Goal: Task Accomplishment & Management: Complete application form

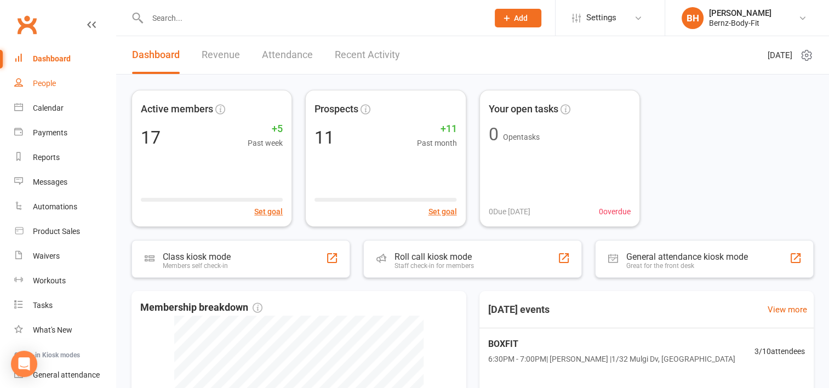
click at [50, 83] on div "People" at bounding box center [44, 83] width 23 height 9
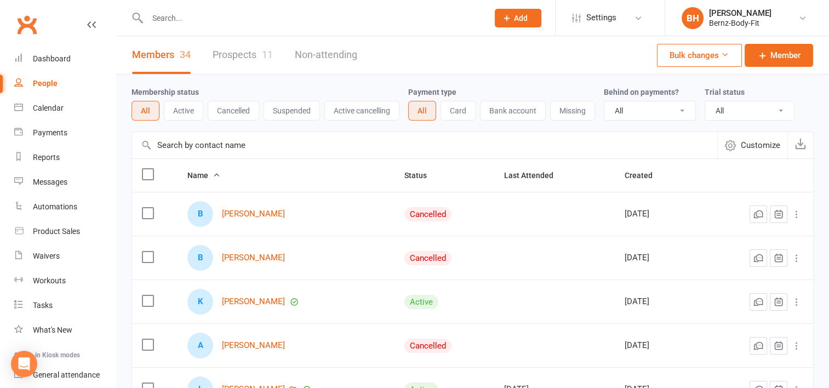
click at [241, 55] on link "Prospects 11" at bounding box center [242, 55] width 60 height 38
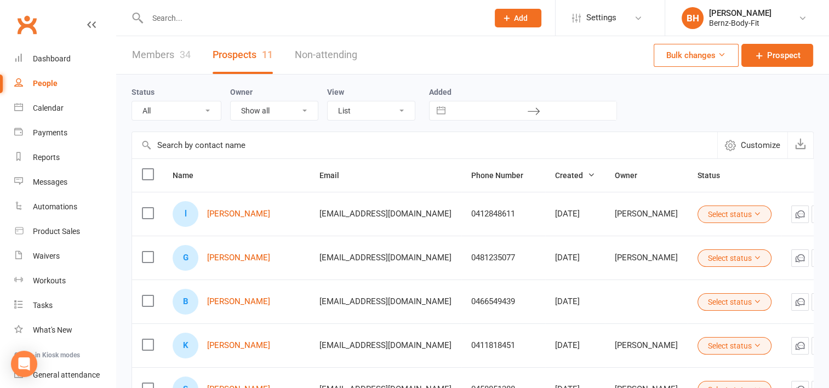
click at [513, 19] on button "Add" at bounding box center [518, 18] width 47 height 19
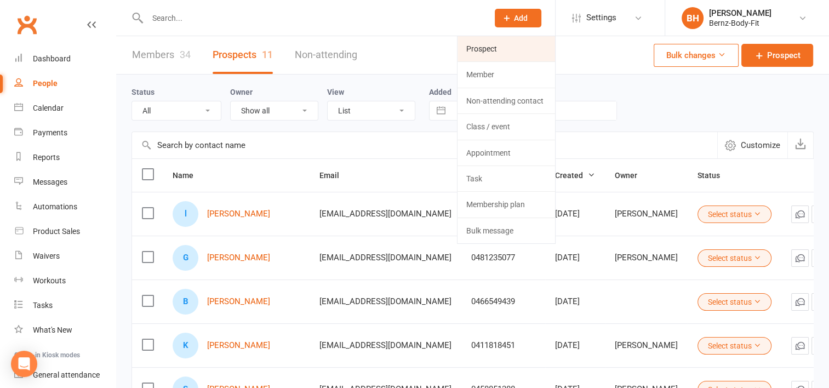
click at [488, 48] on link "Prospect" at bounding box center [505, 48] width 97 height 25
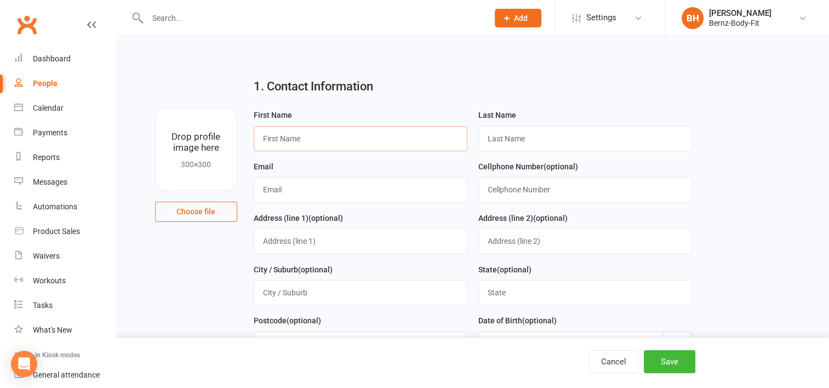
click at [289, 145] on input "text" at bounding box center [361, 138] width 214 height 25
type input "[PERSON_NAME]"
click at [511, 145] on input "text" at bounding box center [585, 138] width 214 height 25
type input "Lawrie"
click at [286, 191] on input "text" at bounding box center [361, 189] width 214 height 25
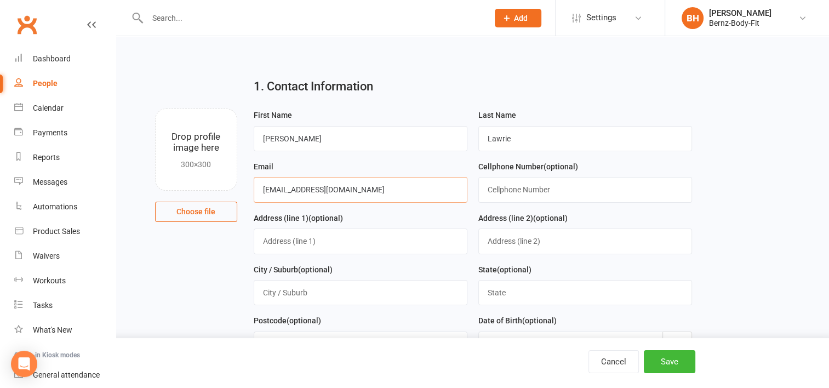
type input "[EMAIL_ADDRESS][DOMAIN_NAME]"
click at [520, 190] on input "text" at bounding box center [585, 189] width 214 height 25
type input "0466614273"
click at [668, 360] on button "Save" at bounding box center [668, 361] width 51 height 23
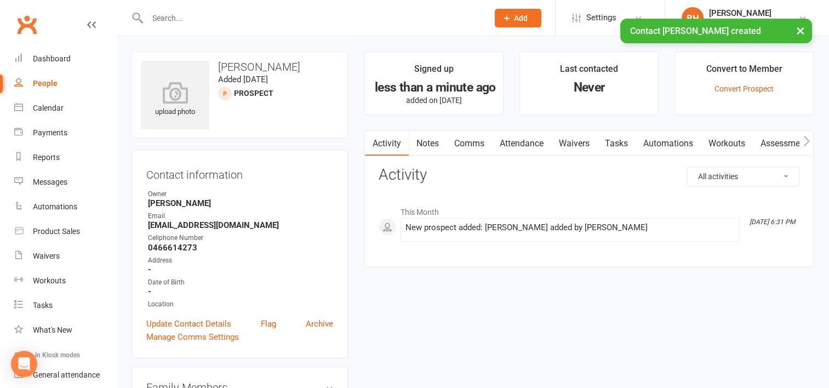
click at [574, 145] on link "Waivers" at bounding box center [574, 143] width 46 height 25
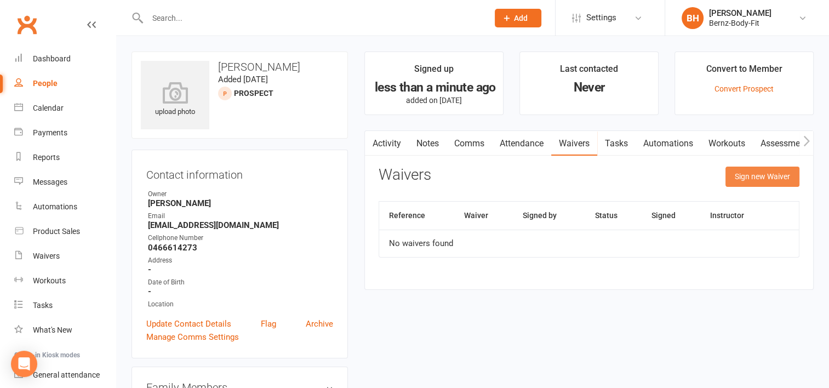
click at [751, 174] on button "Sign new Waiver" at bounding box center [762, 176] width 74 height 20
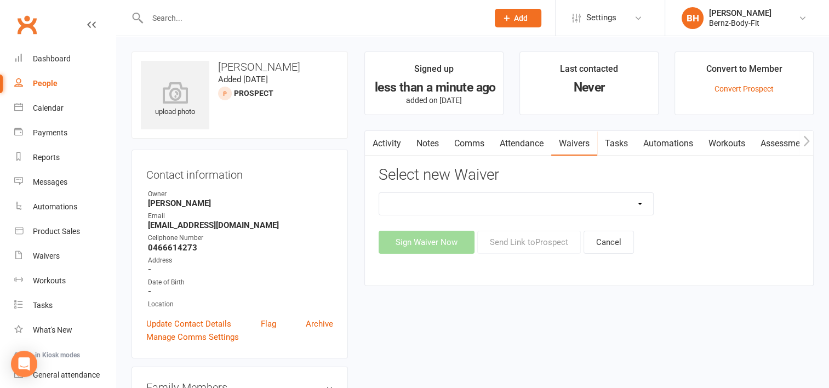
click at [637, 202] on select "FREE MEMBERSHIP NEW MEMBER" at bounding box center [516, 204] width 274 height 22
select select "14854"
click at [379, 193] on select "FREE MEMBERSHIP NEW MEMBER" at bounding box center [516, 204] width 274 height 22
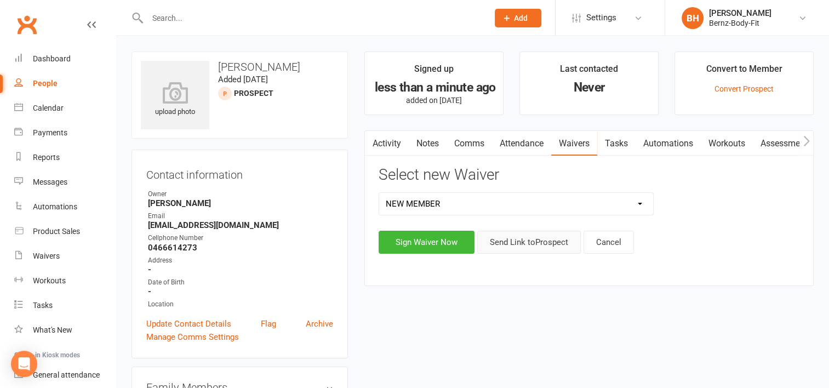
click at [515, 239] on button "Send Link to [GEOGRAPHIC_DATA]" at bounding box center [529, 242] width 104 height 23
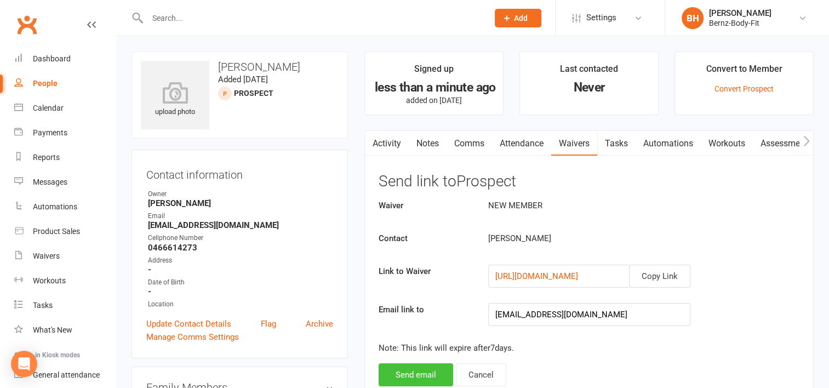
click at [407, 372] on button "Send email" at bounding box center [415, 374] width 74 height 23
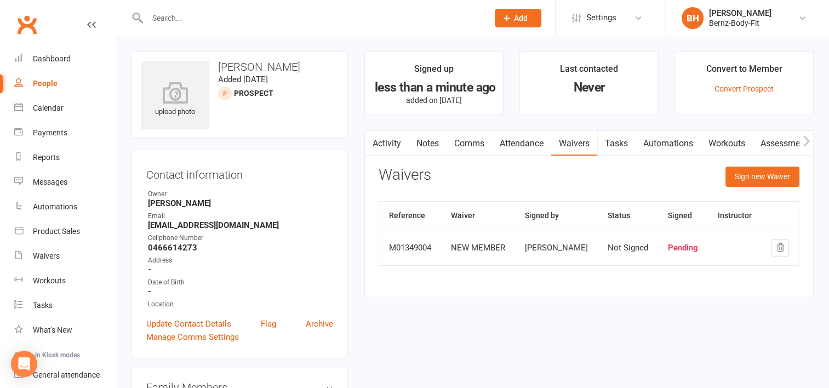
click at [367, 22] on input "text" at bounding box center [312, 17] width 336 height 15
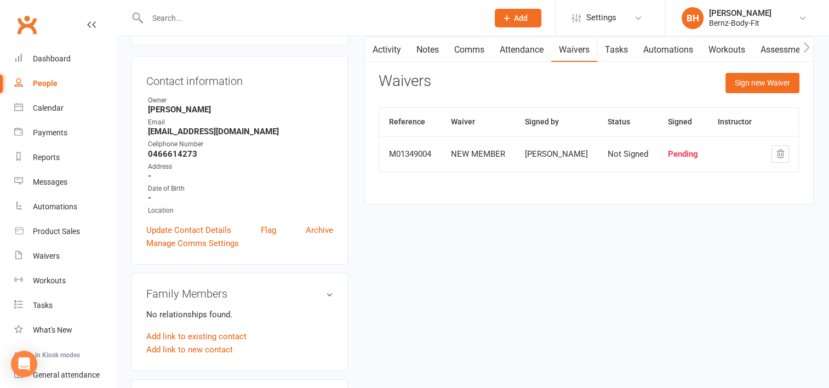
scroll to position [94, 0]
click at [43, 256] on div "Waivers" at bounding box center [46, 255] width 27 height 9
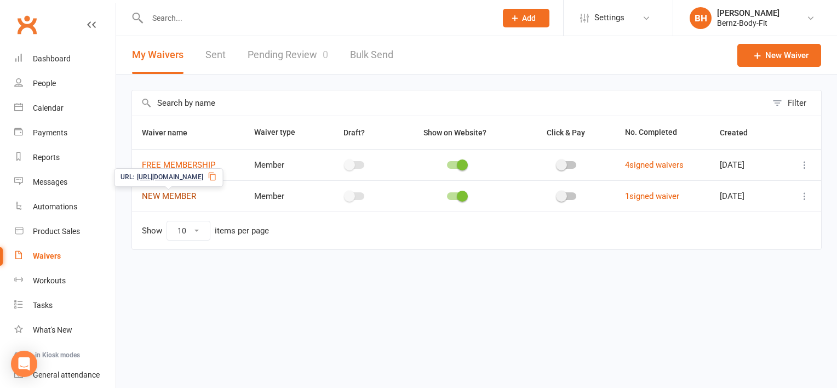
click at [184, 195] on link "NEW MEMBER" at bounding box center [169, 196] width 54 height 10
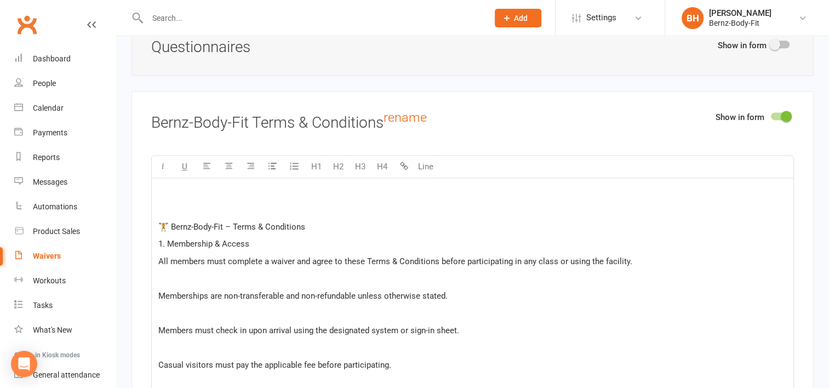
scroll to position [1467, 0]
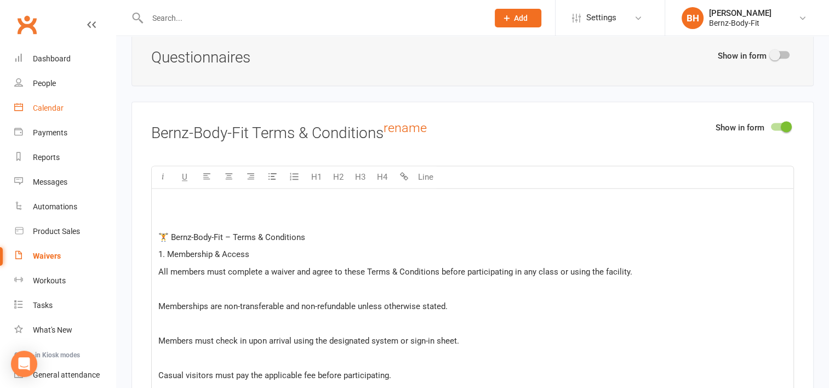
click at [46, 109] on div "Calendar" at bounding box center [48, 108] width 31 height 9
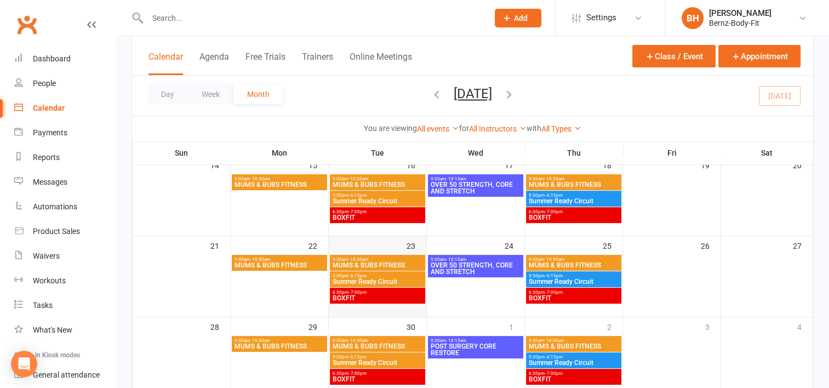
scroll to position [240, 0]
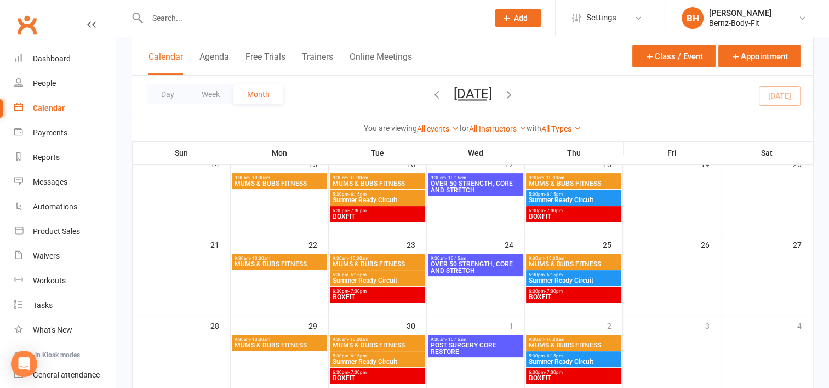
click at [349, 208] on span "- 7:00pm" at bounding box center [357, 210] width 18 height 5
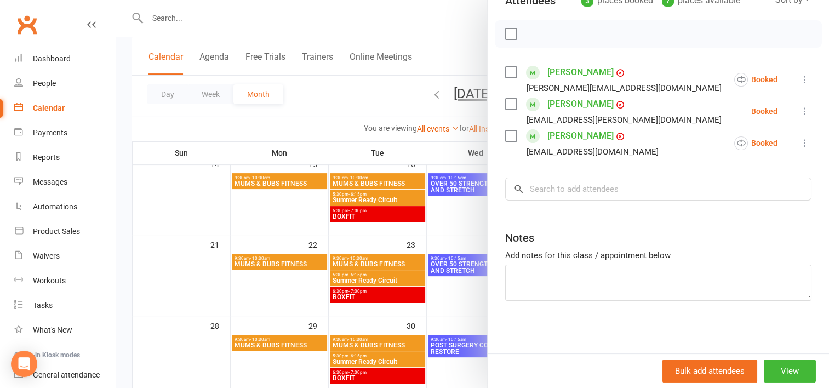
scroll to position [0, 0]
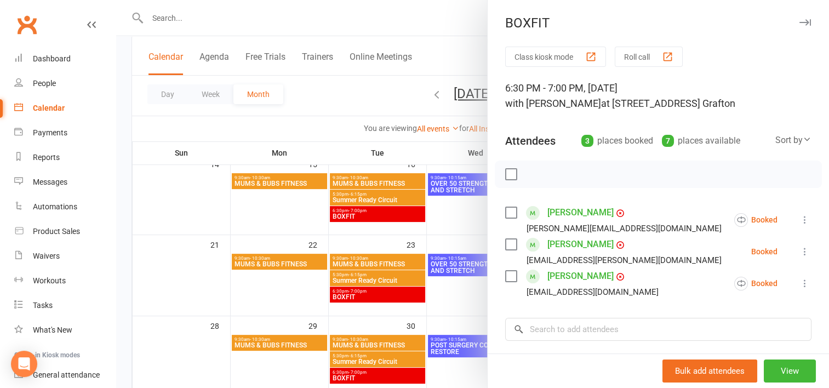
click at [799, 20] on icon "button" at bounding box center [805, 22] width 12 height 7
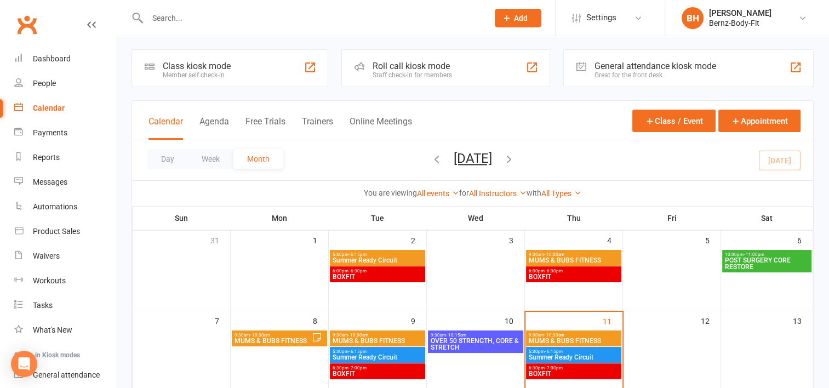
scroll to position [3, 0]
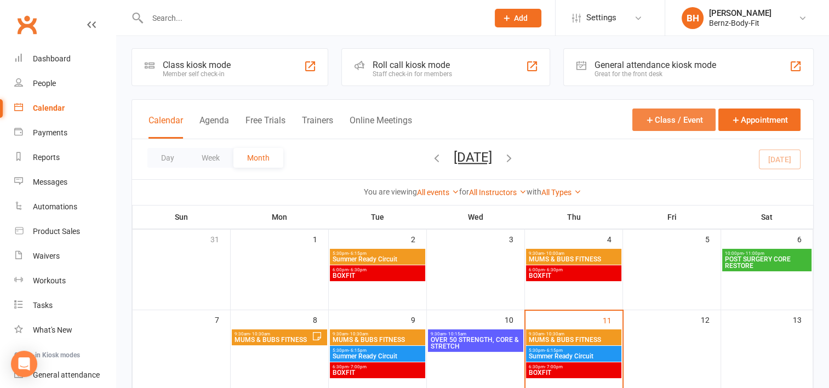
click at [674, 119] on button "Class / Event" at bounding box center [673, 119] width 83 height 22
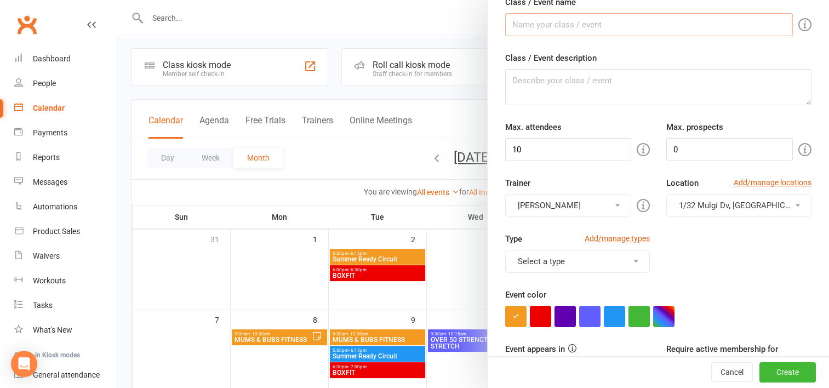
scroll to position [0, 0]
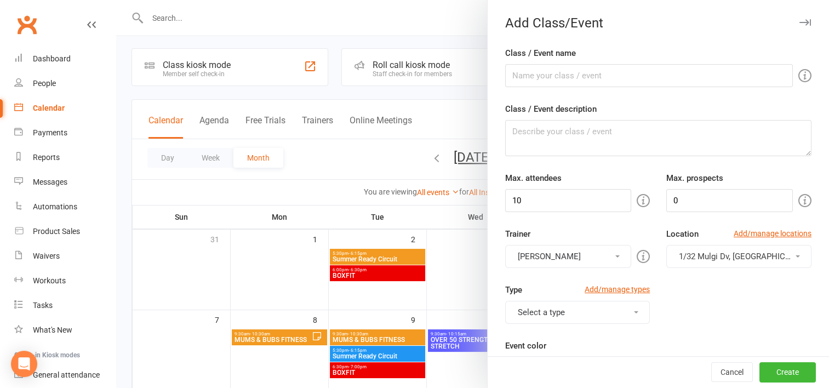
click at [355, 18] on div at bounding box center [472, 194] width 712 height 388
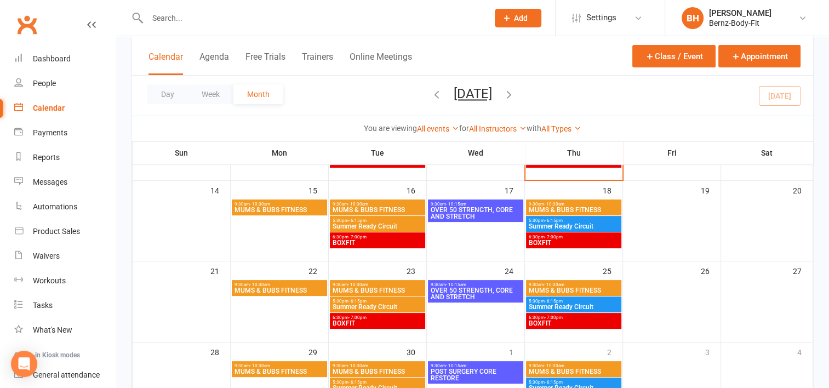
scroll to position [212, 0]
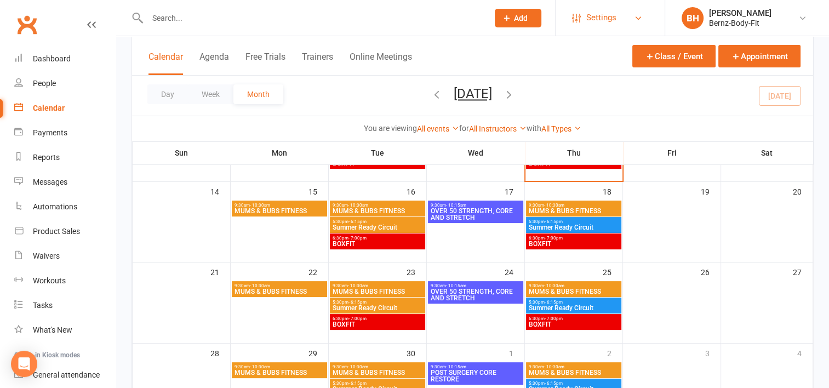
click at [597, 24] on span "Settings" at bounding box center [601, 17] width 30 height 25
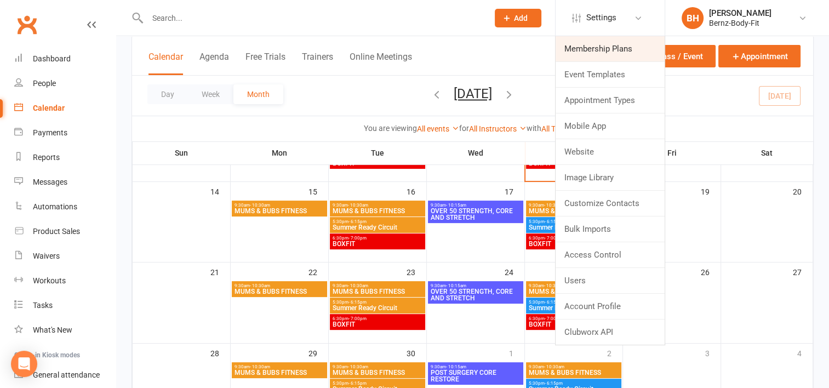
click at [591, 51] on link "Membership Plans" at bounding box center [609, 48] width 109 height 25
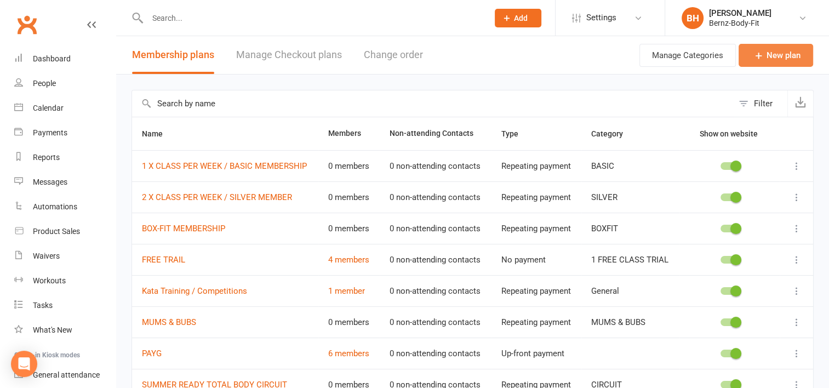
click at [773, 51] on link "New plan" at bounding box center [775, 55] width 74 height 23
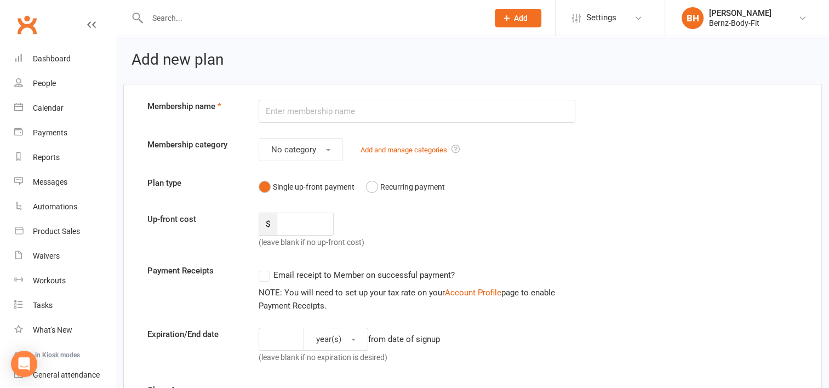
click at [276, 112] on input "text" at bounding box center [416, 111] width 317 height 23
type input "KIDS BOX-FIT"
click at [369, 185] on button "Recurring payment" at bounding box center [405, 186] width 79 height 21
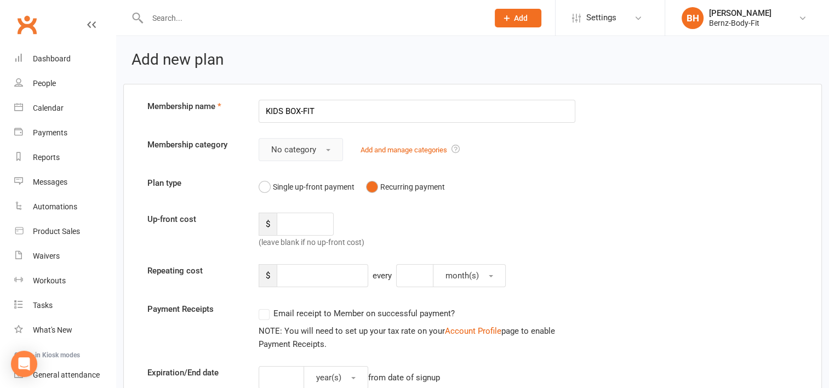
click at [330, 148] on button "No category" at bounding box center [300, 149] width 84 height 23
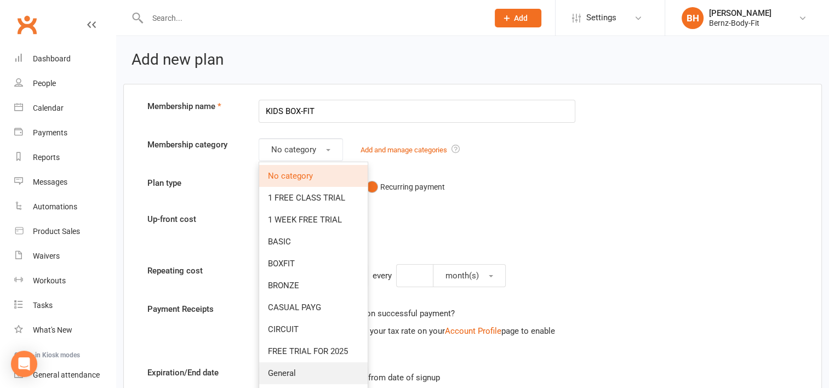
click at [283, 377] on span "General" at bounding box center [282, 373] width 28 height 10
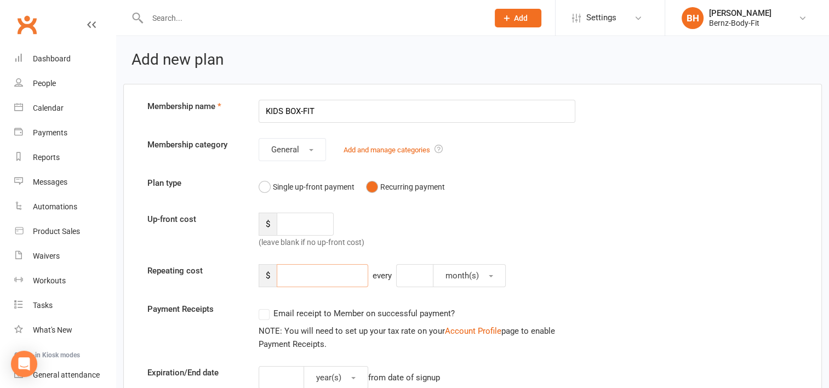
click at [291, 277] on input "number" at bounding box center [322, 275] width 91 height 23
type input "25"
click at [488, 275] on button "month(s)" at bounding box center [469, 275] width 73 height 23
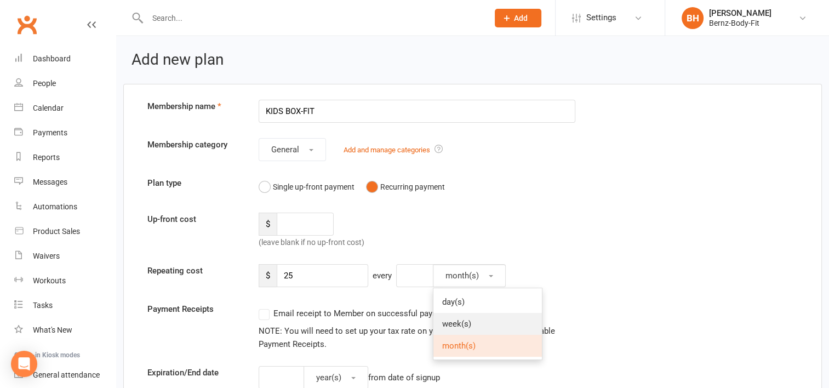
click at [468, 324] on span "week(s)" at bounding box center [456, 324] width 29 height 10
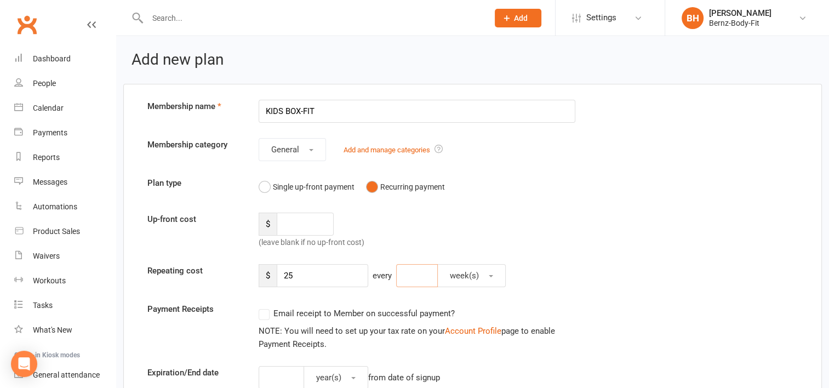
click at [425, 276] on input "number" at bounding box center [417, 275] width 42 height 23
type input "1"
click at [619, 234] on div "Up-front cost $ (leave blank if no up-front cost)" at bounding box center [472, 230] width 666 height 36
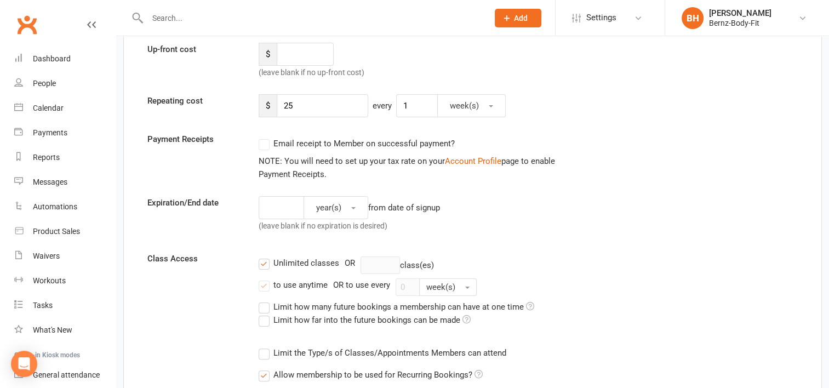
scroll to position [170, 0]
click at [265, 144] on label "Email receipt to Member on successful payment?" at bounding box center [356, 142] width 196 height 13
click at [265, 140] on label "Email receipt to Member on successful payment?" at bounding box center [356, 142] width 196 height 13
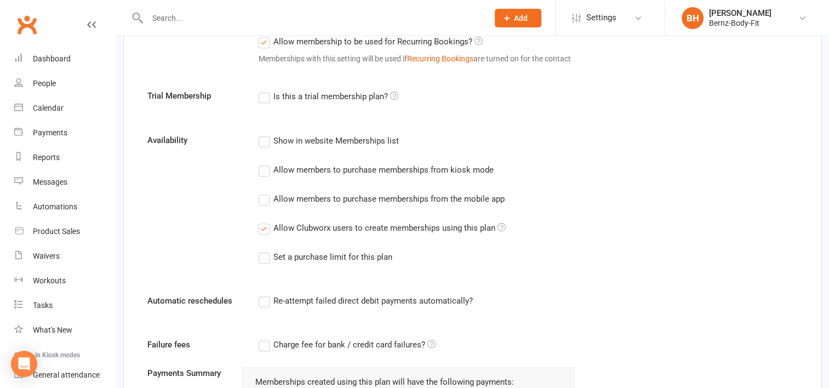
scroll to position [503, 0]
click at [261, 195] on label "Allow members to purchase memberships from the mobile app" at bounding box center [381, 198] width 246 height 13
click at [261, 192] on input "Allow members to purchase memberships from the mobile app" at bounding box center [261, 192] width 7 height 0
click at [264, 171] on label "Allow members to purchase memberships from kiosk mode" at bounding box center [375, 169] width 235 height 13
click at [264, 163] on input "Allow members to purchase memberships from kiosk mode" at bounding box center [261, 163] width 7 height 0
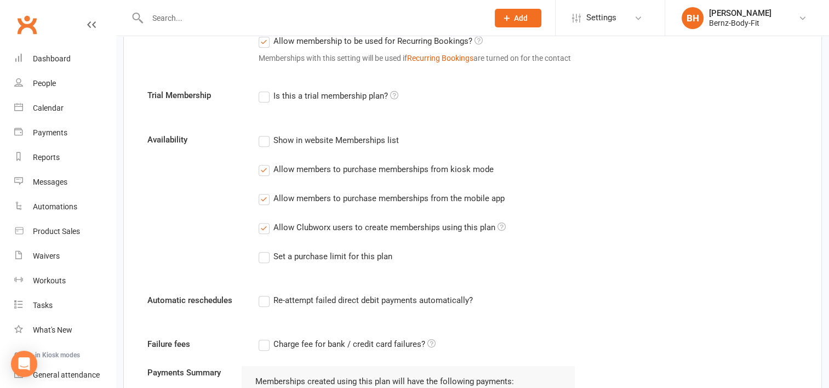
click at [262, 143] on label "Show in website Memberships list" at bounding box center [328, 140] width 140 height 13
click at [262, 134] on input "Show in website Memberships list" at bounding box center [261, 134] width 7 height 0
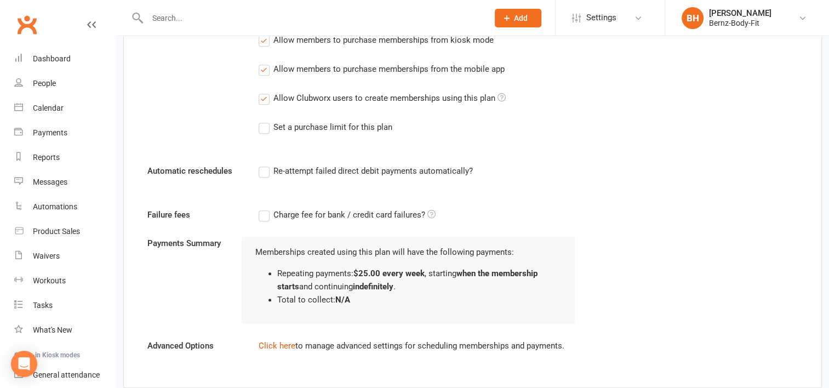
scroll to position [633, 0]
click at [262, 166] on label "Re-attempt failed direct debit payments automatically?" at bounding box center [365, 170] width 214 height 13
click at [262, 164] on input "Re-attempt failed direct debit payments automatically?" at bounding box center [261, 164] width 7 height 0
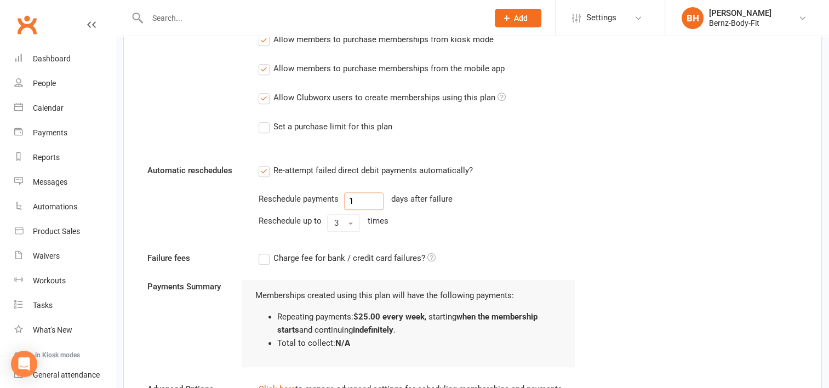
click at [353, 200] on input "1" at bounding box center [363, 201] width 39 height 18
type input "3"
click at [261, 255] on label "Charge fee for bank / credit card failures?" at bounding box center [346, 257] width 177 height 13
click at [261, 251] on input "Charge fee for bank / credit card failures?" at bounding box center [346, 251] width 177 height 0
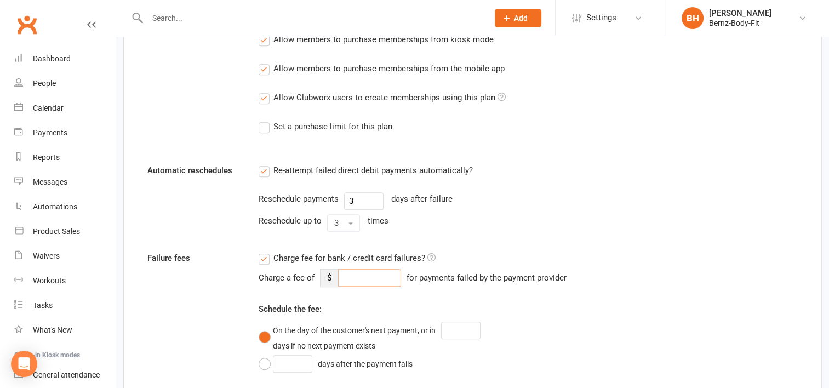
click at [357, 274] on input "number" at bounding box center [369, 278] width 63 height 18
type input "15"
click at [593, 203] on div "Automatic reschedules Re-attempt failed direct debit payments automatically? Re…" at bounding box center [472, 200] width 666 height 72
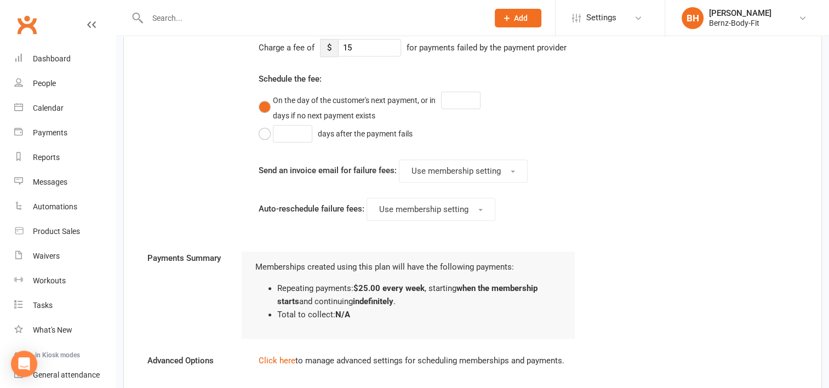
scroll to position [944, 0]
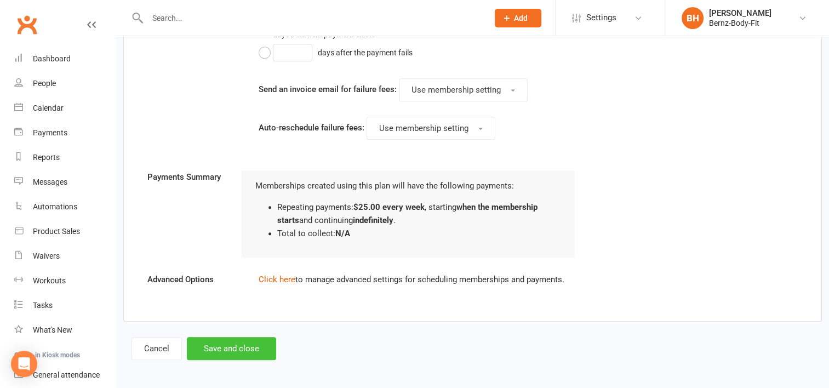
click at [229, 348] on button "Save and close" at bounding box center [231, 348] width 89 height 23
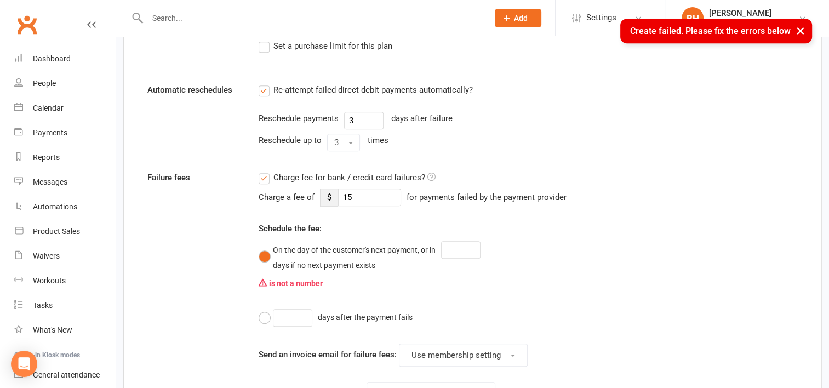
scroll to position [720, 0]
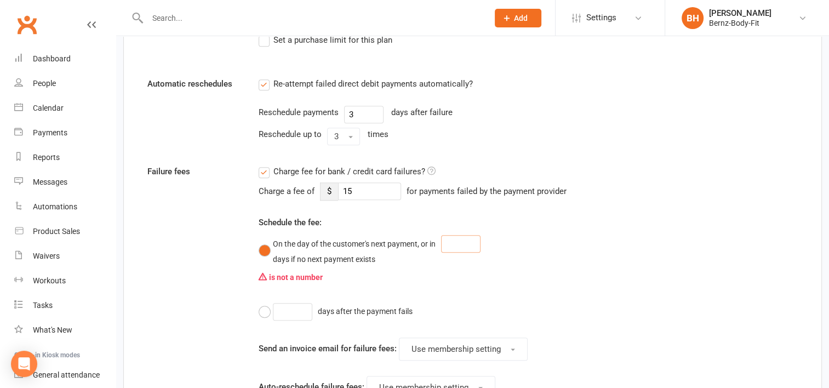
click at [457, 240] on input "number" at bounding box center [460, 244] width 39 height 18
click at [267, 245] on button "On the day of the customer's next payment, or in days if no next payment exists" at bounding box center [412, 249] width 308 height 33
click at [458, 306] on div "On the day of the customer's next payment, or in days if no next payment exists…" at bounding box center [416, 277] width 317 height 89
click at [447, 238] on input "number" at bounding box center [460, 244] width 39 height 18
type input "3"
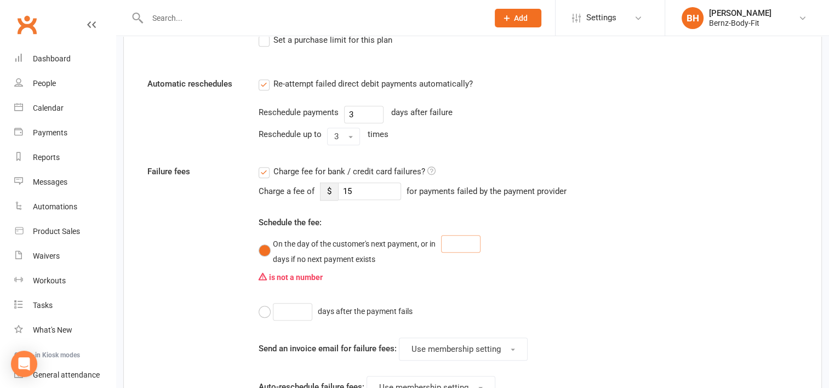
type input "3"
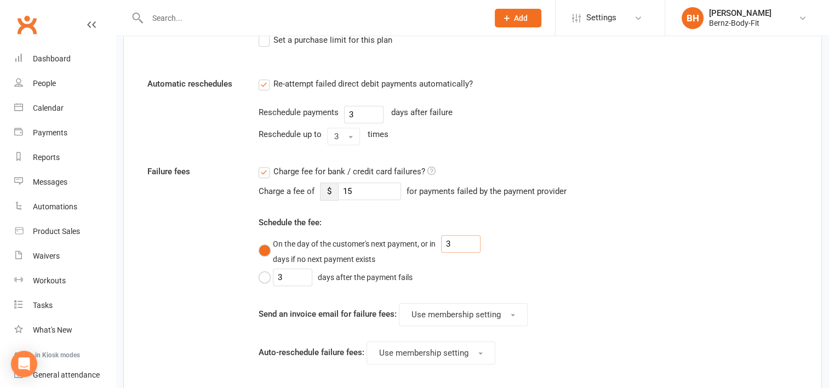
type input "3"
click at [598, 248] on div "Failure fees Charge fee for bank / credit card failures? Charge a fee of $ 15 f…" at bounding box center [472, 280] width 666 height 230
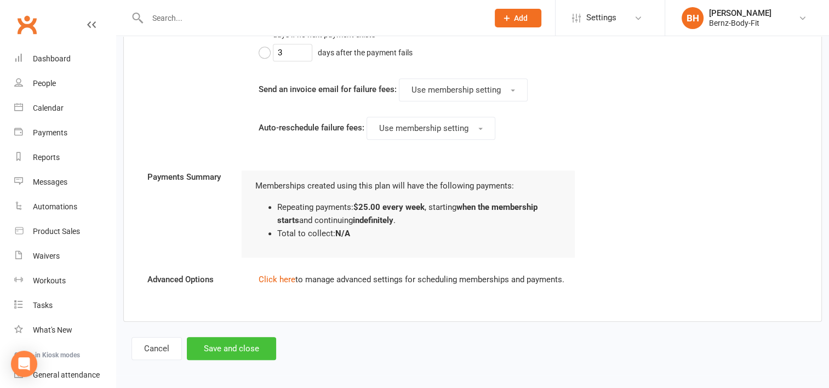
click at [239, 342] on button "Save and close" at bounding box center [231, 348] width 89 height 23
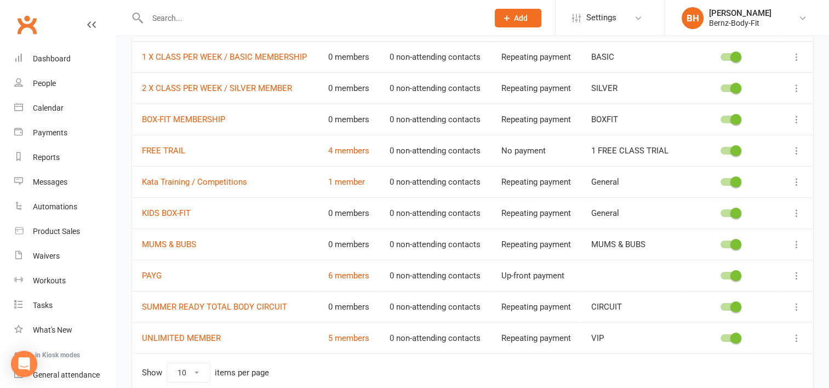
scroll to position [109, 0]
click at [177, 210] on link "KIDS BOX-FIT" at bounding box center [166, 213] width 49 height 10
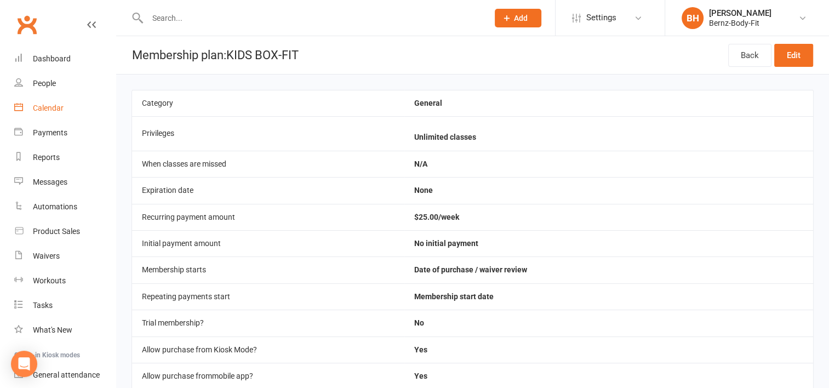
click at [47, 107] on div "Calendar" at bounding box center [48, 108] width 31 height 9
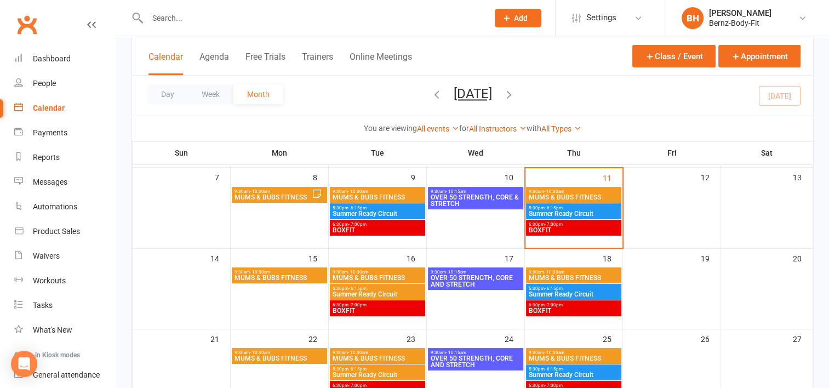
scroll to position [145, 0]
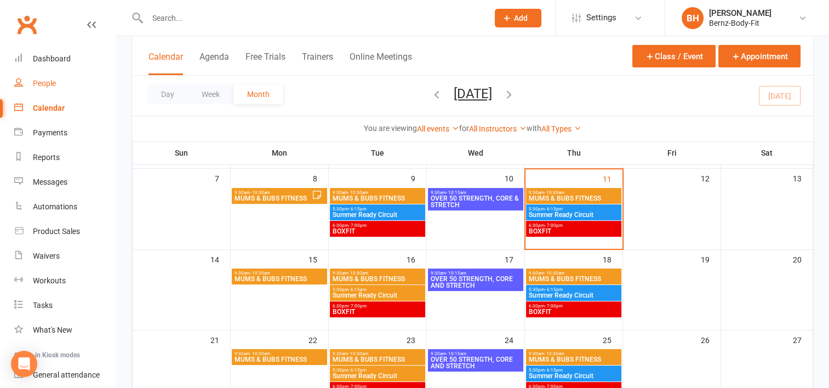
click at [43, 85] on div "People" at bounding box center [44, 83] width 23 height 9
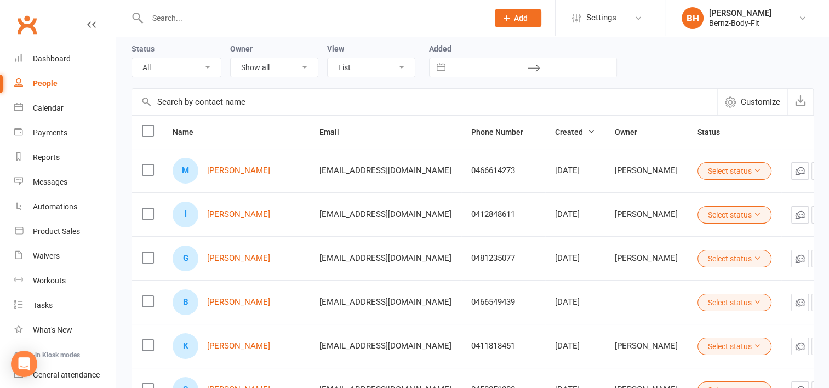
scroll to position [44, 0]
click at [717, 168] on button "Select status" at bounding box center [734, 171] width 74 height 18
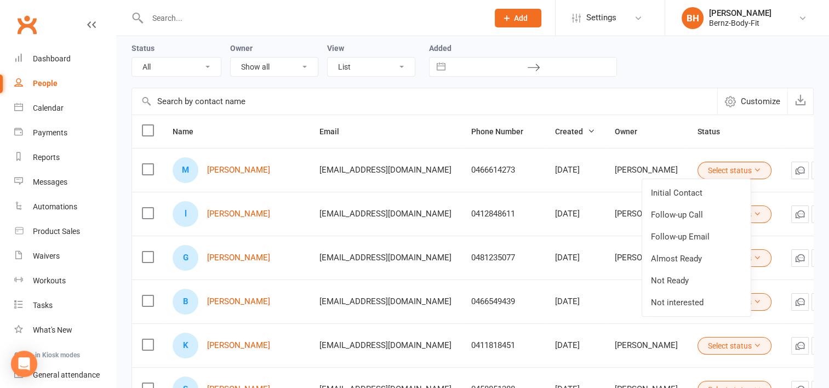
click at [654, 59] on div "Status All (No status set) (Invalid status) Initial Contact Follow-up Call Foll…" at bounding box center [472, 59] width 682 height 35
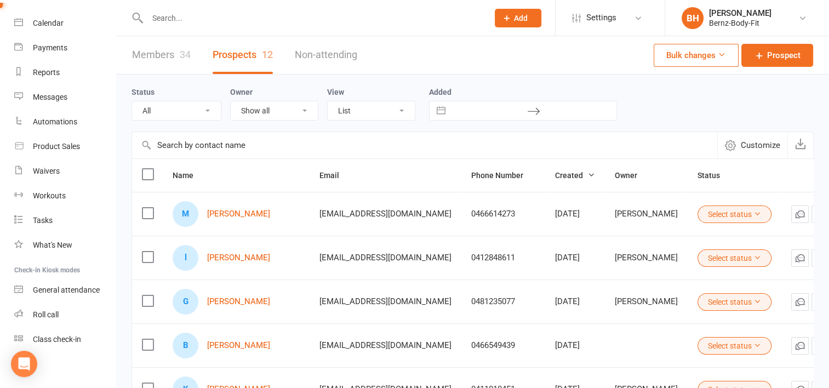
scroll to position [84, 0]
click at [40, 219] on div "Tasks" at bounding box center [43, 220] width 20 height 9
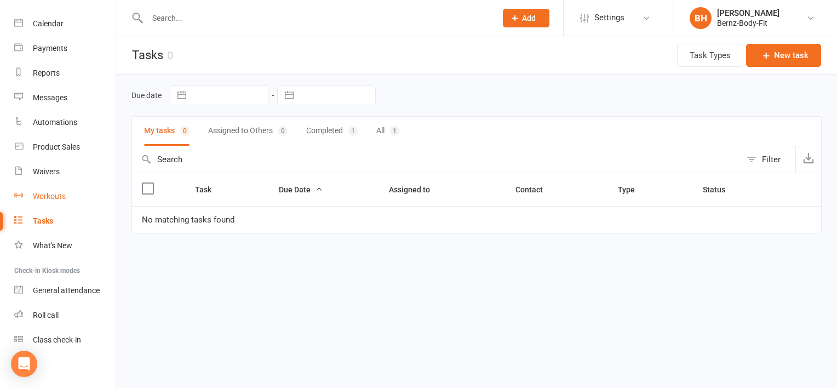
click at [54, 193] on div "Workouts" at bounding box center [49, 196] width 33 height 9
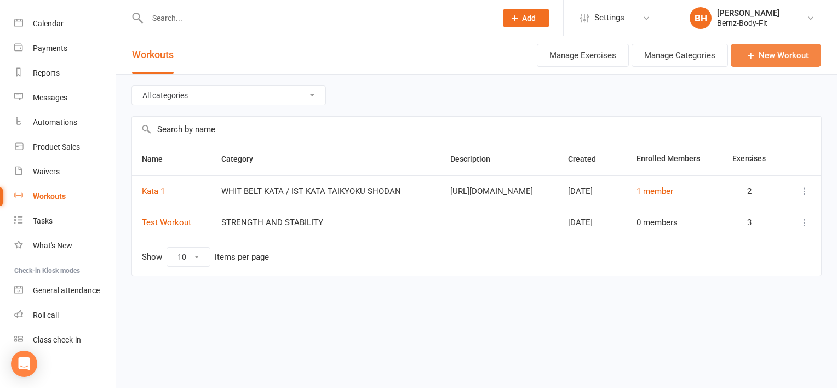
click at [756, 57] on icon at bounding box center [750, 55] width 11 height 11
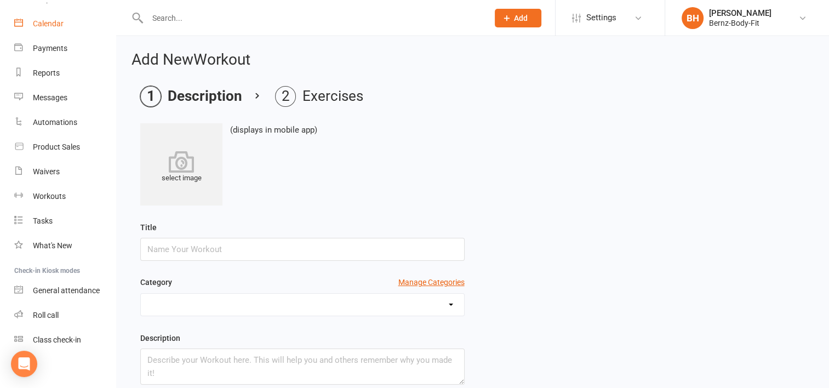
click at [51, 22] on div "Calendar" at bounding box center [48, 23] width 31 height 9
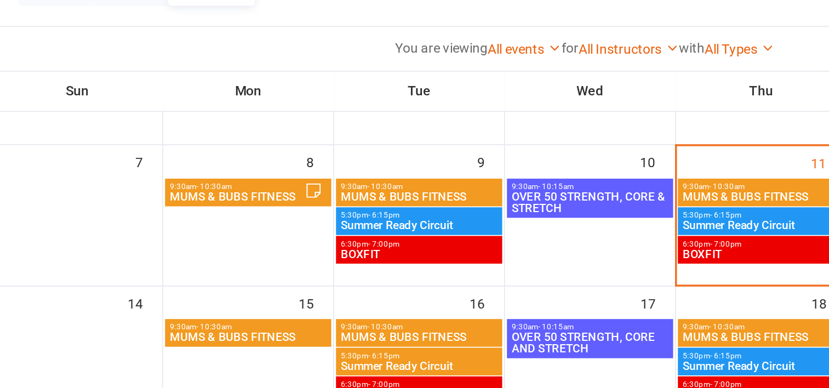
scroll to position [129, 0]
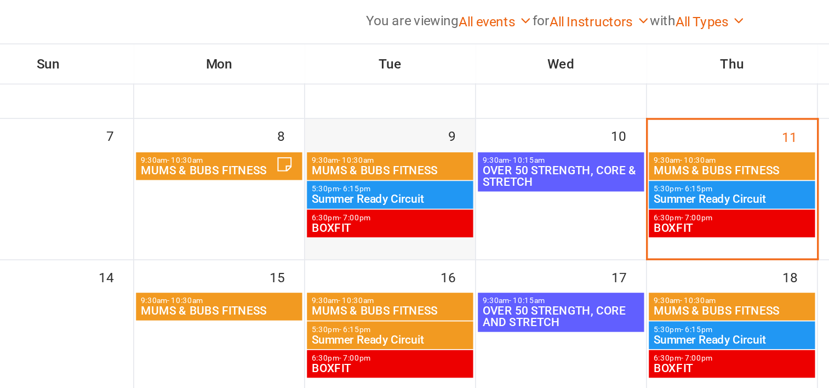
click at [353, 258] on td "9" at bounding box center [378, 225] width 98 height 81
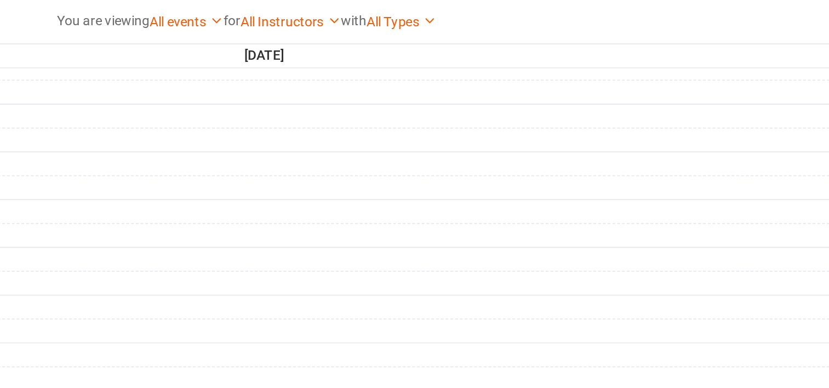
scroll to position [128, 0]
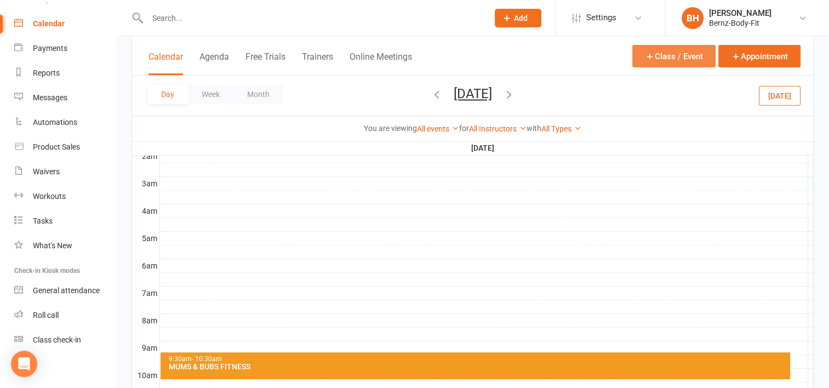
click at [669, 55] on button "Class / Event" at bounding box center [673, 56] width 83 height 22
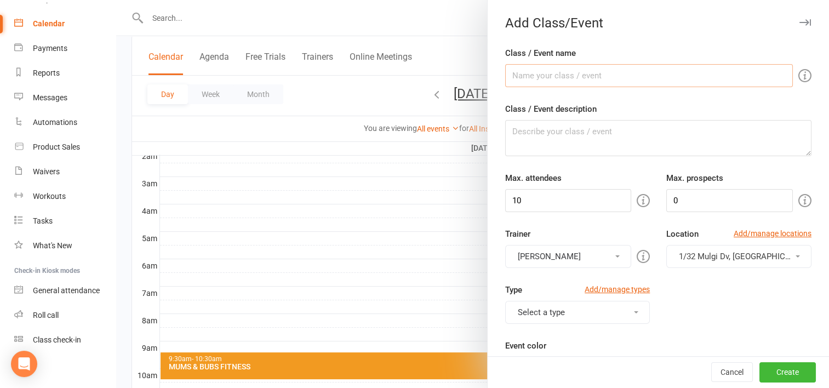
click at [525, 76] on input "Class / Event name" at bounding box center [649, 75] width 288 height 23
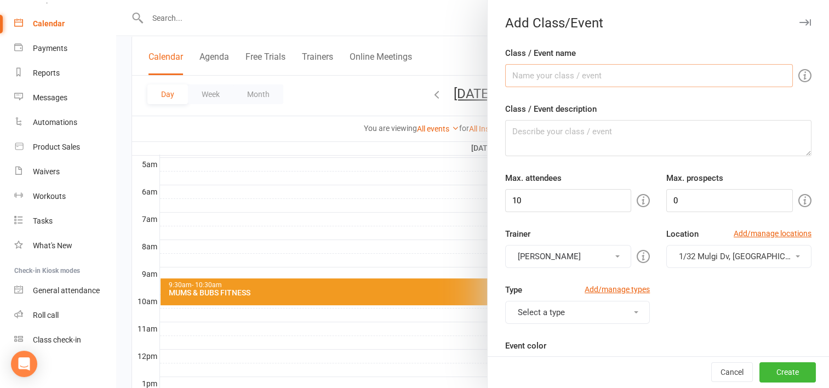
scroll to position [203, 0]
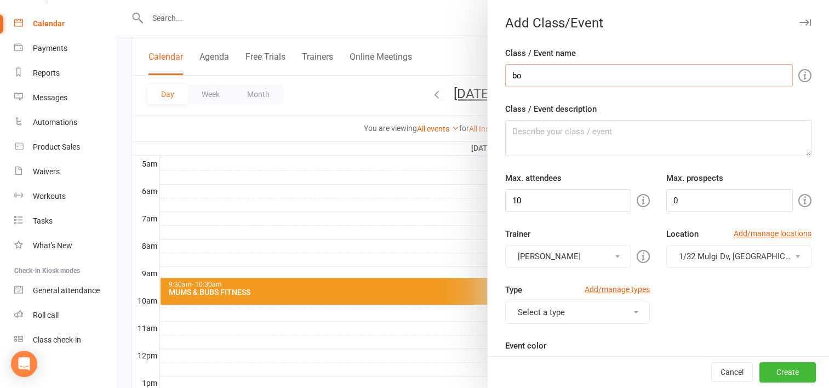
type input "b"
type input "KIDS BOX-FIT"
click at [521, 130] on textarea "Class / Event description" at bounding box center [658, 138] width 306 height 36
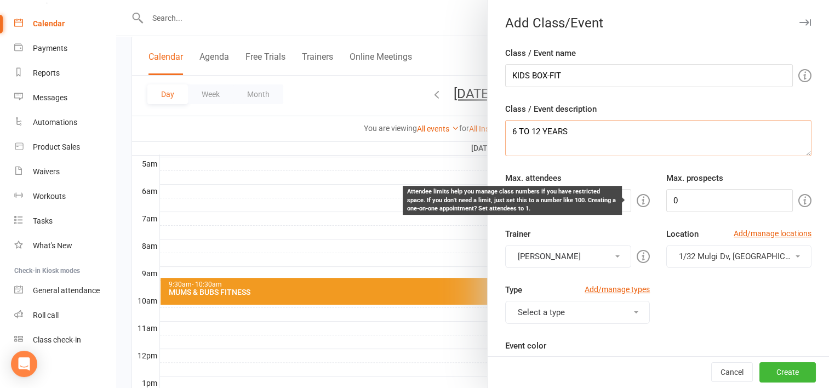
type textarea "6 TO 12 YEARS"
click at [636, 199] on icon at bounding box center [642, 200] width 13 height 13
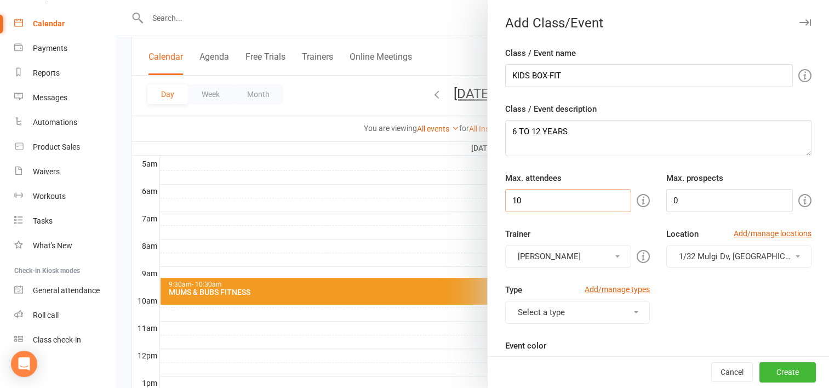
click at [524, 203] on input "10" at bounding box center [568, 200] width 127 height 23
type input "1"
type input "20"
click at [672, 204] on input "0" at bounding box center [729, 200] width 127 height 23
type input "20"
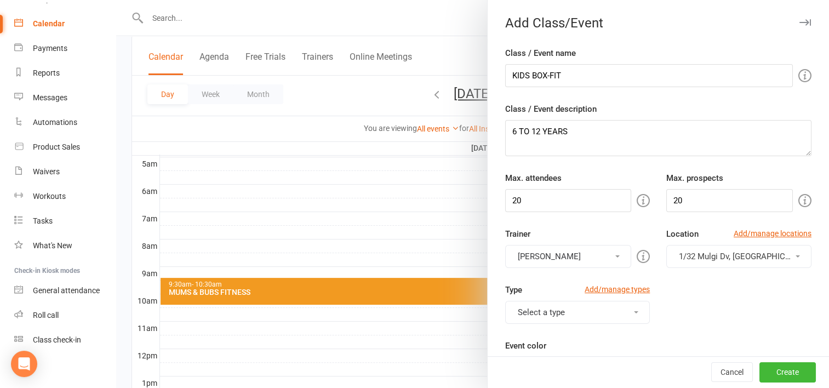
click at [568, 254] on button "[PERSON_NAME]" at bounding box center [568, 256] width 127 height 23
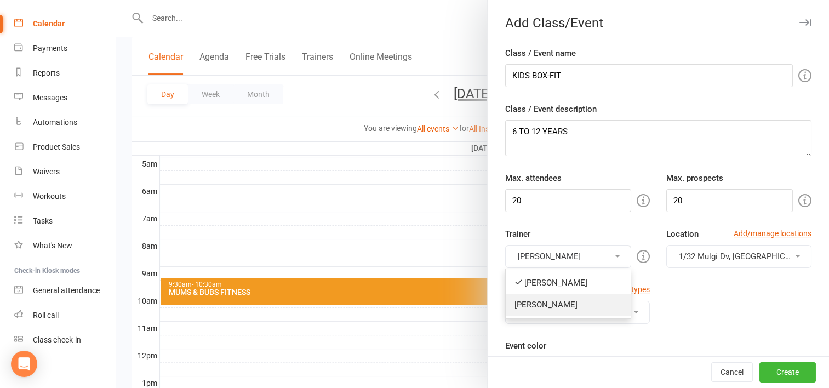
click at [548, 307] on link "[PERSON_NAME]" at bounding box center [567, 305] width 125 height 22
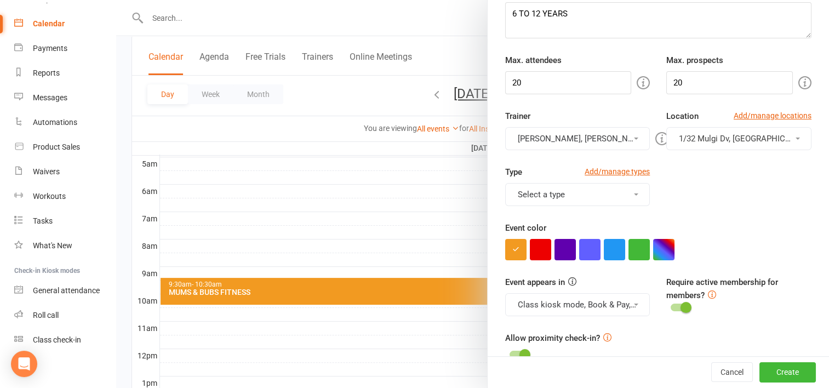
scroll to position [118, 0]
click at [556, 193] on button "Select a type" at bounding box center [577, 193] width 145 height 23
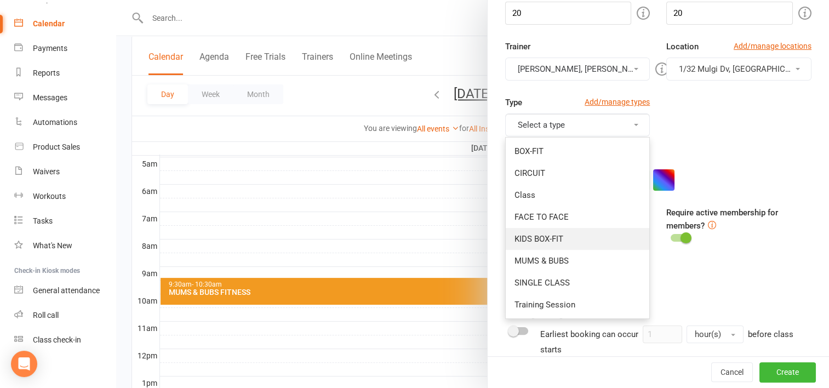
scroll to position [188, 0]
click at [533, 231] on link "KIDS BOX-FIT" at bounding box center [577, 238] width 144 height 22
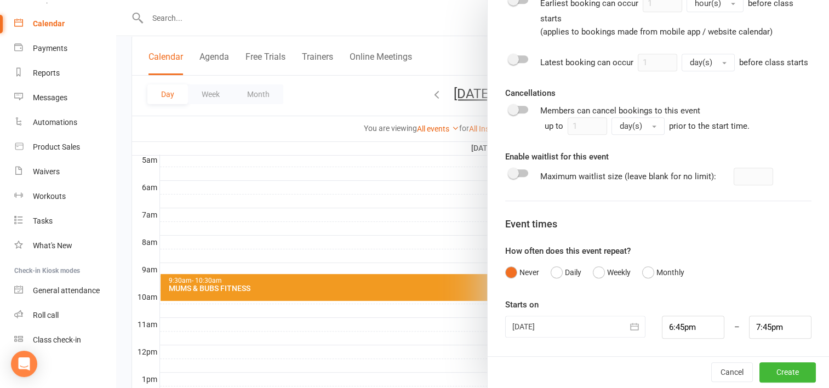
scroll to position [208, 0]
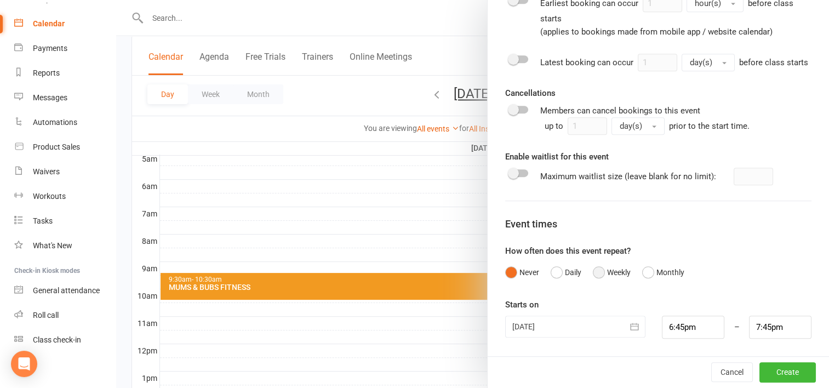
click at [596, 270] on button "Weekly" at bounding box center [612, 272] width 38 height 21
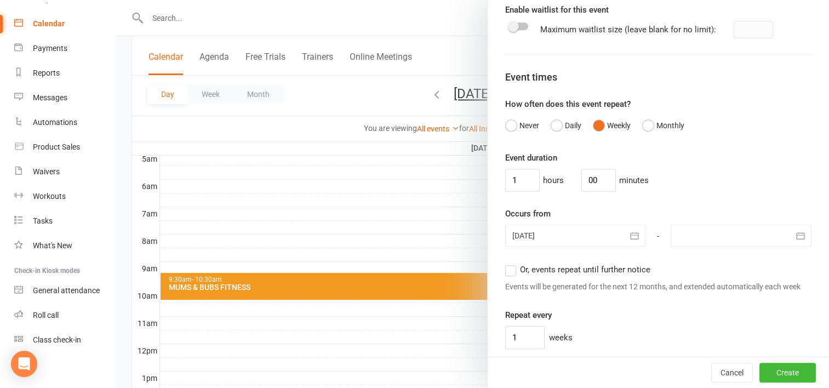
scroll to position [667, 0]
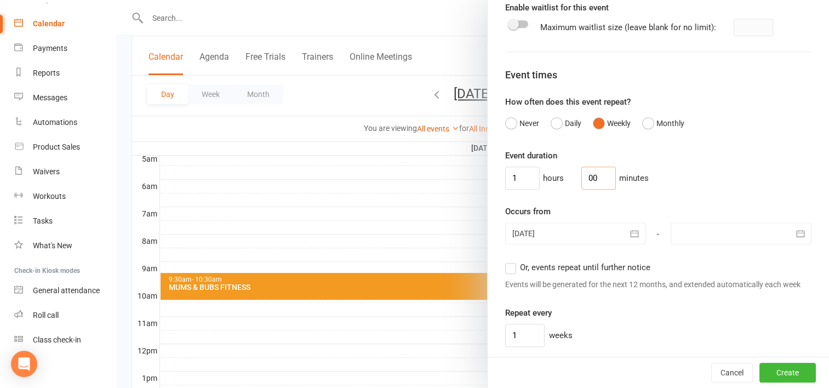
click at [591, 188] on input "00" at bounding box center [598, 177] width 35 height 23
type input "0"
type input "30"
click at [513, 186] on input "1" at bounding box center [522, 177] width 35 height 23
click at [510, 274] on label "Or, events repeat until further notice" at bounding box center [577, 267] width 145 height 13
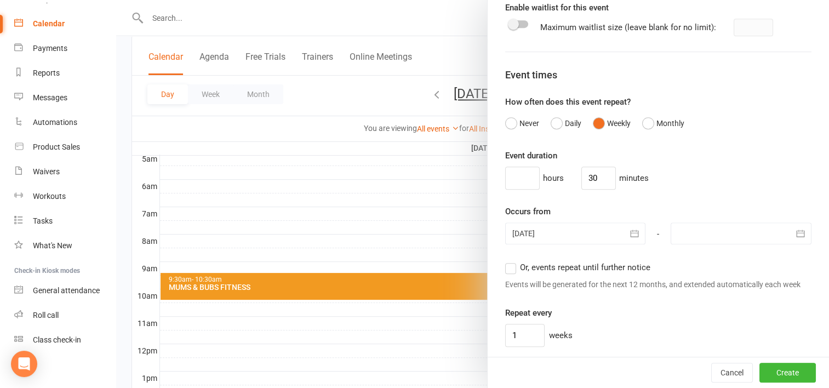
click at [510, 261] on input "Or, events repeat until further notice" at bounding box center [508, 261] width 7 height 0
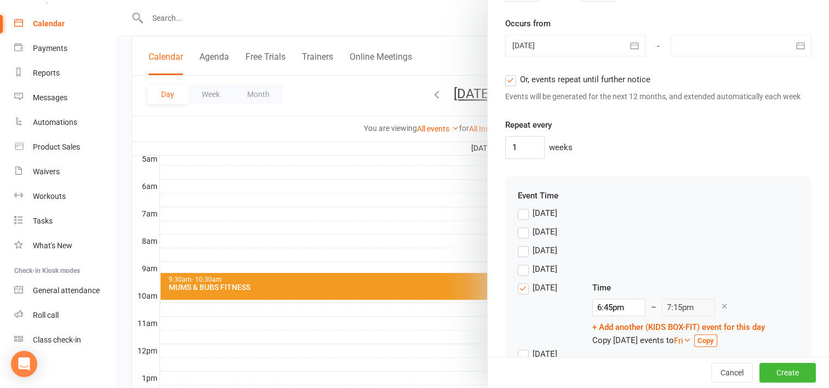
scroll to position [855, 0]
click at [519, 256] on label "[DATE]" at bounding box center [537, 249] width 39 height 13
click at [519, 243] on input "[DATE]" at bounding box center [521, 243] width 7 height 0
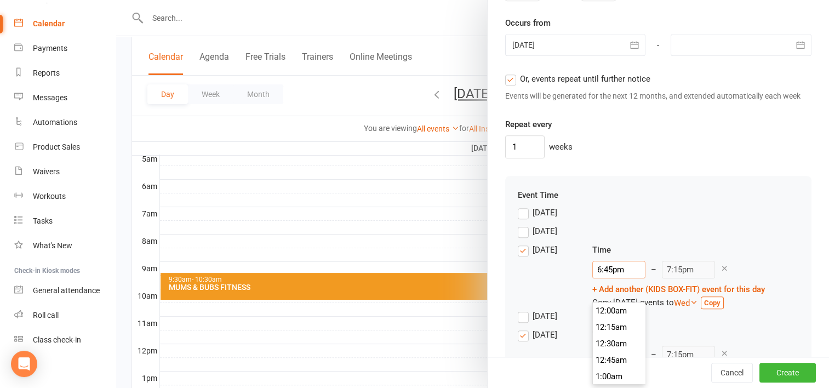
scroll to position [1216, 0]
drag, startPoint x: 620, startPoint y: 293, endPoint x: 589, endPoint y: 290, distance: 30.8
click at [592, 278] on input "6:45pm" at bounding box center [618, 270] width 53 height 18
type input "4"
type input "4:30am"
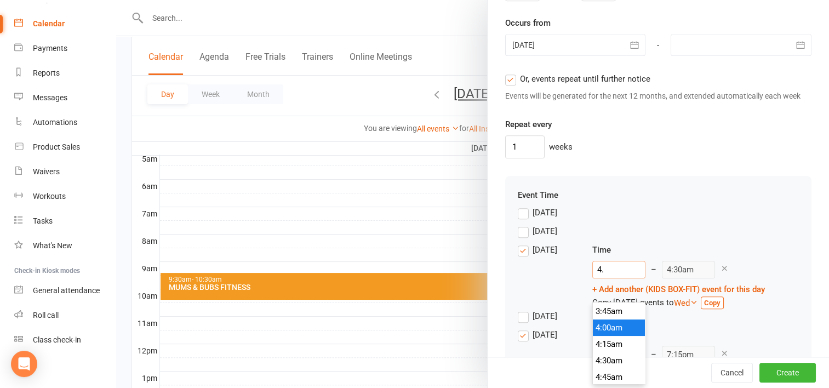
type input "4.0"
type input "4:30pm"
type input "4.00"
type input "4:30am"
type input "4.00P"
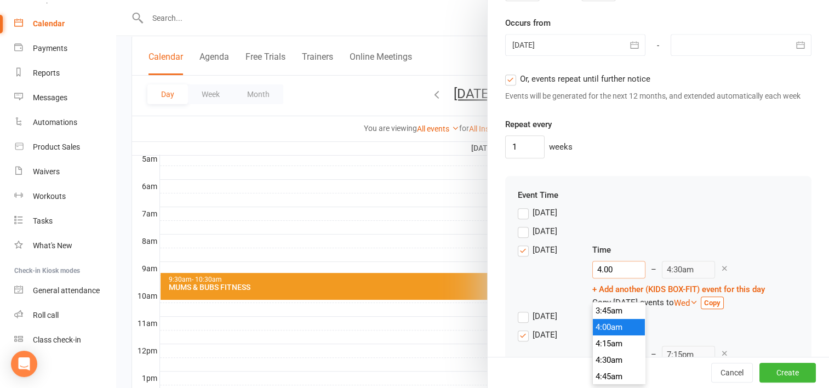
type input "4:30pm"
type input "4:00pm"
click at [762, 256] on div "Time" at bounding box center [678, 249] width 173 height 13
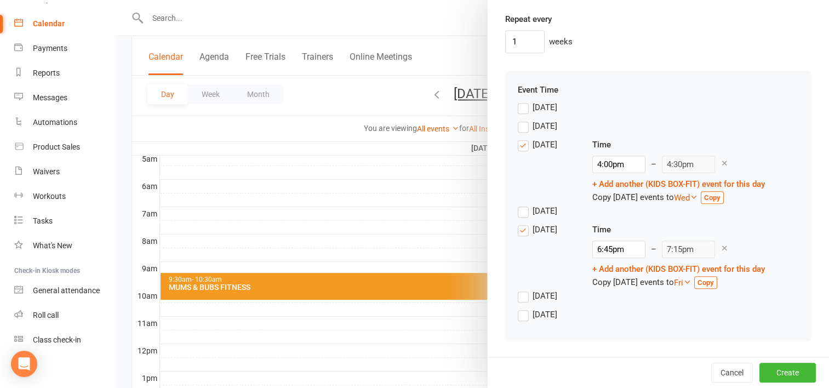
scroll to position [980, 0]
click at [519, 234] on label "[DATE]" at bounding box center [537, 229] width 39 height 13
click at [519, 223] on input "[DATE]" at bounding box center [521, 223] width 7 height 0
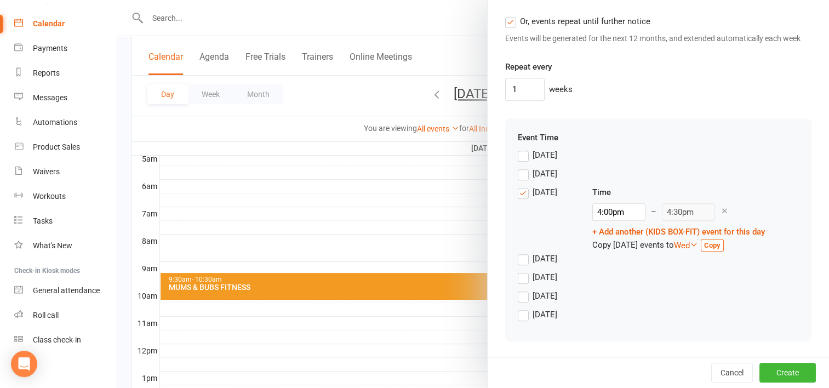
scroll to position [339, 0]
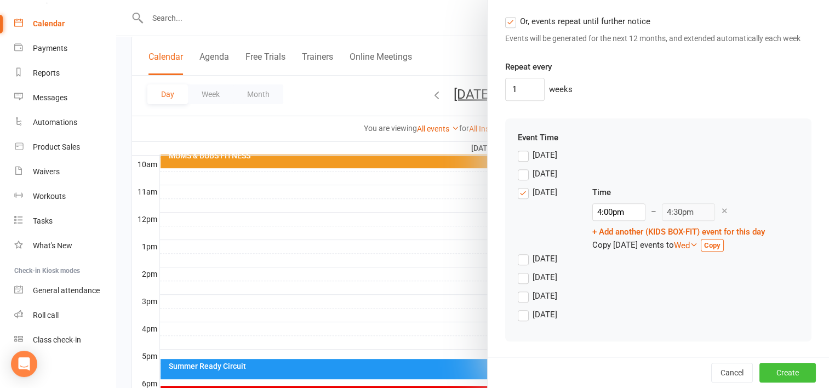
click at [772, 370] on button "Create" at bounding box center [787, 373] width 56 height 20
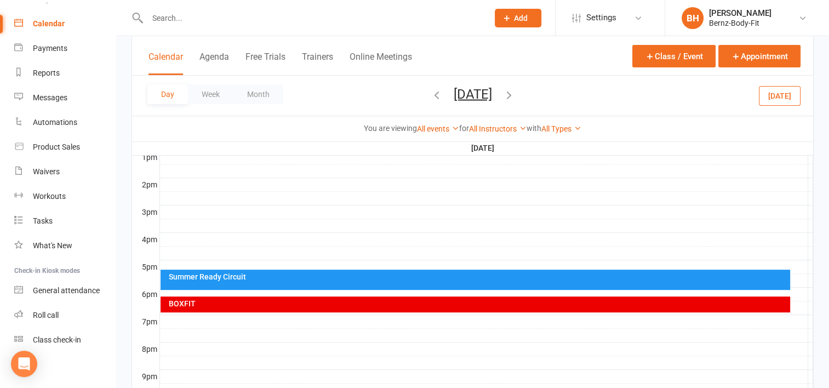
scroll to position [429, 0]
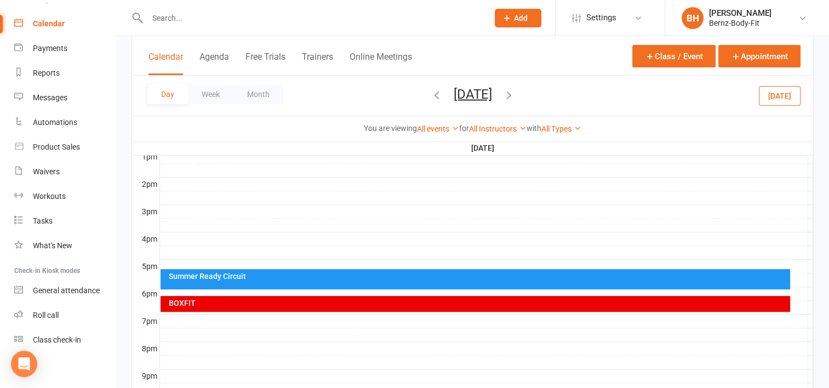
click at [397, 296] on div "BOXFIT" at bounding box center [474, 304] width 629 height 16
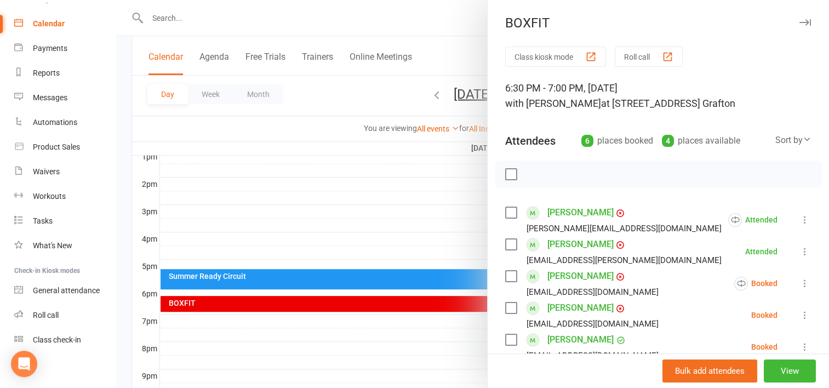
click at [420, 191] on div at bounding box center [472, 194] width 712 height 388
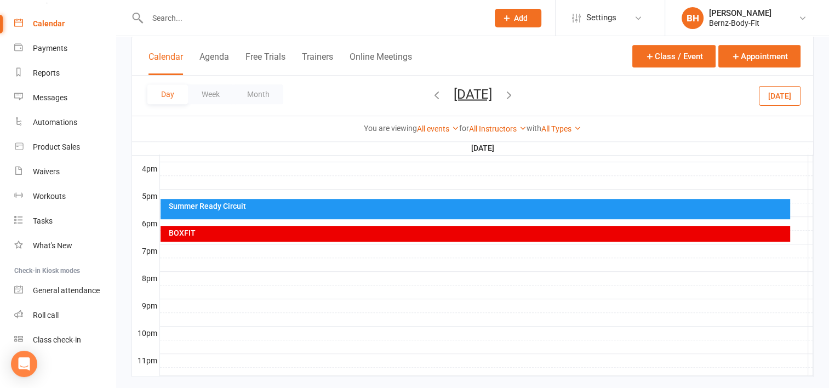
scroll to position [498, 0]
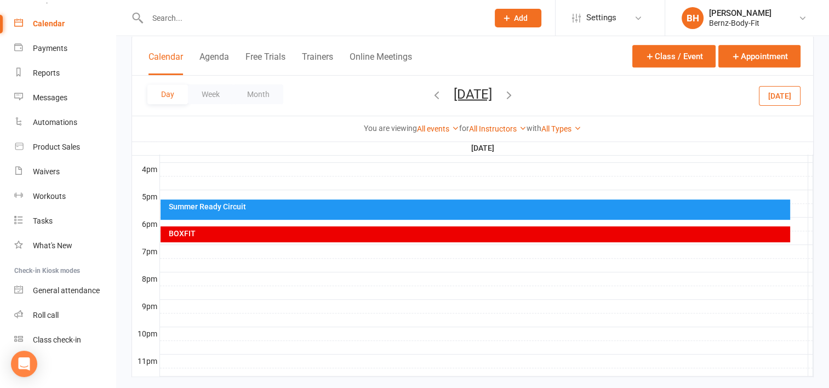
click at [53, 20] on div "Calendar" at bounding box center [49, 23] width 32 height 9
click at [41, 22] on div "Calendar" at bounding box center [49, 23] width 32 height 9
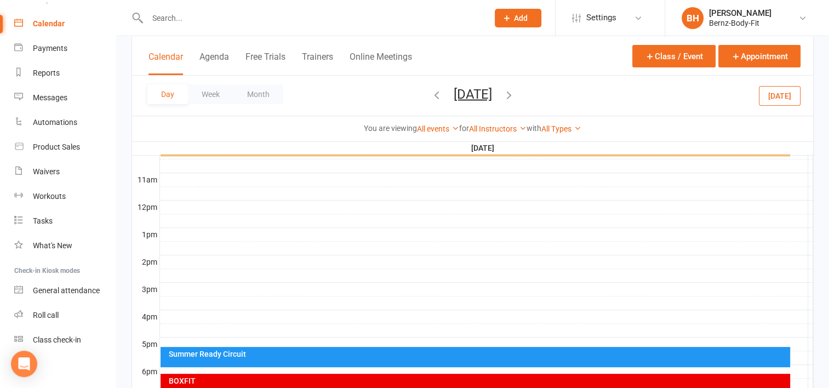
scroll to position [352, 0]
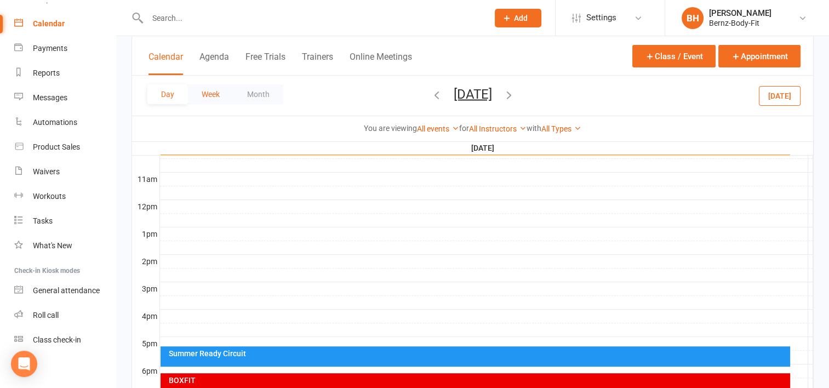
click at [209, 98] on button "Week" at bounding box center [210, 94] width 45 height 20
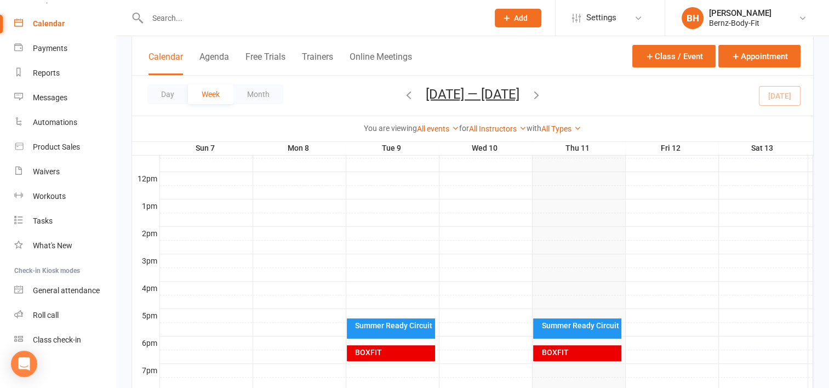
scroll to position [372, 0]
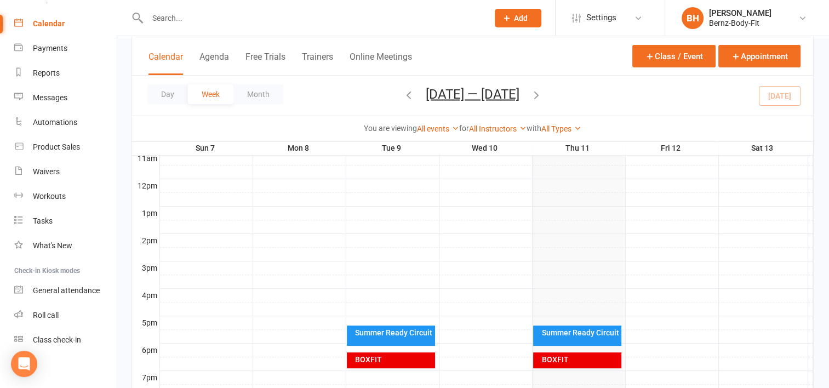
click at [536, 95] on icon "button" at bounding box center [536, 94] width 12 height 12
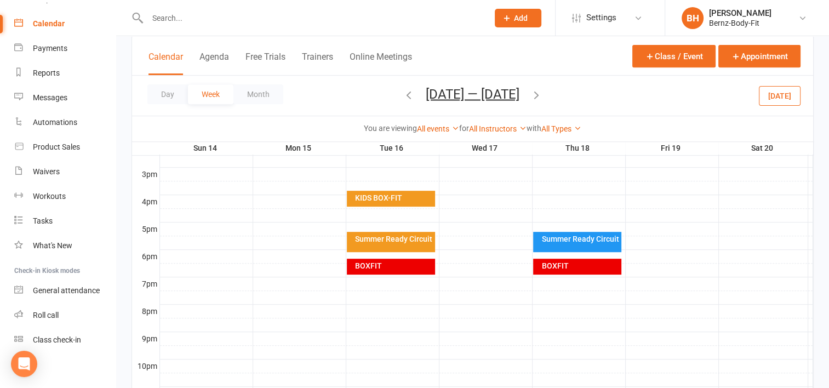
scroll to position [466, 0]
click at [387, 194] on div "KIDS BOX-FIT" at bounding box center [393, 198] width 78 height 8
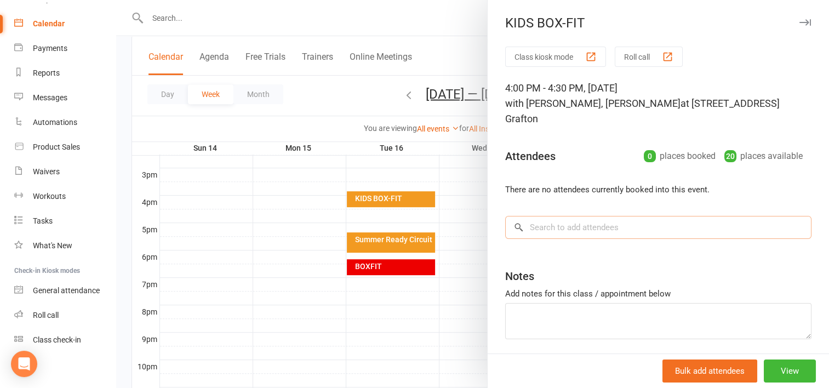
click at [550, 226] on input "search" at bounding box center [658, 227] width 306 height 23
type input "CAYDEN"
drag, startPoint x: 558, startPoint y: 226, endPoint x: 480, endPoint y: 228, distance: 77.8
click at [480, 0] on div "KIDS BOX-FIT Class kiosk mode Roll call 4:00 PM - 4:30 PM, [DATE] with [PERSON_…" at bounding box center [472, 0] width 712 height 0
click at [455, 24] on div at bounding box center [472, 194] width 712 height 388
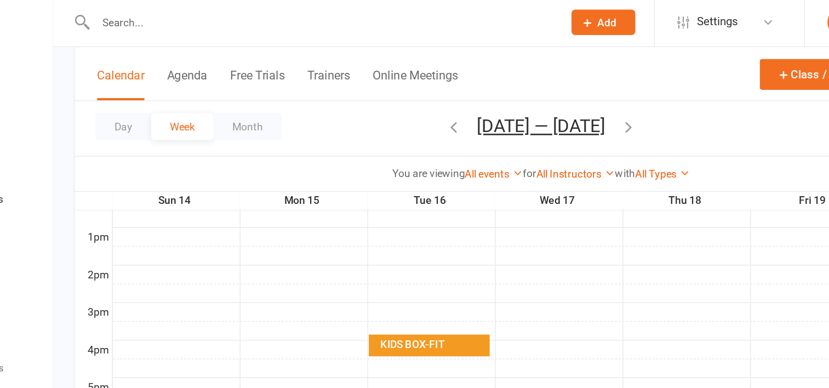
scroll to position [411, 0]
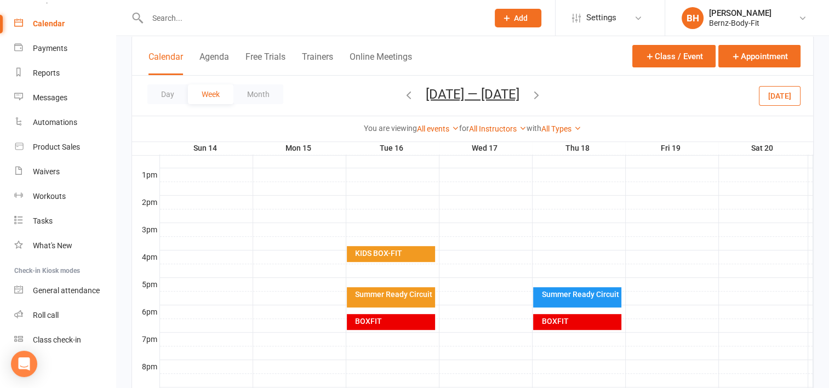
click at [565, 252] on div at bounding box center [486, 256] width 653 height 13
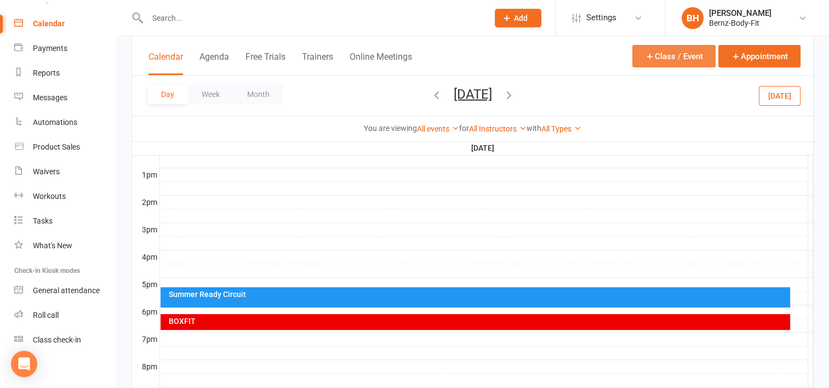
click at [675, 55] on button "Class / Event" at bounding box center [673, 56] width 83 height 22
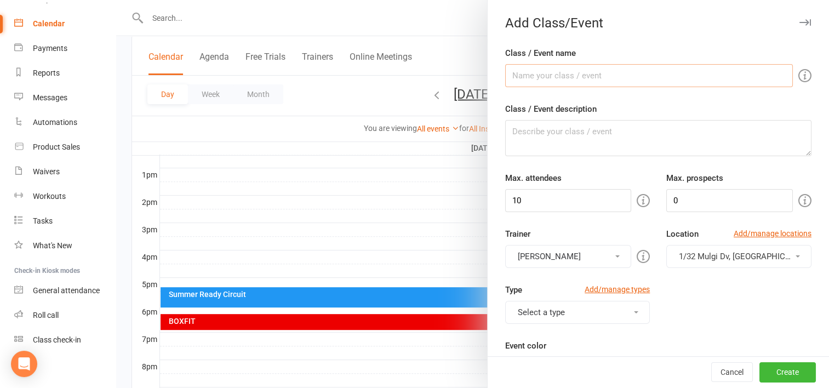
click at [528, 73] on input "Class / Event name" at bounding box center [649, 75] width 288 height 23
type input "t"
type textarea "t"
type textarea "TEEN BOX-FIT"
click at [518, 195] on input "10" at bounding box center [568, 200] width 127 height 23
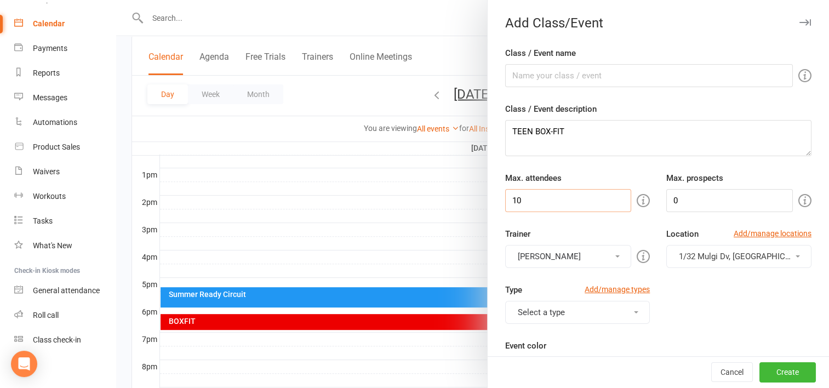
type input "1"
type input "20"
click at [670, 199] on input "0" at bounding box center [729, 200] width 127 height 23
type input "20"
click at [604, 255] on button "[PERSON_NAME]" at bounding box center [568, 256] width 127 height 23
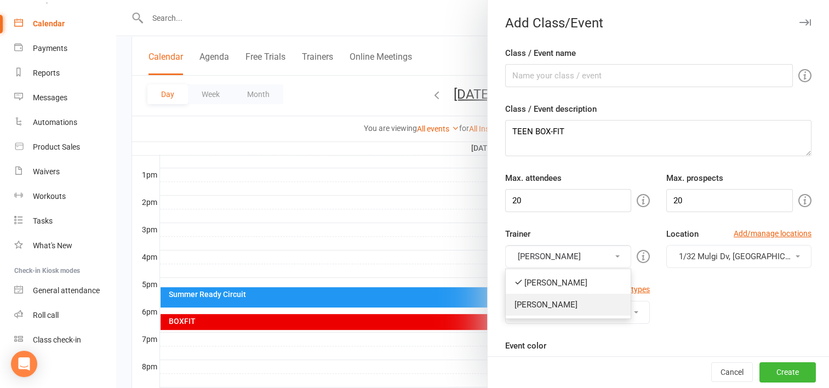
click at [550, 304] on link "[PERSON_NAME]" at bounding box center [567, 305] width 125 height 22
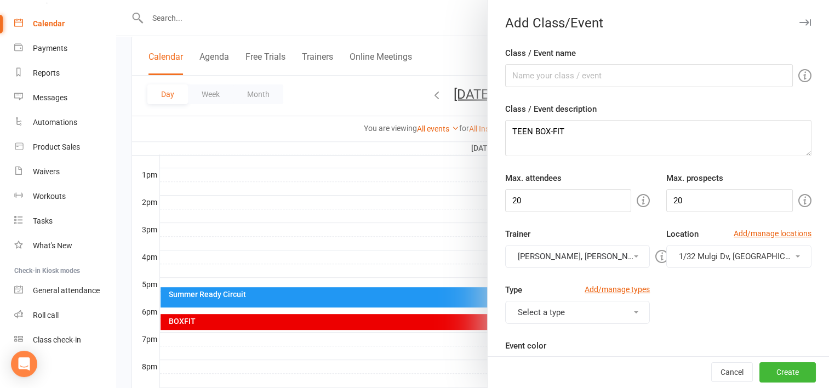
click at [544, 254] on button "[PERSON_NAME], [PERSON_NAME]" at bounding box center [577, 256] width 145 height 23
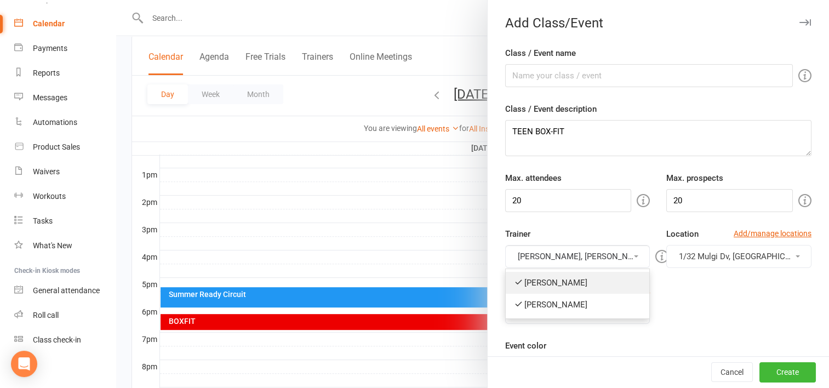
click at [537, 275] on link "[PERSON_NAME]" at bounding box center [577, 283] width 144 height 22
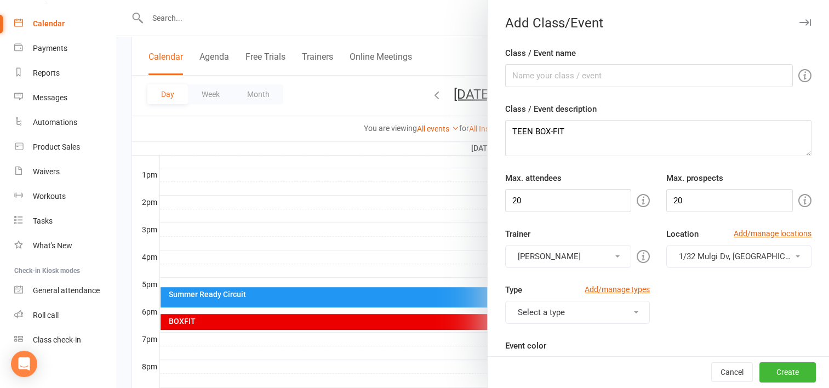
click at [553, 314] on button "Select a type" at bounding box center [577, 312] width 145 height 23
click at [529, 342] on link "BOX-FIT" at bounding box center [577, 338] width 144 height 22
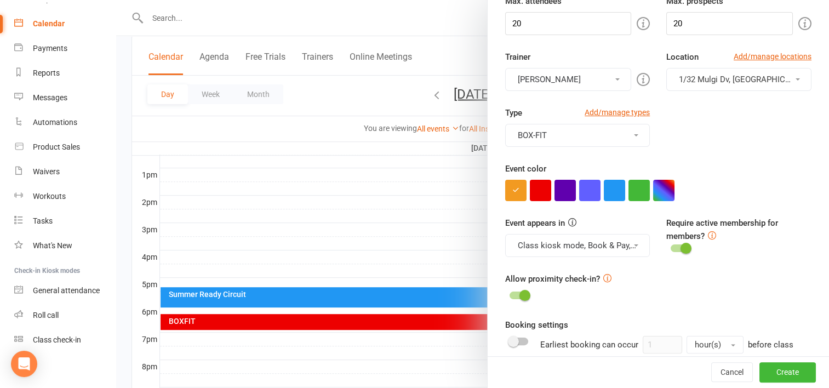
scroll to position [177, 0]
click at [620, 131] on button "BOX-FIT" at bounding box center [577, 134] width 145 height 23
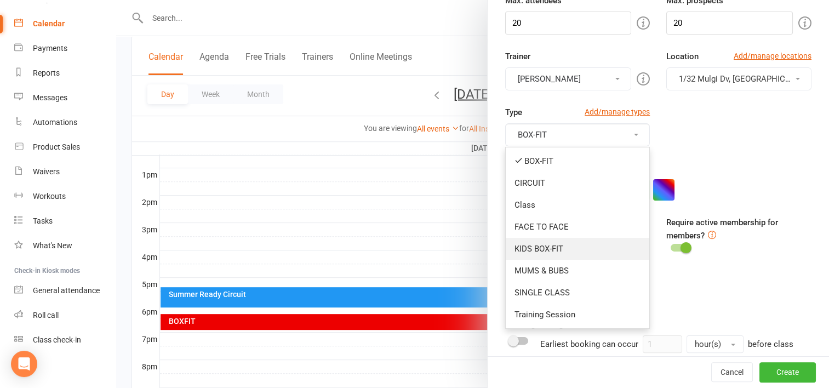
click at [538, 243] on link "KIDS BOX-FIT" at bounding box center [577, 249] width 144 height 22
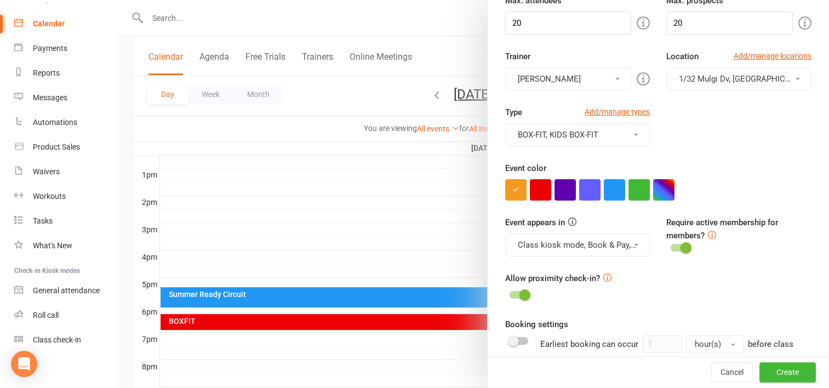
click at [732, 153] on div "Type Add/manage types BOX-FIT, KIDS BOX-FIT BOX-FIT CIRCUIT Class FACE TO FACE …" at bounding box center [658, 134] width 323 height 56
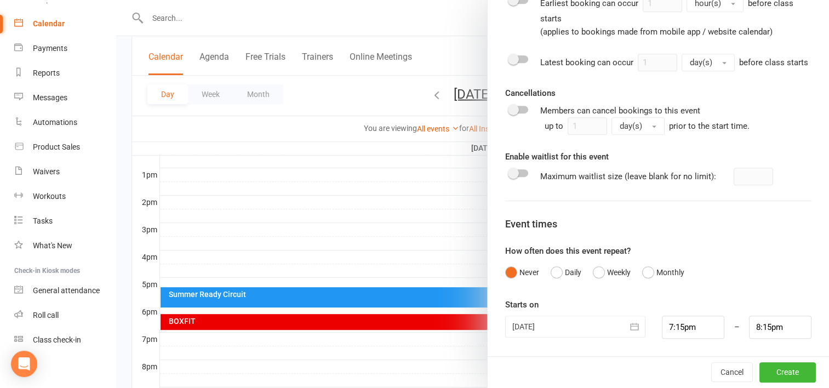
scroll to position [426, 0]
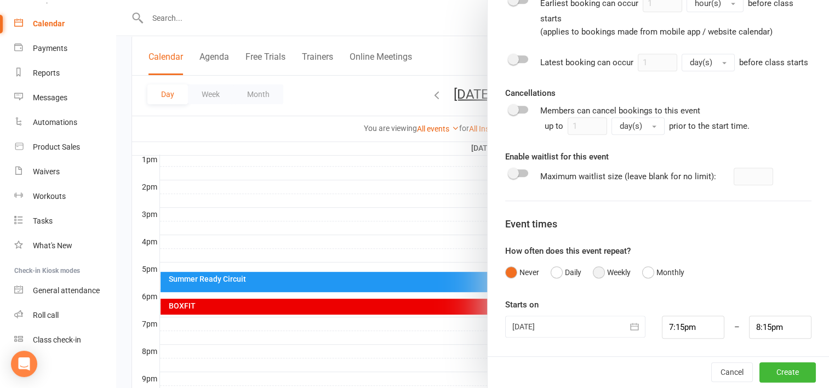
click at [593, 272] on button "Weekly" at bounding box center [612, 272] width 38 height 21
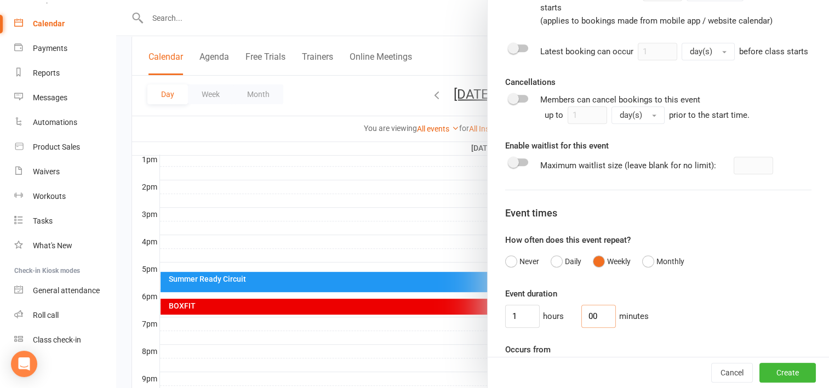
click at [584, 327] on input "00" at bounding box center [598, 315] width 35 height 23
type input "30"
click at [516, 326] on input "1" at bounding box center [522, 315] width 35 height 23
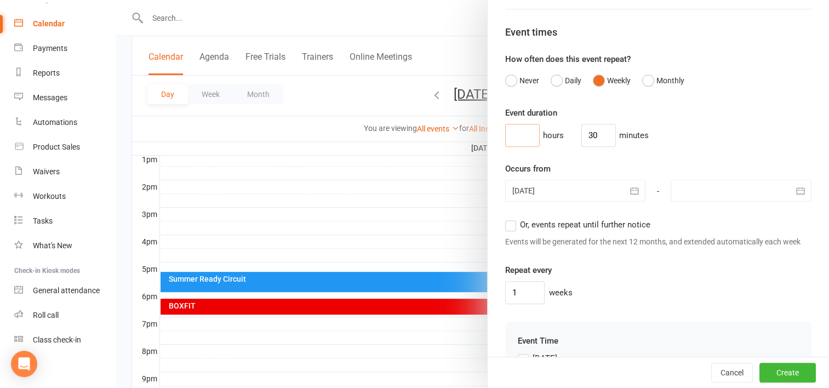
scroll to position [711, 0]
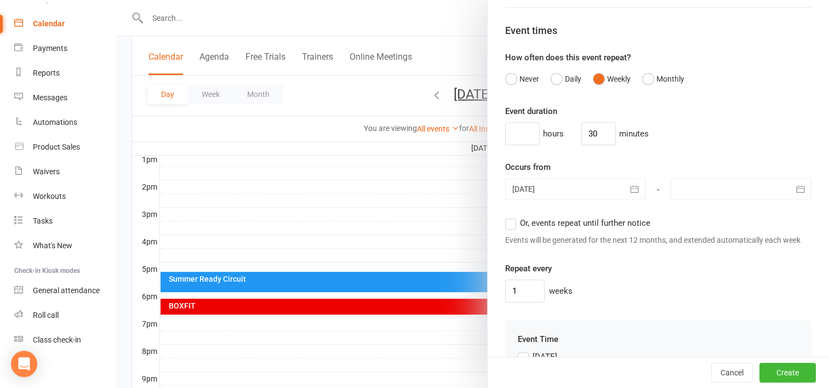
click at [506, 229] on label "Or, events repeat until further notice" at bounding box center [577, 222] width 145 height 13
click at [506, 216] on input "Or, events repeat until further notice" at bounding box center [508, 216] width 7 height 0
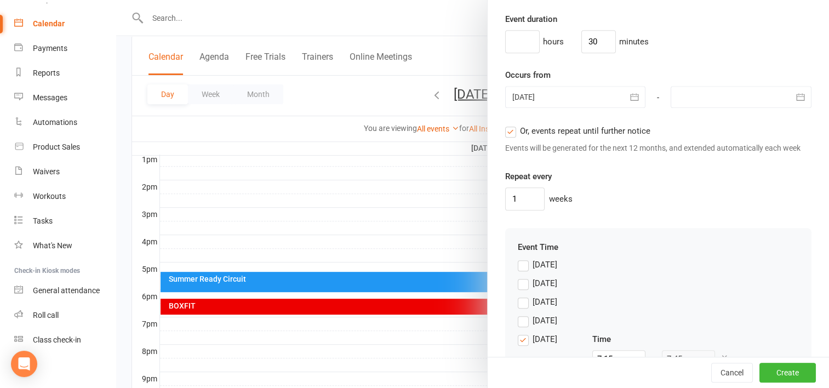
scroll to position [859, 0]
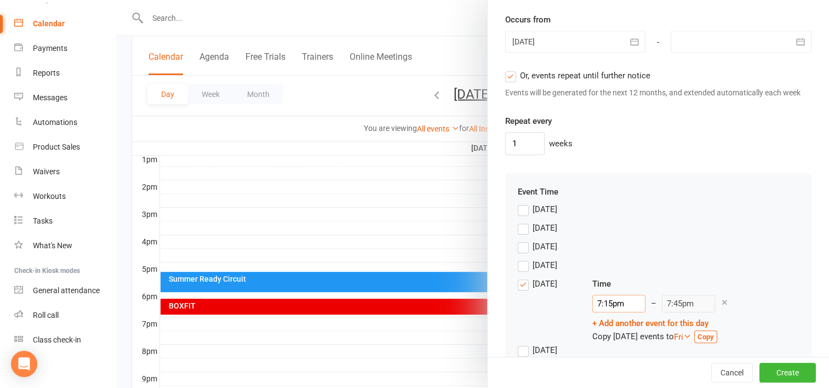
click at [606, 312] on input "7:15pm" at bounding box center [618, 304] width 53 height 18
type input "7:pm"
type input "7:30pm"
type input "pm"
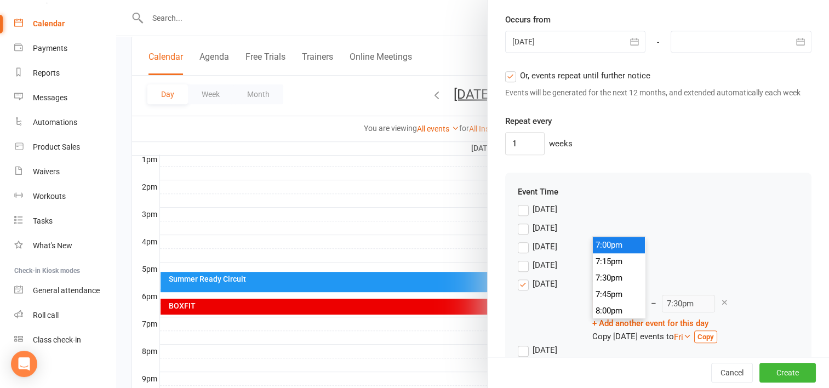
type input "7:45pm"
type input "4pm"
type input "4:30pm"
type input "4:00pm"
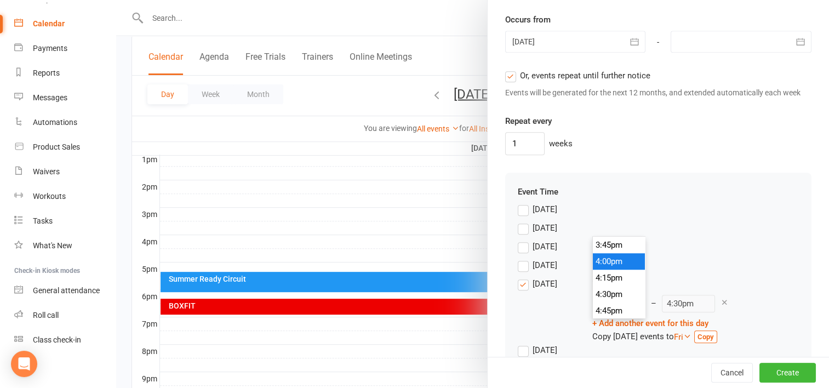
click at [727, 240] on div "[DATE]" at bounding box center [658, 230] width 281 height 19
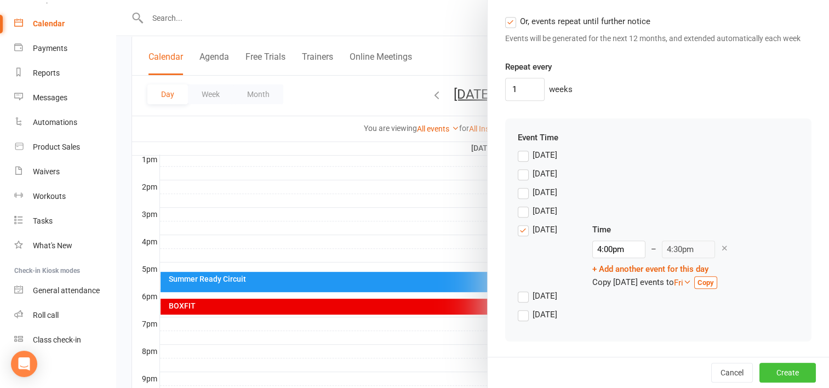
click at [772, 370] on button "Create" at bounding box center [787, 373] width 56 height 20
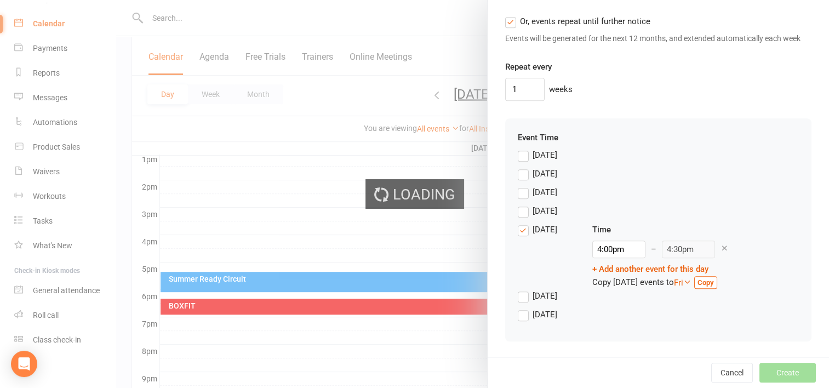
type input "1"
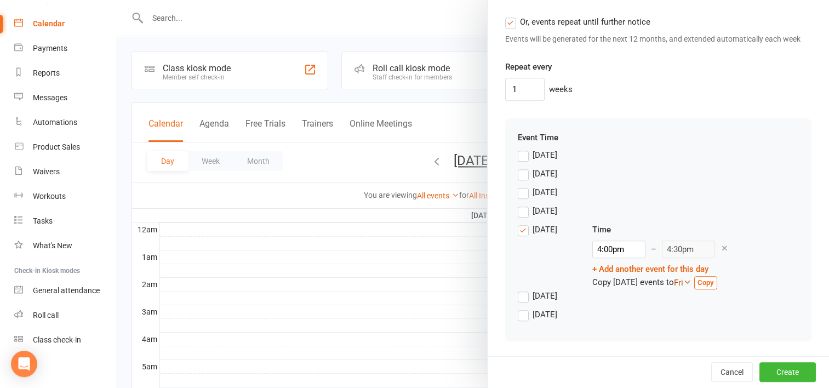
click at [689, 280] on link "Fri" at bounding box center [683, 283] width 18 height 10
click at [607, 250] on input "4:00pm" at bounding box center [618, 249] width 53 height 18
click at [609, 298] on li "4:00pm" at bounding box center [619, 306] width 53 height 16
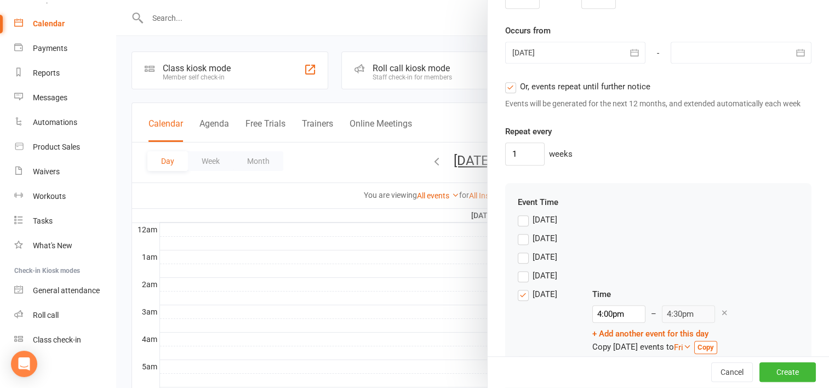
scroll to position [867, 0]
click at [514, 167] on input "1" at bounding box center [524, 155] width 39 height 23
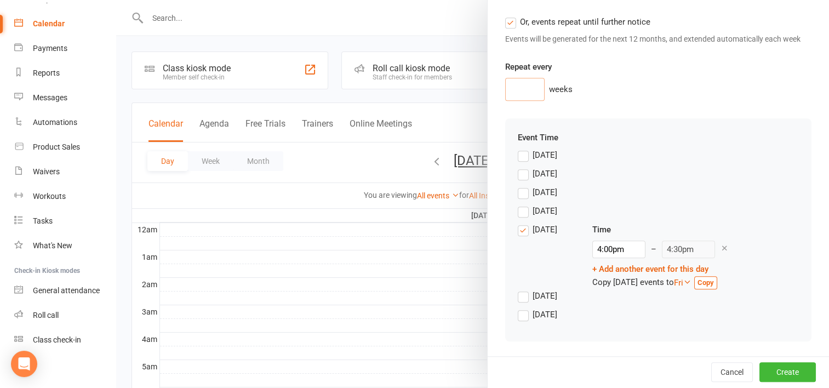
scroll to position [128, 0]
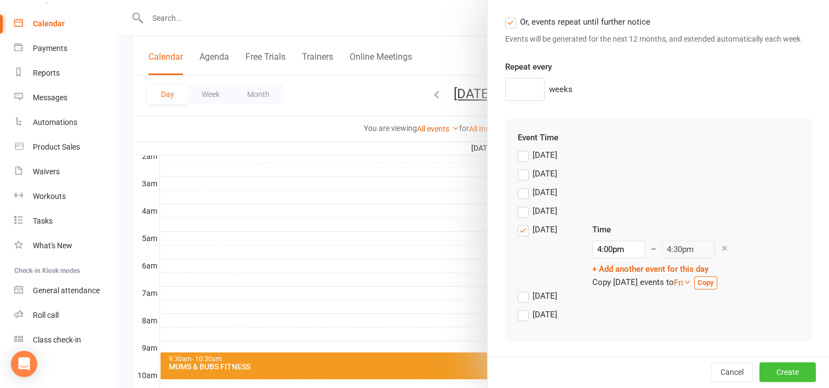
click at [772, 370] on button "Create" at bounding box center [787, 373] width 56 height 20
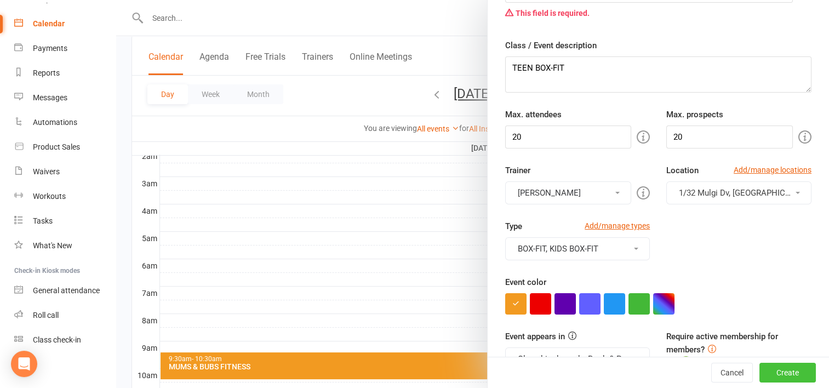
scroll to position [0, 0]
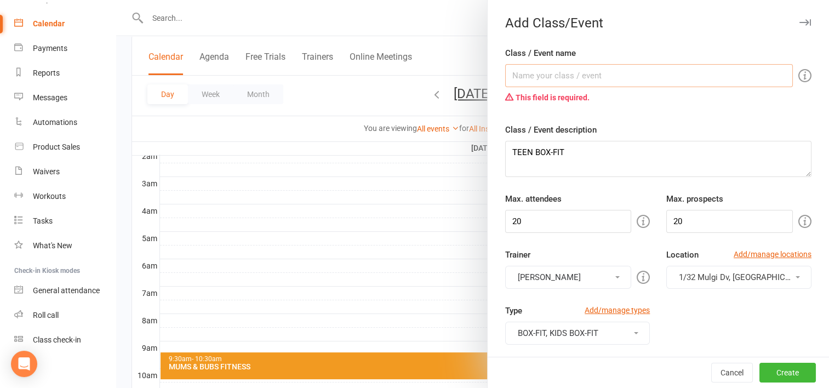
click at [551, 78] on input "Class / Event name" at bounding box center [649, 75] width 288 height 23
type input "TEEN BOX-FIT"
click at [656, 124] on div "Class / Event description TEEN BOX-FIT" at bounding box center [658, 150] width 306 height 54
drag, startPoint x: 574, startPoint y: 156, endPoint x: 482, endPoint y: 160, distance: 92.6
click at [487, 160] on div "Add Class/Event Class / Event name TEEN BOX-FIT This field is required. Class /…" at bounding box center [658, 194] width 342 height 388
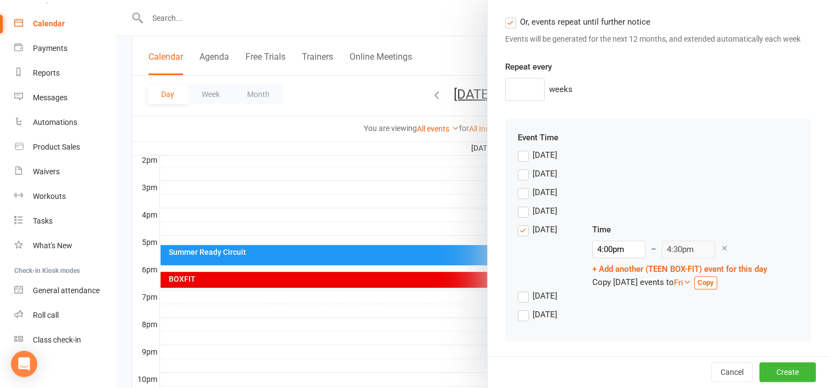
scroll to position [471, 0]
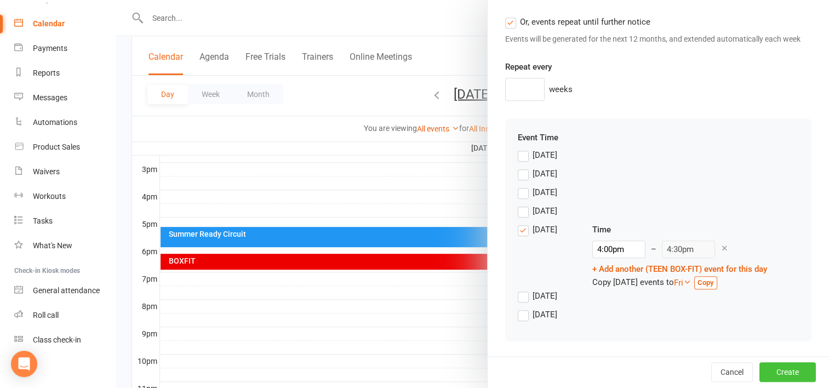
type textarea "AGES [DEMOGRAPHIC_DATA] YEAR TO 17YEARS"
click at [773, 371] on button "Create" at bounding box center [787, 373] width 56 height 20
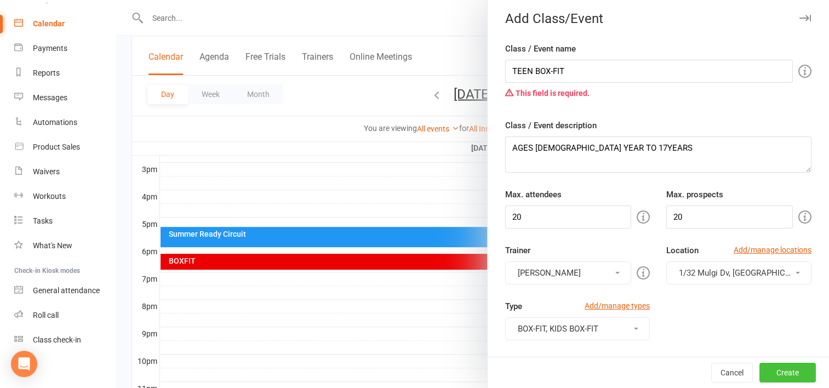
scroll to position [0, 0]
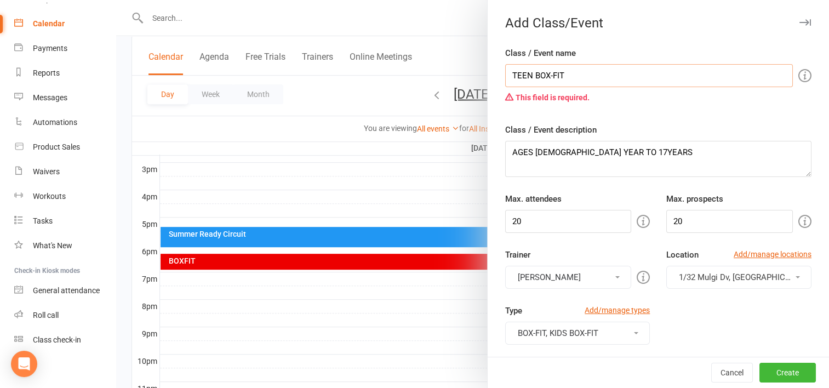
click at [562, 74] on input "TEEN BOX-FIT" at bounding box center [649, 75] width 288 height 23
type input "T"
click at [772, 372] on button "Create" at bounding box center [787, 373] width 56 height 20
click at [507, 72] on input "BOX-FIT" at bounding box center [649, 75] width 288 height 23
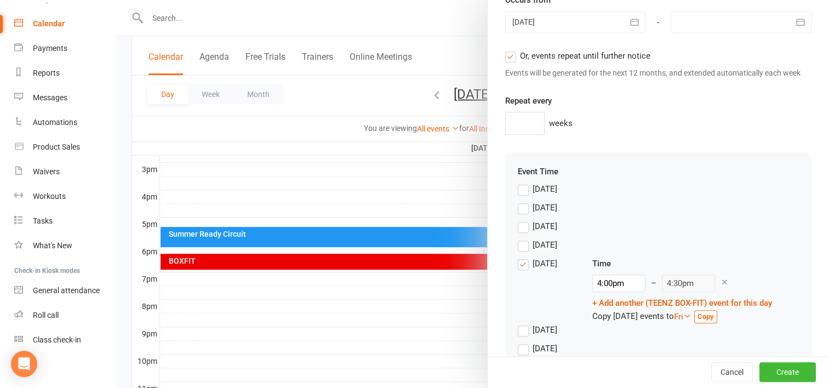
scroll to position [957, 0]
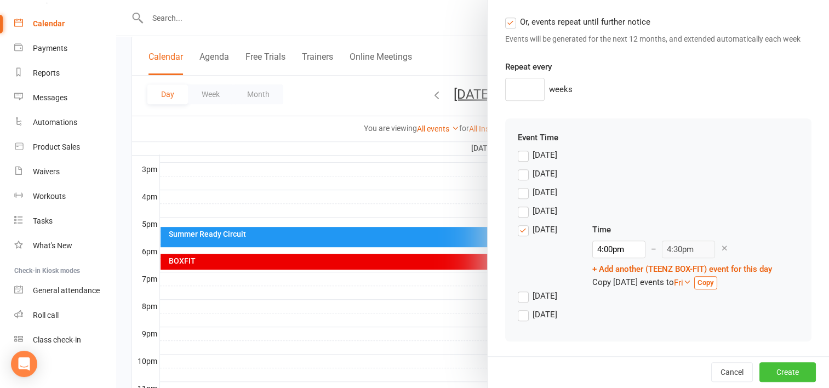
type input "TEENZ BOX-FIT"
click at [766, 368] on button "Create" at bounding box center [787, 373] width 56 height 20
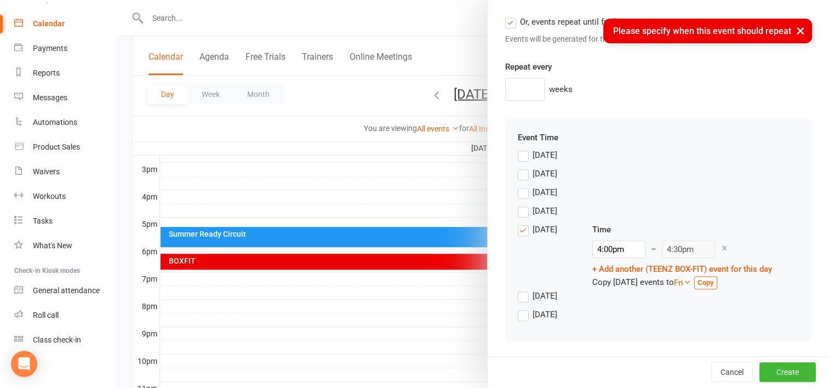
click at [246, 199] on div at bounding box center [472, 194] width 712 height 388
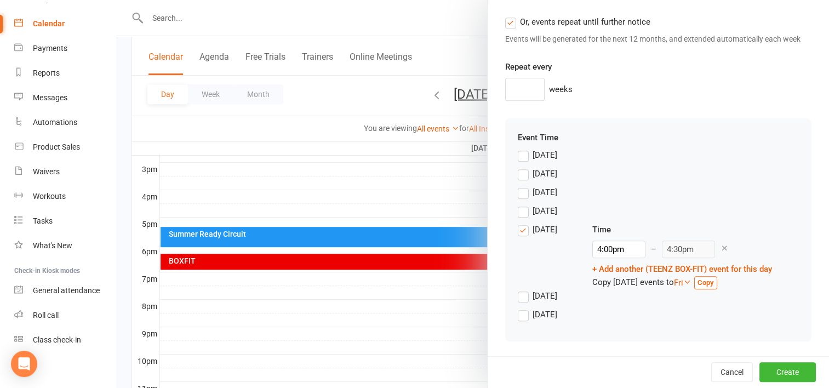
click at [226, 129] on div at bounding box center [472, 194] width 712 height 388
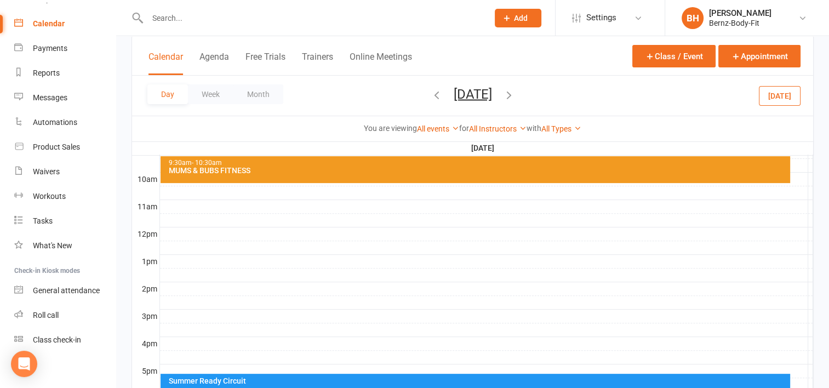
scroll to position [325, 0]
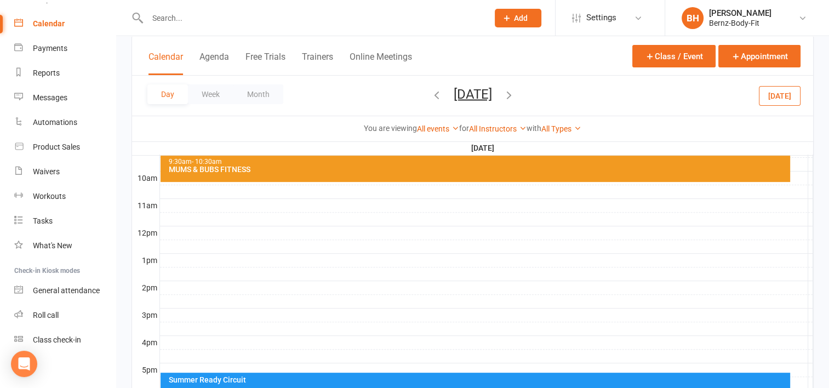
click at [430, 94] on icon "button" at bounding box center [436, 94] width 12 height 12
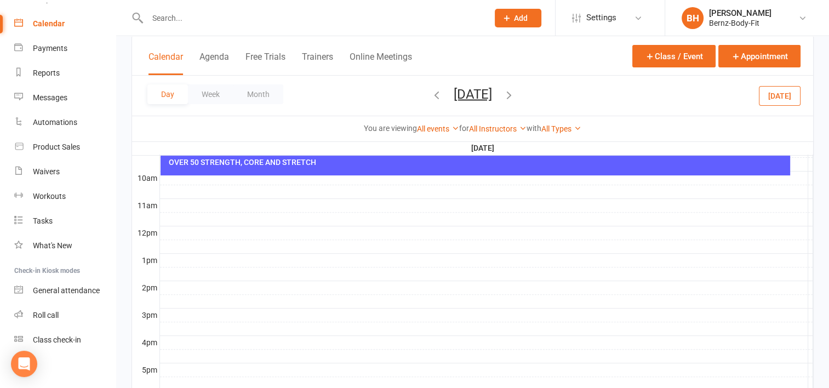
click at [443, 94] on span "[DATE] [DATE] Sun Mon Tue Wed Thu Fri Sat 31 01 02 03 04 05 06 07 08 09 10 11 1…" at bounding box center [473, 95] width 60 height 19
click at [206, 96] on button "Week" at bounding box center [210, 94] width 45 height 20
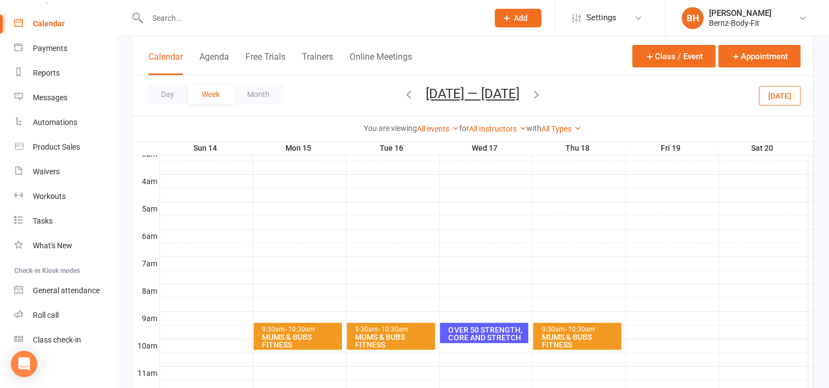
scroll to position [155, 0]
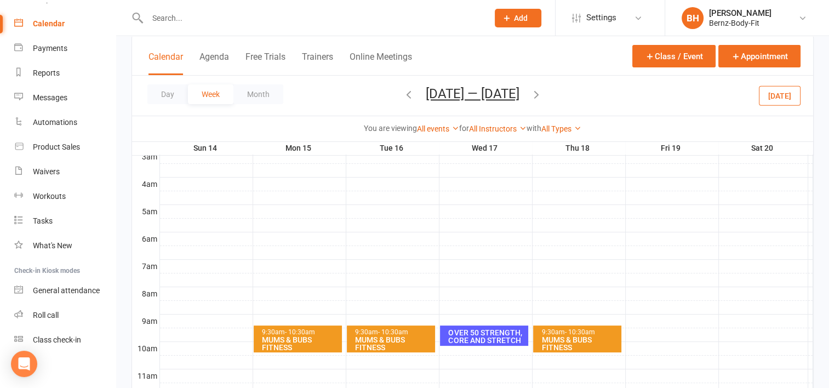
click at [50, 21] on div "Calendar" at bounding box center [49, 23] width 32 height 9
click at [468, 94] on button "[DATE] — [DATE]" at bounding box center [473, 93] width 94 height 15
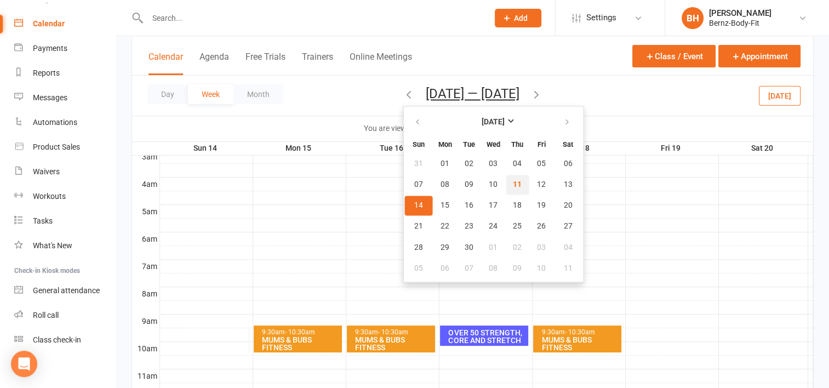
click at [513, 183] on span "11" at bounding box center [517, 184] width 9 height 9
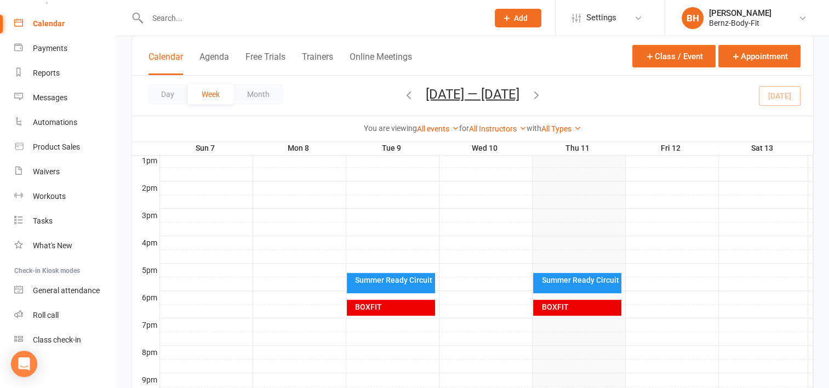
scroll to position [427, 0]
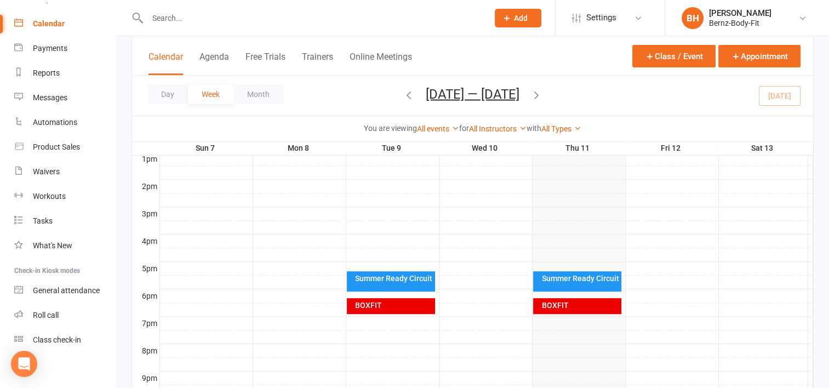
click at [410, 94] on icon "button" at bounding box center [409, 94] width 12 height 12
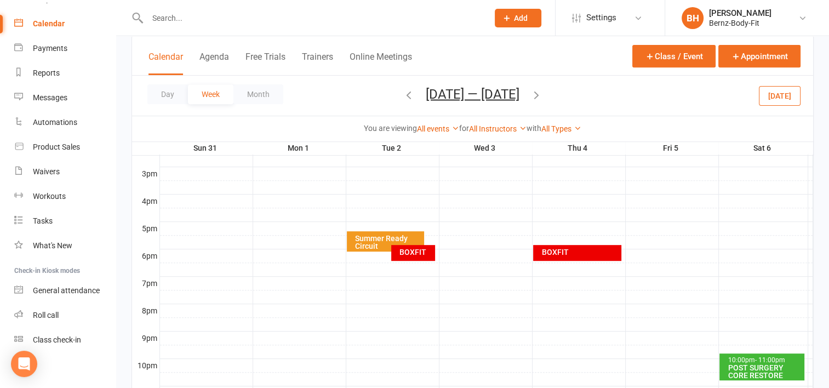
scroll to position [90, 0]
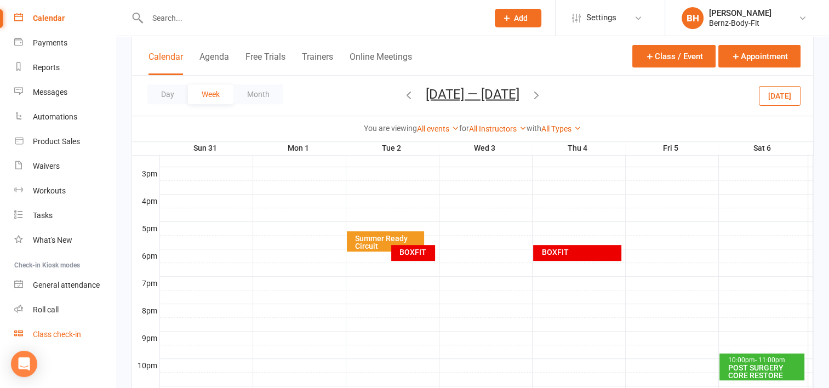
click at [56, 336] on div "Class check-in" at bounding box center [57, 334] width 48 height 9
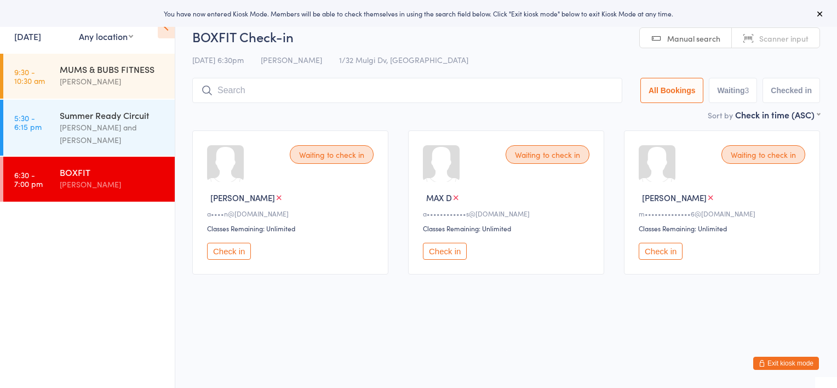
click at [226, 250] on button "Check in" at bounding box center [229, 251] width 44 height 17
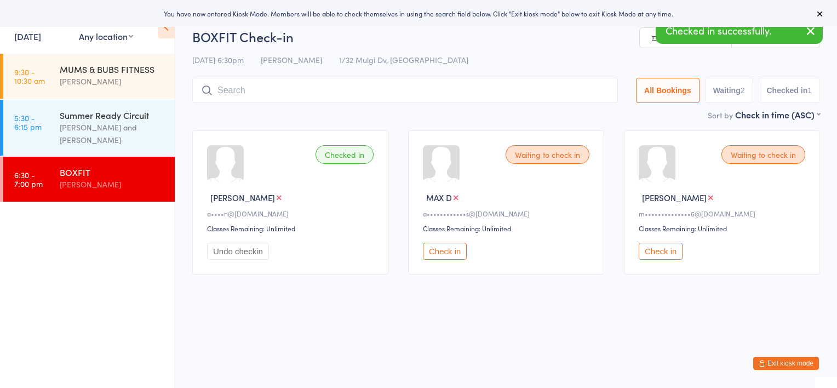
click at [443, 252] on button "Check in" at bounding box center [445, 251] width 44 height 17
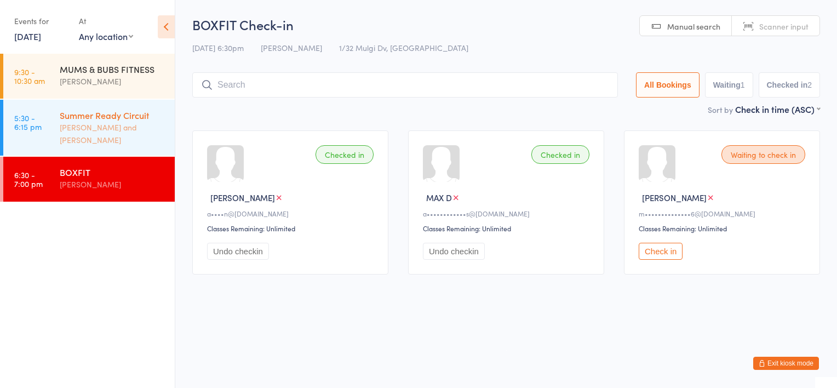
click at [111, 134] on div "Lucy Ryder and Bernadette Howson" at bounding box center [113, 133] width 106 height 25
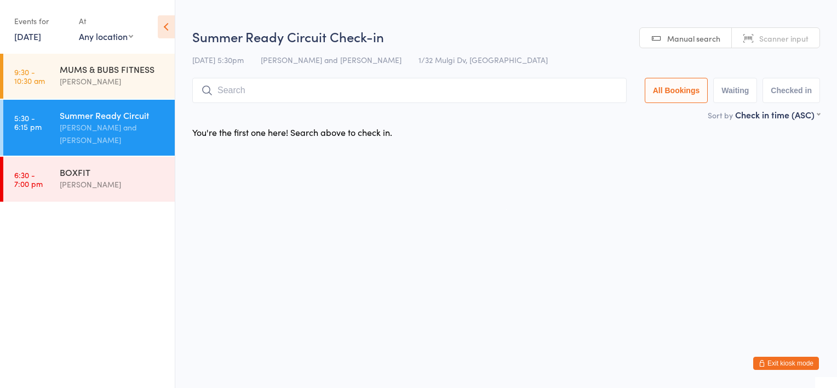
click at [92, 123] on div "Lucy Ryder and Bernadette Howson" at bounding box center [113, 133] width 106 height 25
click at [225, 88] on input "search" at bounding box center [409, 90] width 434 height 25
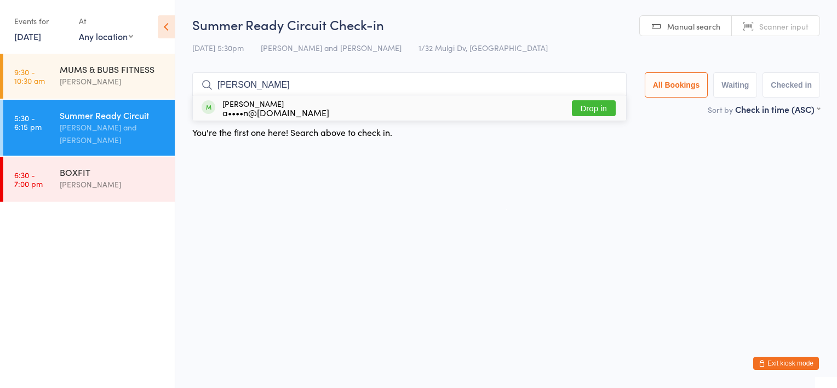
type input "ALISON"
click at [246, 114] on div "a••••n@cromwellfarms.com" at bounding box center [275, 112] width 107 height 9
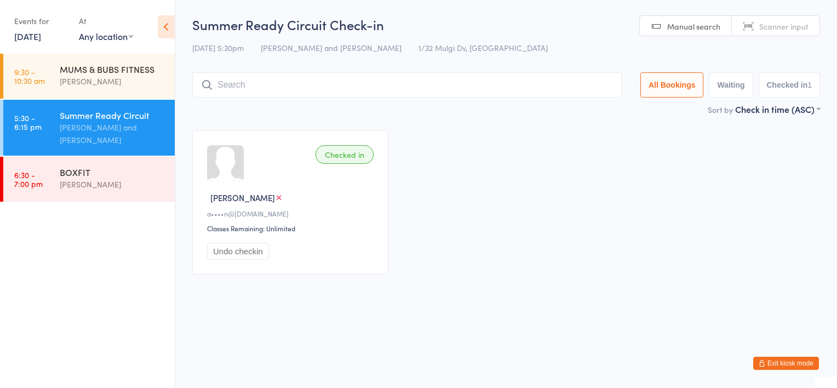
click at [781, 360] on button "Exit kiosk mode" at bounding box center [786, 363] width 66 height 13
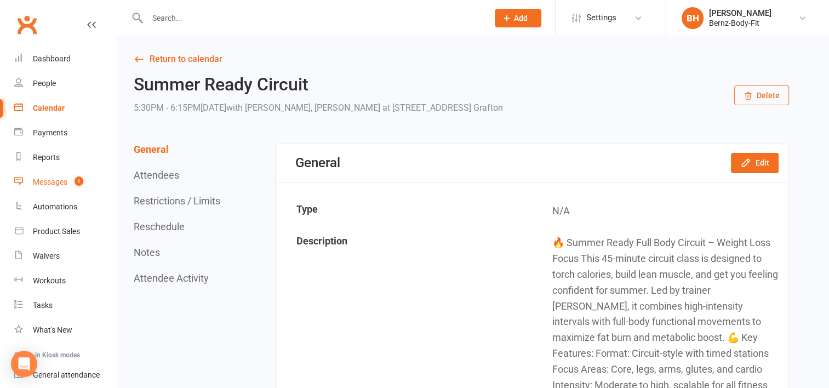
click at [63, 182] on div "Messages" at bounding box center [50, 181] width 35 height 9
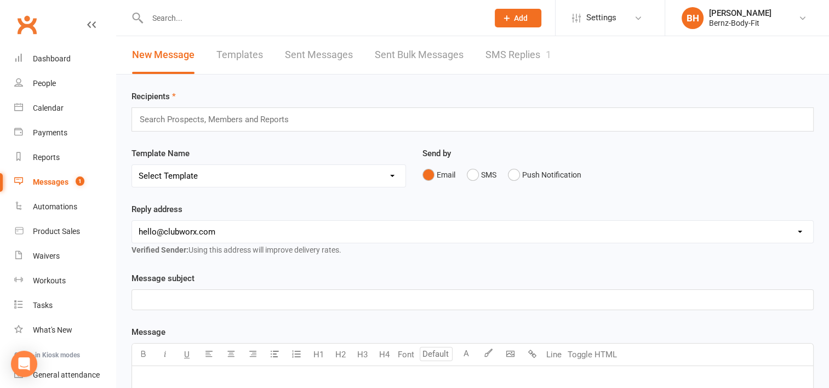
click at [58, 180] on div "Messages" at bounding box center [51, 181] width 36 height 9
click at [497, 57] on link "SMS Replies 1" at bounding box center [518, 55] width 66 height 38
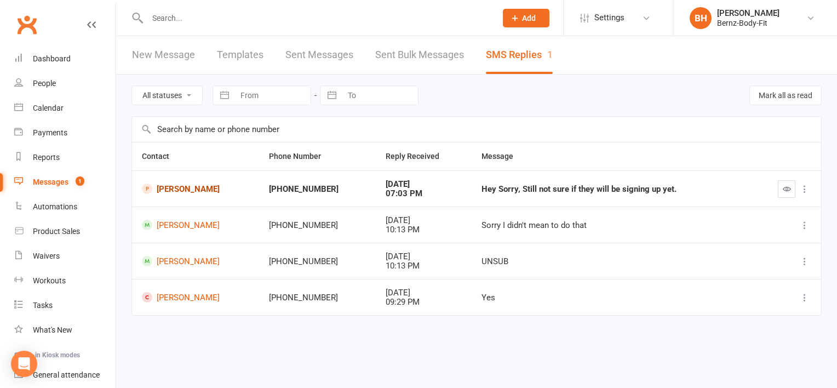
click at [183, 187] on link "[PERSON_NAME]" at bounding box center [195, 188] width 107 height 10
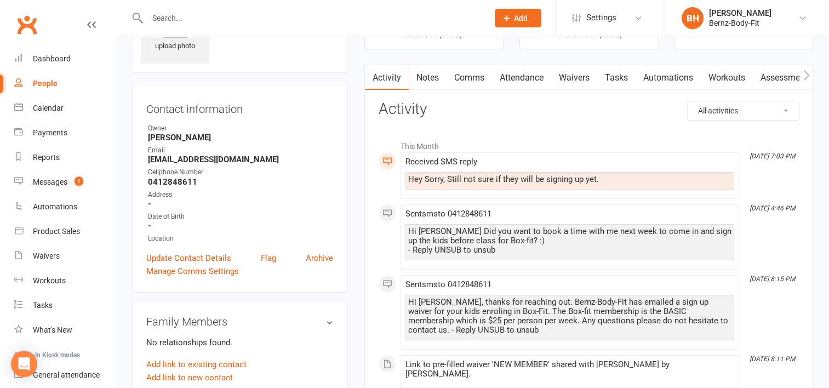
scroll to position [66, 0]
click at [440, 175] on div "Hey Sorry, Still not sure if they will be signing up yet." at bounding box center [569, 179] width 323 height 9
click at [475, 78] on link "Comms" at bounding box center [468, 77] width 45 height 25
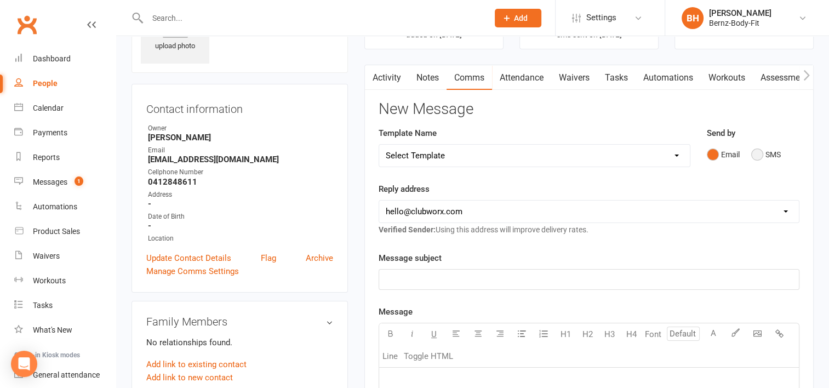
click at [753, 152] on button "SMS" at bounding box center [766, 154] width 30 height 21
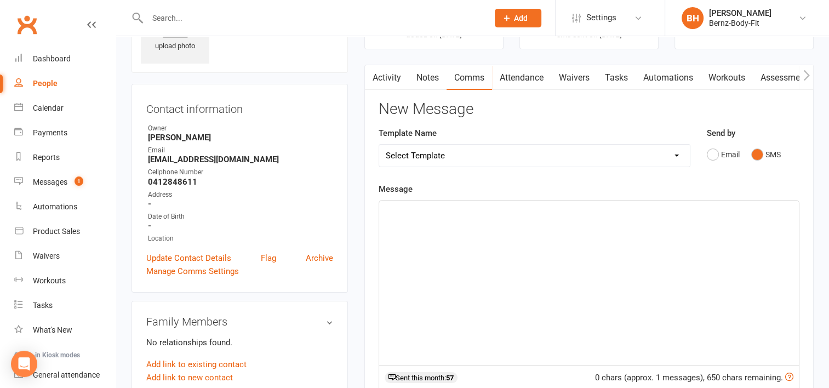
click at [406, 213] on p "﻿" at bounding box center [589, 210] width 406 height 13
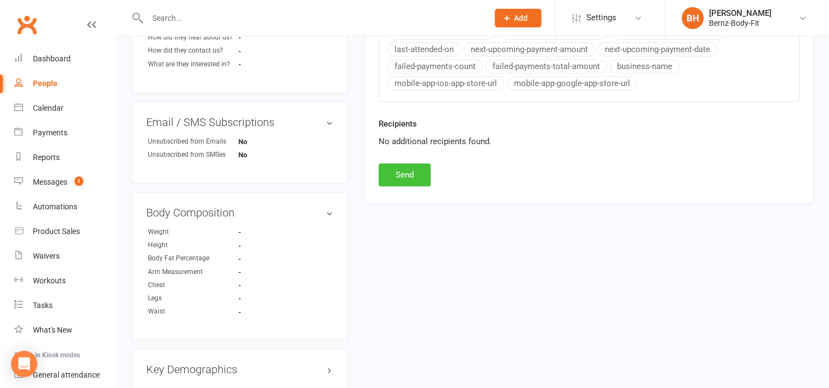
scroll to position [475, 0]
click at [401, 168] on button "Send" at bounding box center [404, 174] width 52 height 23
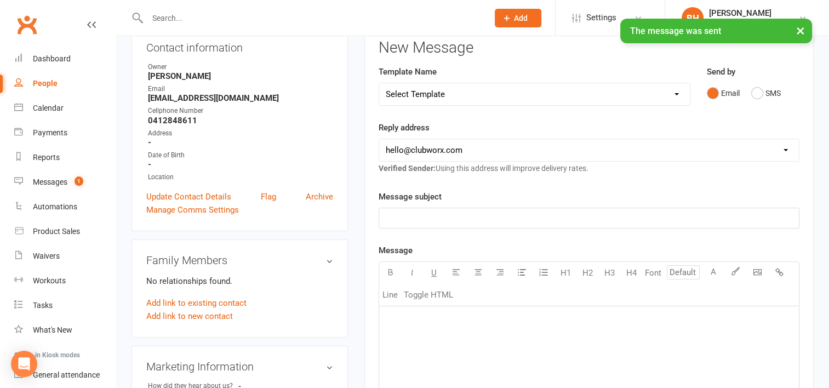
scroll to position [123, 0]
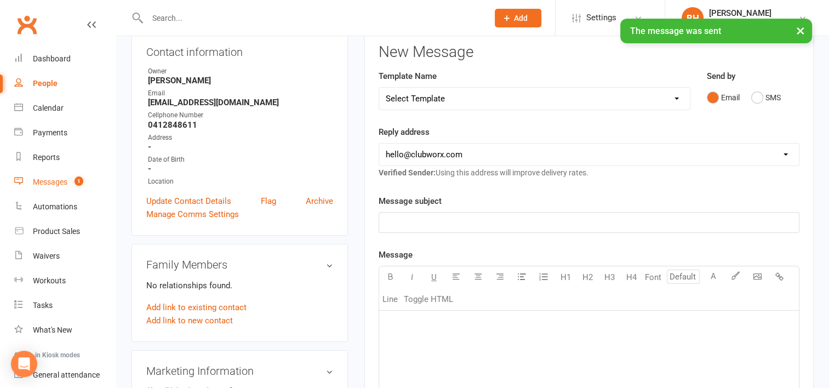
click at [54, 183] on div "Messages" at bounding box center [50, 181] width 35 height 9
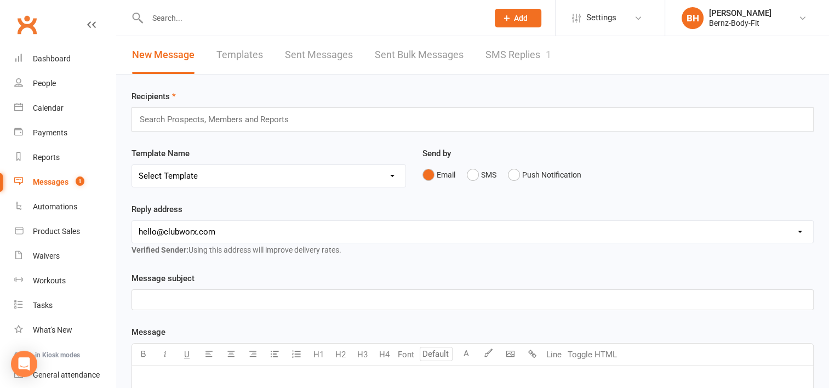
click at [511, 58] on link "SMS Replies 1" at bounding box center [518, 55] width 66 height 38
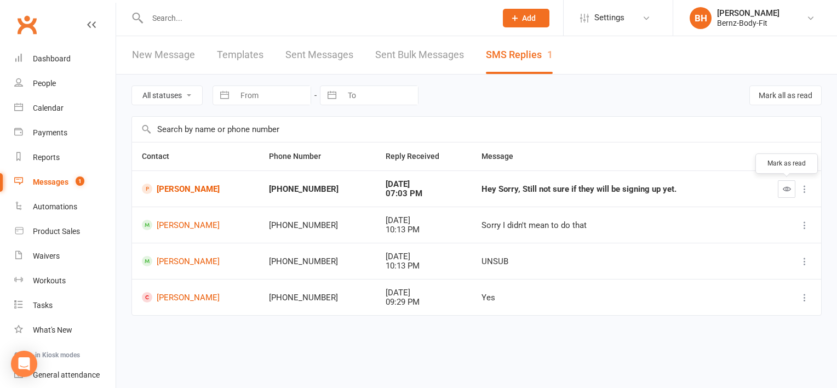
click at [786, 185] on icon "button" at bounding box center [787, 189] width 8 height 8
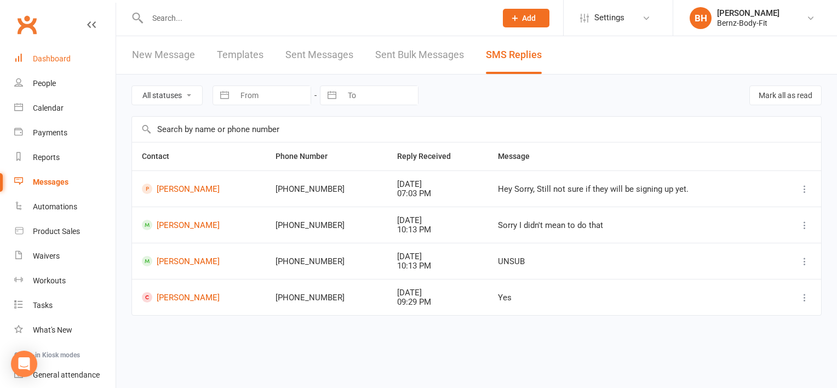
click at [48, 56] on div "Dashboard" at bounding box center [52, 58] width 38 height 9
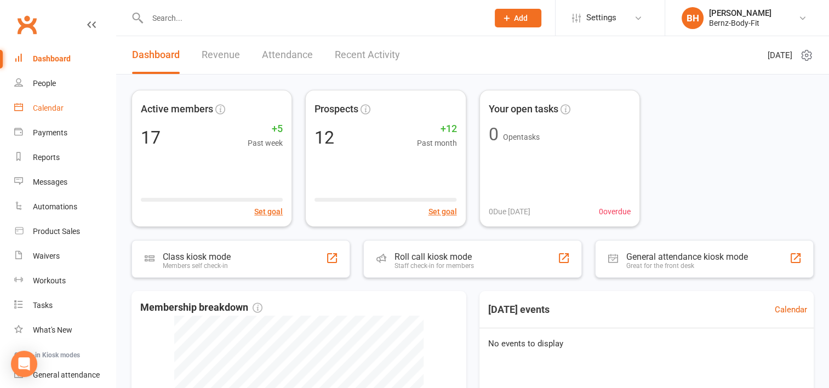
click at [48, 107] on div "Calendar" at bounding box center [48, 108] width 31 height 9
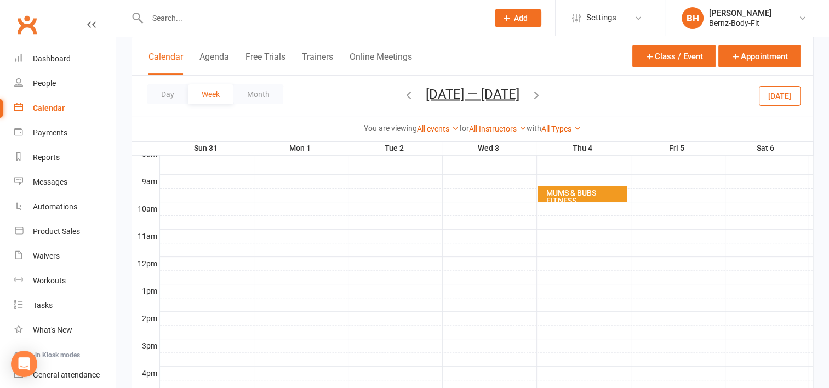
scroll to position [293, 0]
click at [542, 91] on icon "button" at bounding box center [536, 94] width 12 height 12
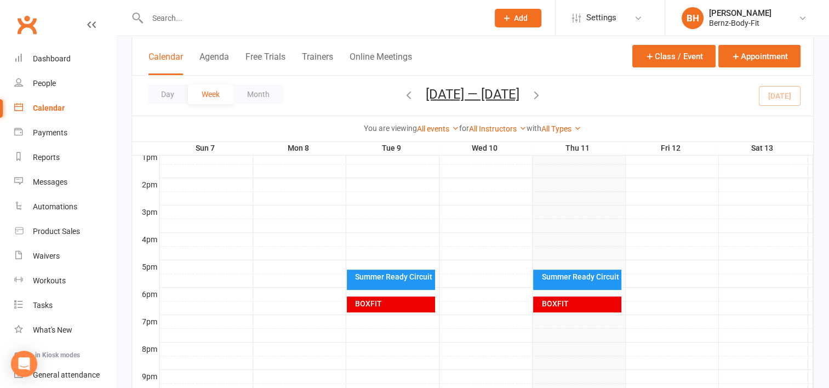
scroll to position [429, 0]
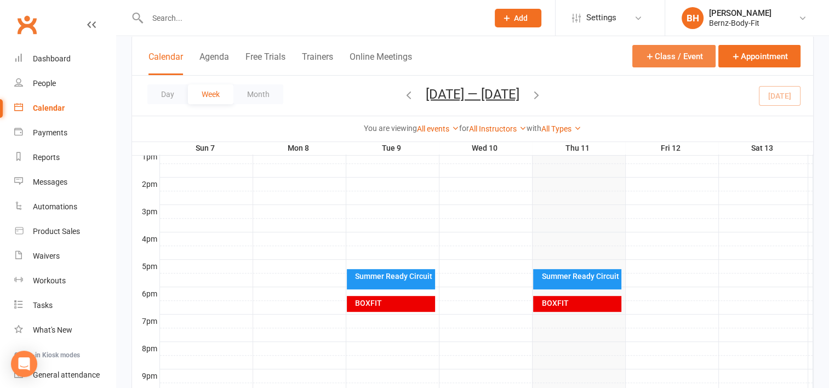
click at [677, 56] on button "Class / Event" at bounding box center [673, 56] width 83 height 22
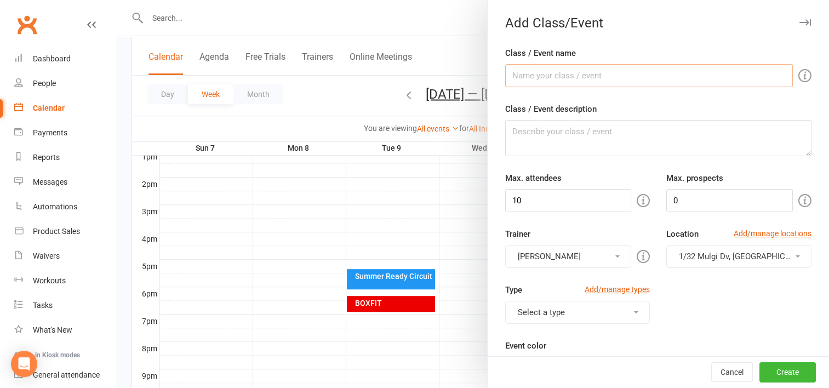
click at [562, 79] on input "Class / Event name" at bounding box center [649, 75] width 288 height 23
type input "C"
type input "TEENZ BOX-FIT"
click at [529, 136] on textarea "Class / Event description" at bounding box center [658, 138] width 306 height 36
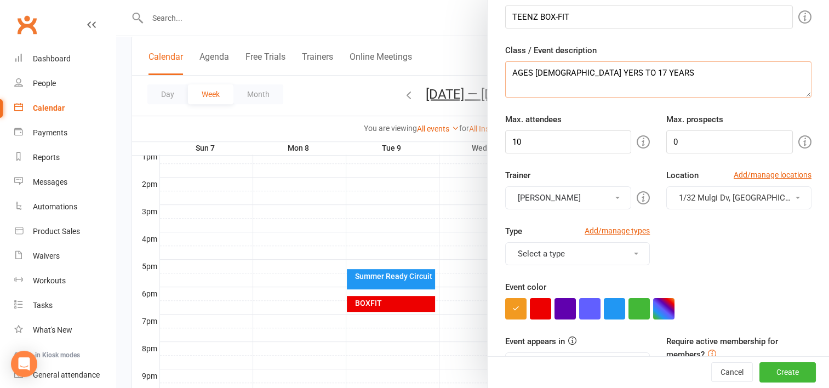
scroll to position [59, 0]
type textarea "AGES 13 YERS TO 17 YEARS"
click at [512, 139] on input "10" at bounding box center [568, 141] width 127 height 23
type input "20"
click at [675, 142] on input "0" at bounding box center [729, 141] width 127 height 23
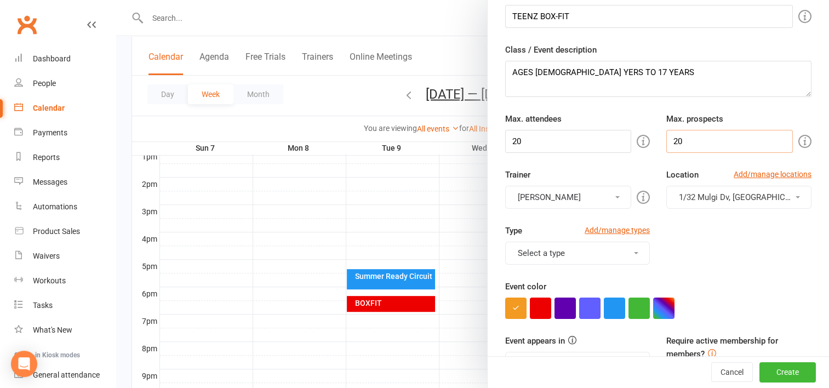
type input "20"
click at [615, 196] on span at bounding box center [617, 197] width 4 height 2
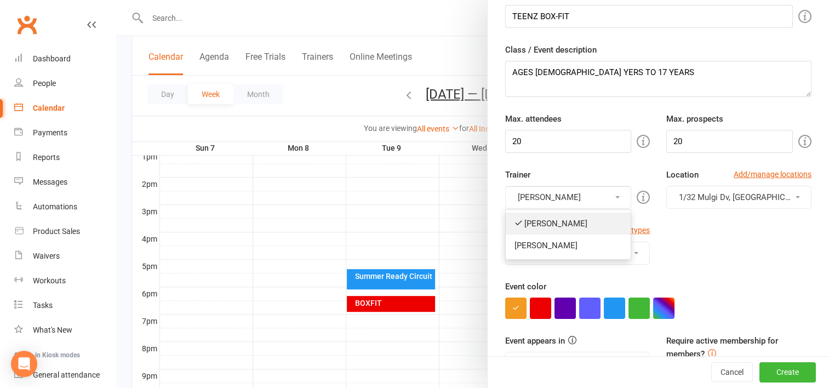
click at [525, 223] on link "[PERSON_NAME]" at bounding box center [567, 223] width 125 height 22
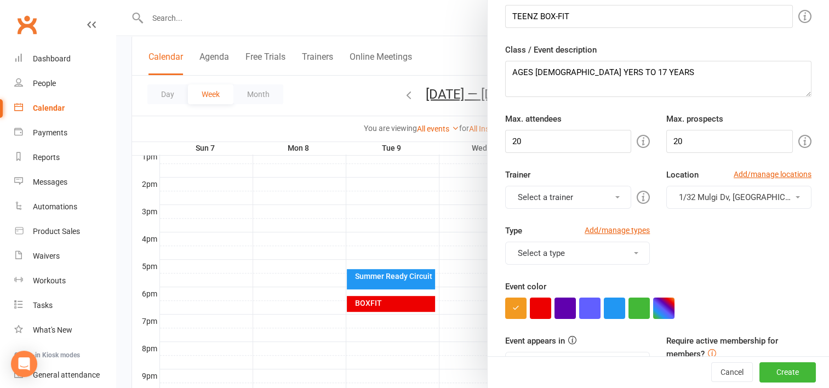
click at [554, 197] on button "Select a trainer" at bounding box center [568, 197] width 127 height 23
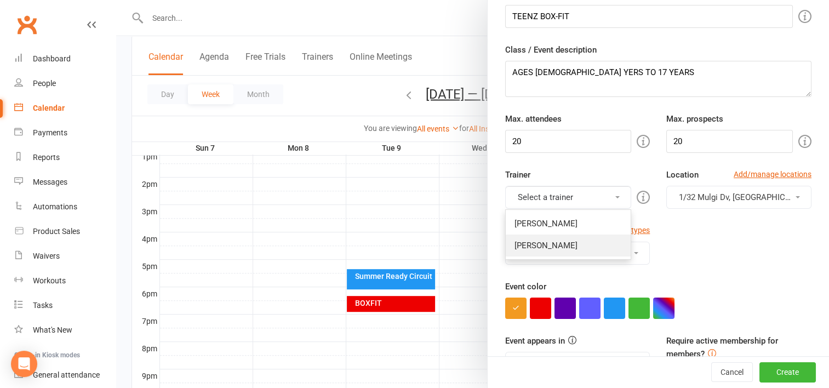
click at [536, 244] on link "[PERSON_NAME]" at bounding box center [567, 245] width 125 height 22
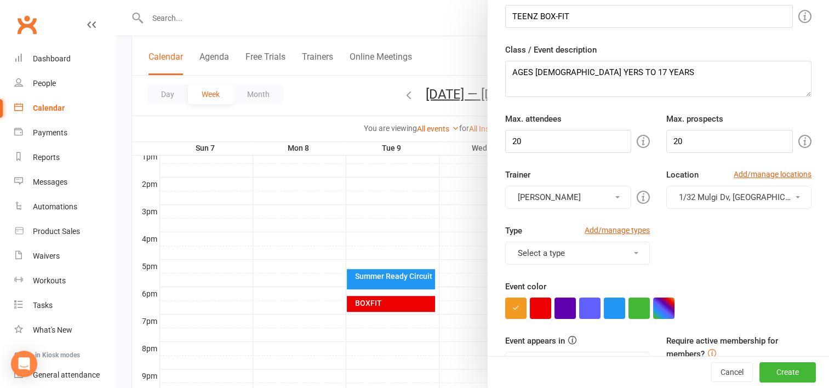
click at [547, 252] on button "Select a type" at bounding box center [577, 253] width 145 height 23
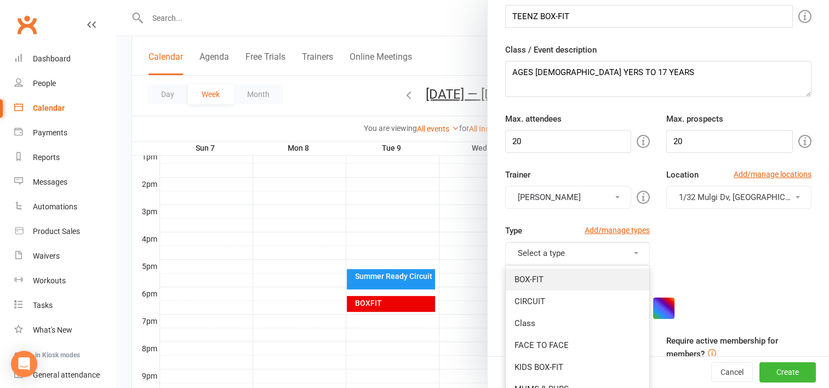
click at [543, 272] on link "BOX-FIT" at bounding box center [577, 279] width 144 height 22
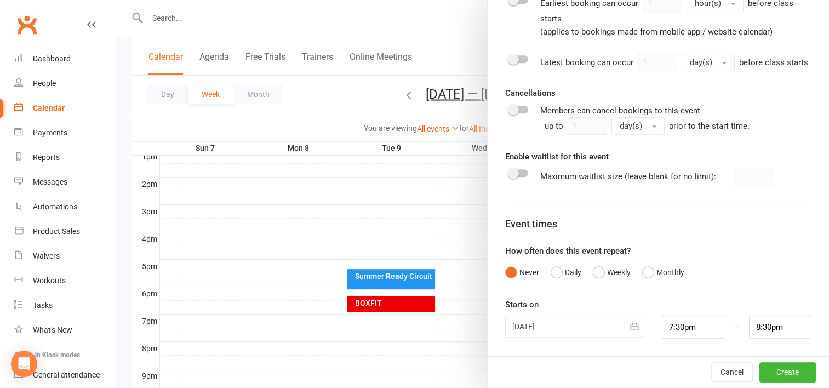
scroll to position [529, 0]
click at [666, 327] on input "7:30pm" at bounding box center [693, 326] width 62 height 23
type input "30pm"
type input "7:00am"
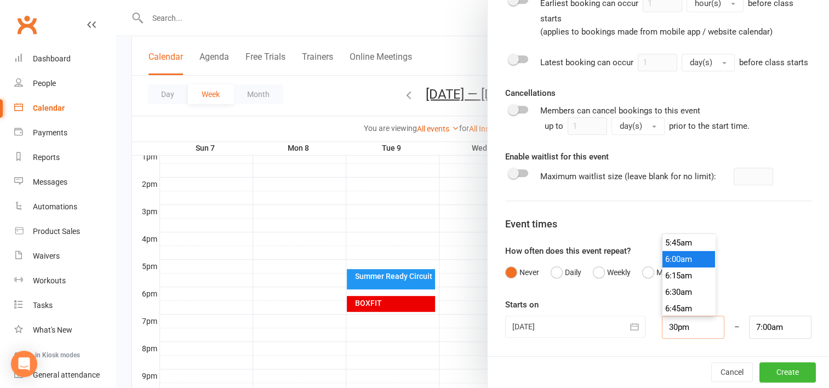
type input "430pm"
type input "5:30pm"
type input "4.0030pm"
type input "5:00pm"
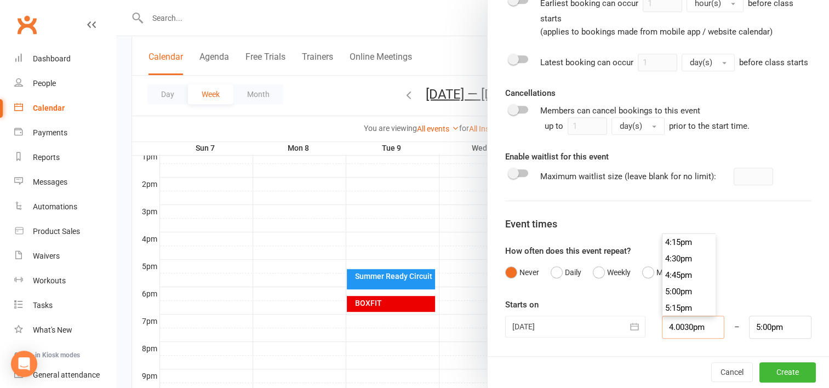
scroll to position [1035, 0]
type input "4.030pm"
type input "5:30pm"
type input "4:00pm"
click at [669, 258] on li "4:00pm" at bounding box center [688, 258] width 53 height 16
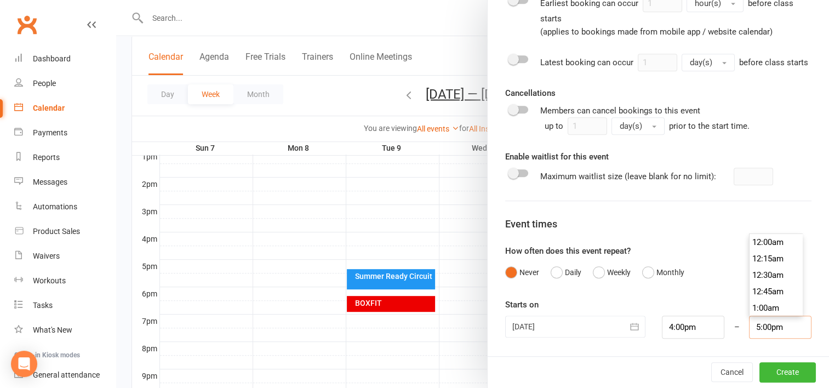
click at [756, 326] on input "5:00pm" at bounding box center [780, 326] width 62 height 23
type input "4:30pm"
click at [758, 258] on li "4:30pm" at bounding box center [775, 259] width 53 height 16
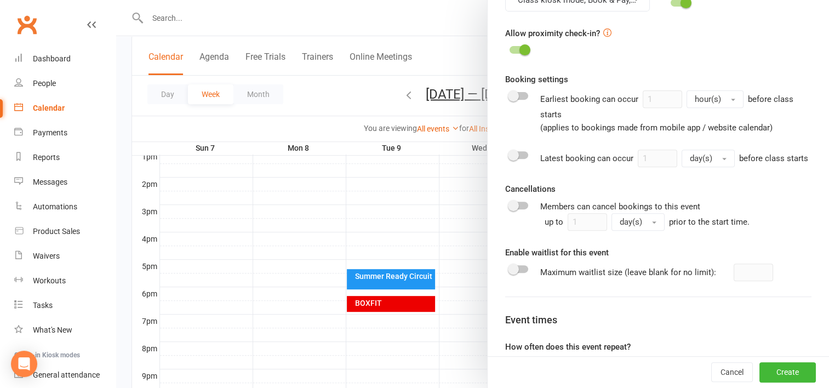
scroll to position [423, 0]
click at [593, 207] on div "Cancellations Members can cancel bookings to this event up to 1 day(s) prior to…" at bounding box center [658, 206] width 306 height 48
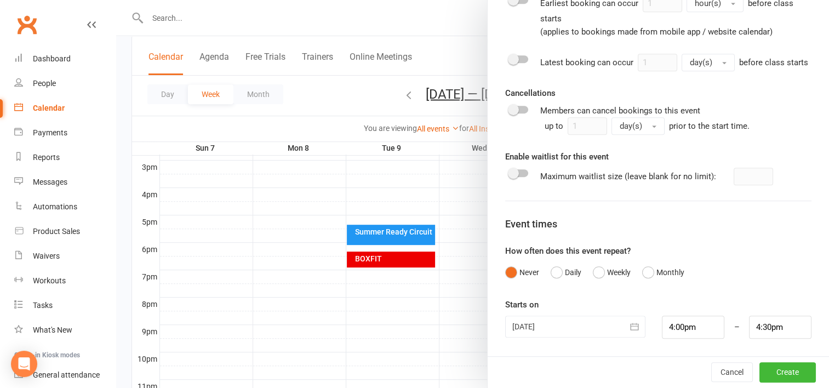
scroll to position [477, 0]
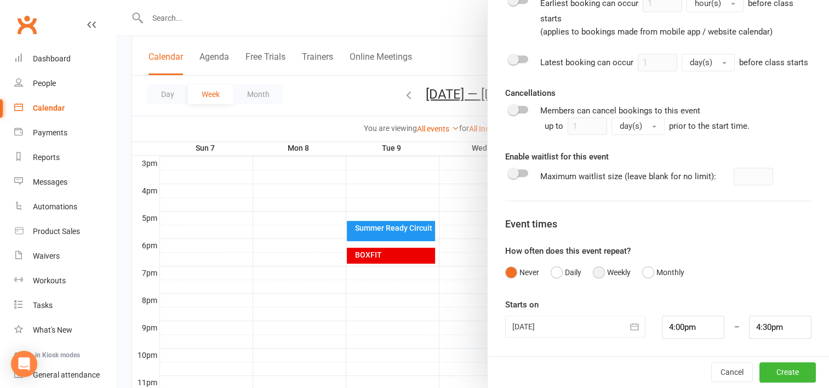
click at [594, 272] on button "Weekly" at bounding box center [612, 272] width 38 height 21
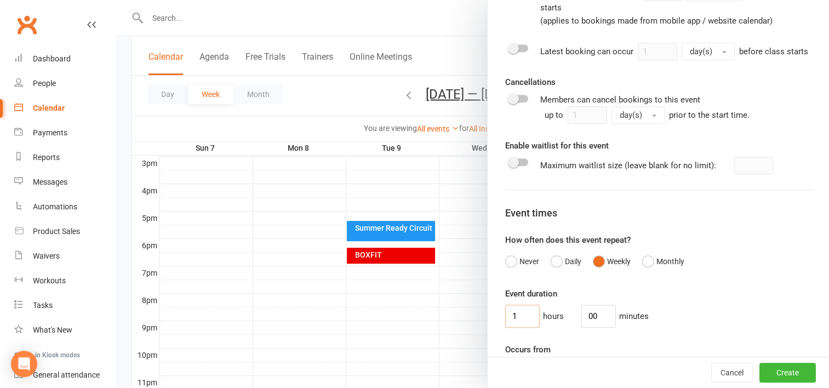
click at [514, 325] on input "1" at bounding box center [522, 315] width 35 height 23
click at [588, 327] on input "00" at bounding box center [598, 315] width 35 height 23
type input "0"
type input "30"
click at [771, 370] on button "Create" at bounding box center [787, 373] width 56 height 20
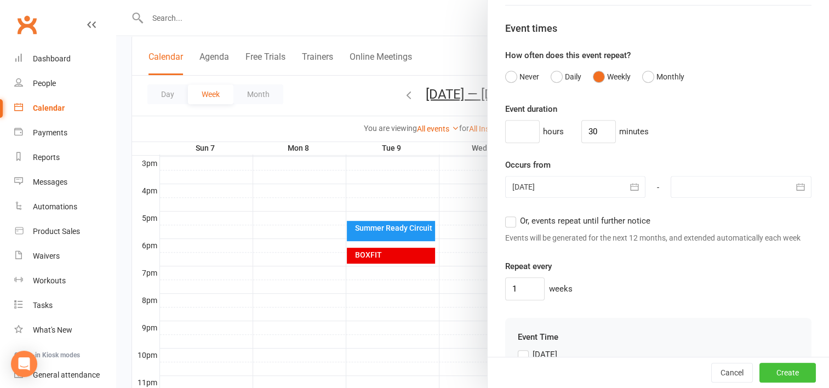
scroll to position [714, 0]
click at [510, 227] on label "Or, events repeat until further notice" at bounding box center [577, 220] width 145 height 13
click at [510, 214] on input "Or, events repeat until further notice" at bounding box center [508, 214] width 7 height 0
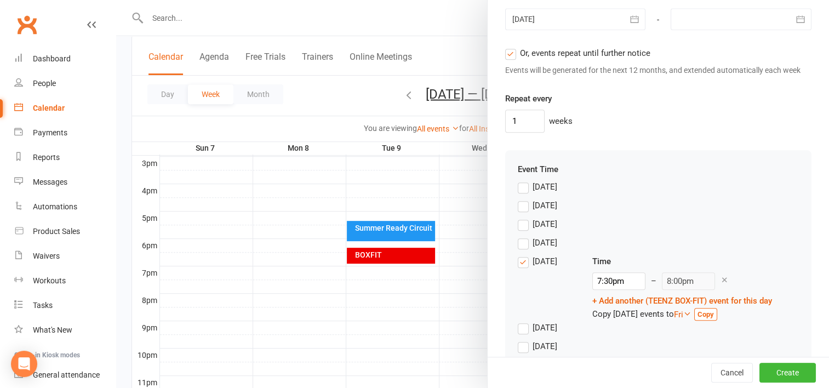
scroll to position [888, 0]
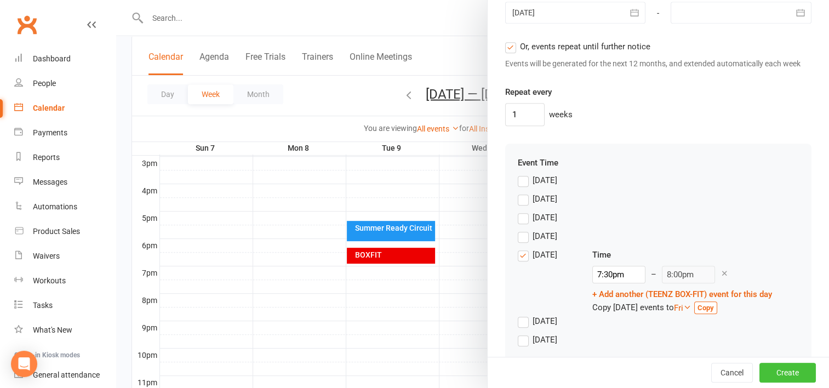
click at [770, 370] on button "Create" at bounding box center [787, 373] width 56 height 20
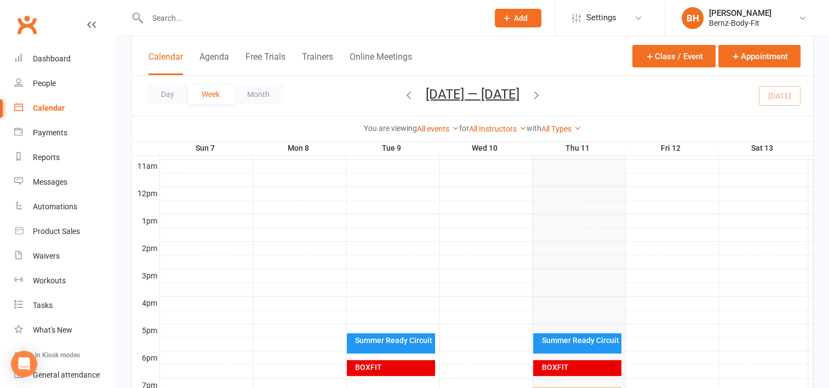
scroll to position [365, 0]
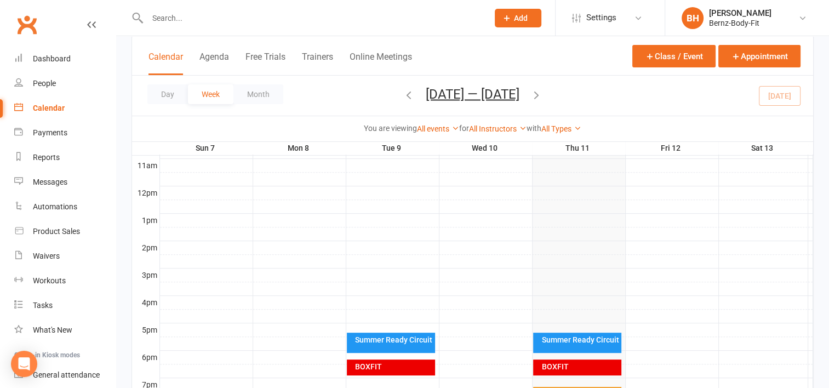
click at [50, 107] on div "Calendar" at bounding box center [49, 108] width 32 height 9
click at [40, 53] on link "Dashboard" at bounding box center [64, 59] width 101 height 25
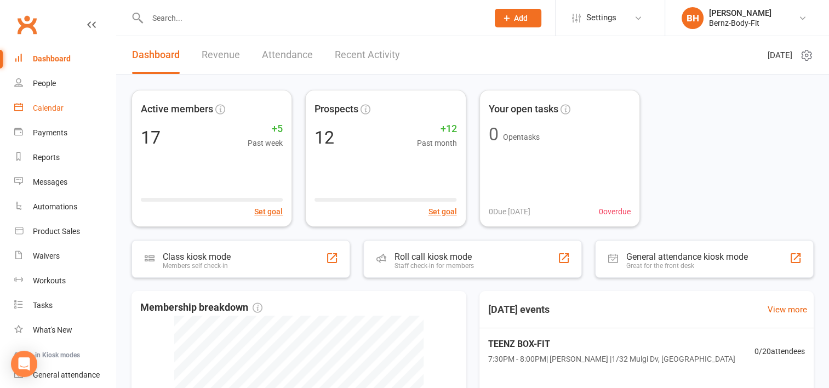
click at [50, 109] on div "Calendar" at bounding box center [48, 108] width 31 height 9
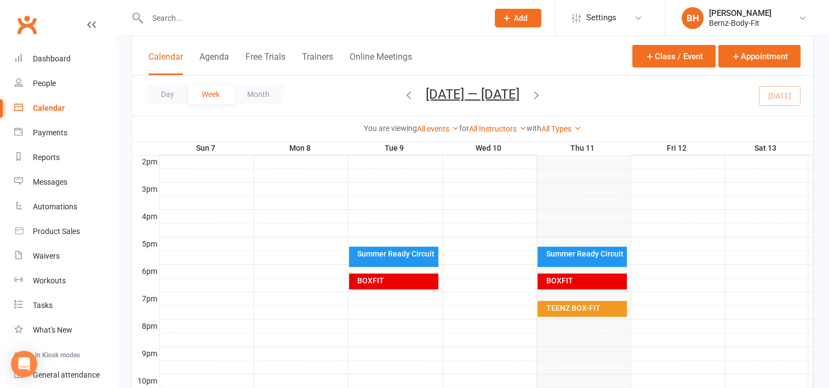
scroll to position [451, 0]
click at [574, 308] on div "TEENZ BOX-FIT" at bounding box center [584, 308] width 79 height 8
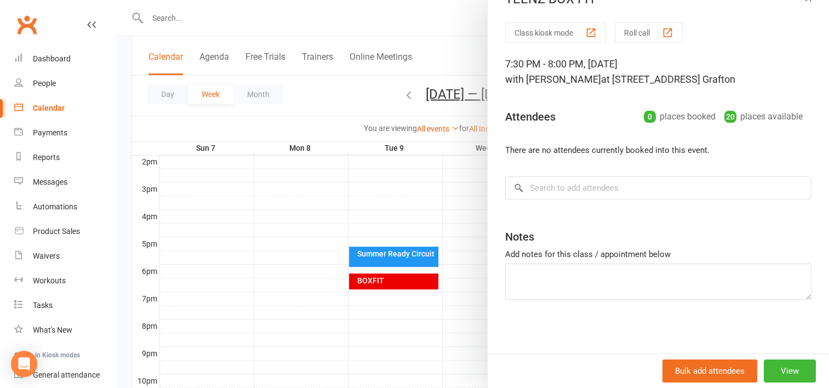
scroll to position [0, 0]
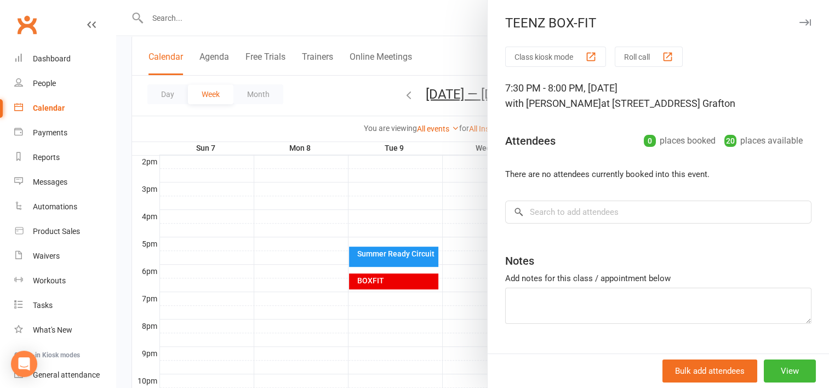
click at [798, 18] on button "button" at bounding box center [804, 22] width 13 height 13
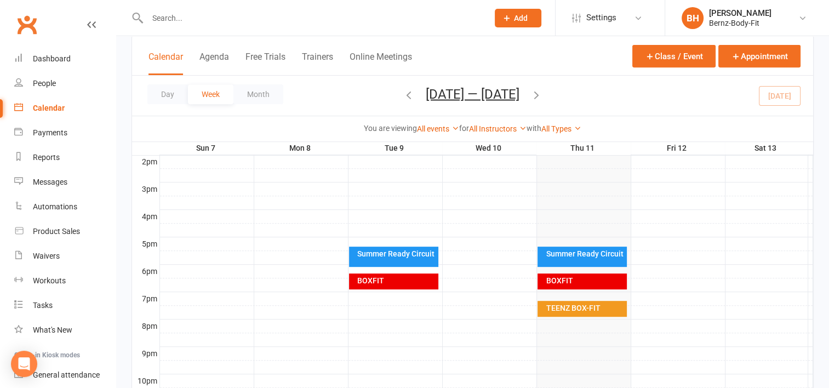
scroll to position [518, 0]
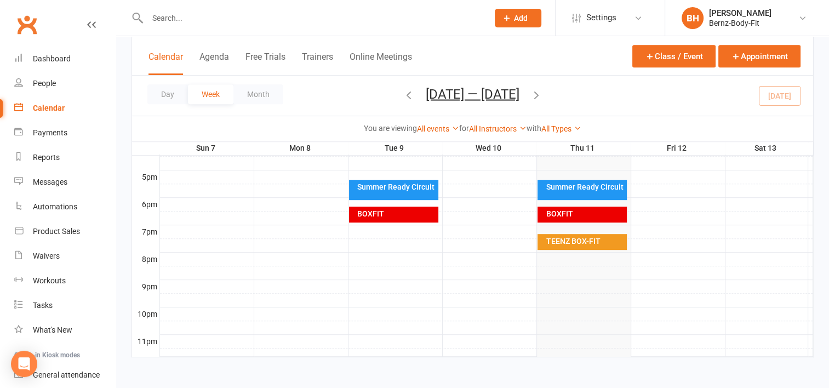
click at [578, 239] on div "TEENZ BOX-FIT" at bounding box center [584, 241] width 79 height 8
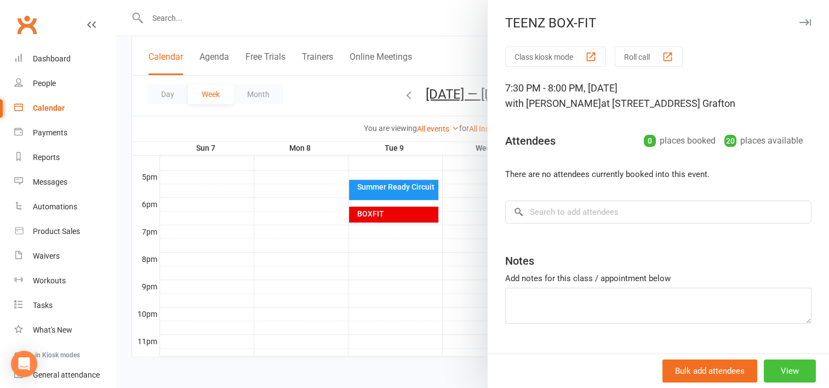
click at [769, 365] on button "View" at bounding box center [789, 370] width 52 height 23
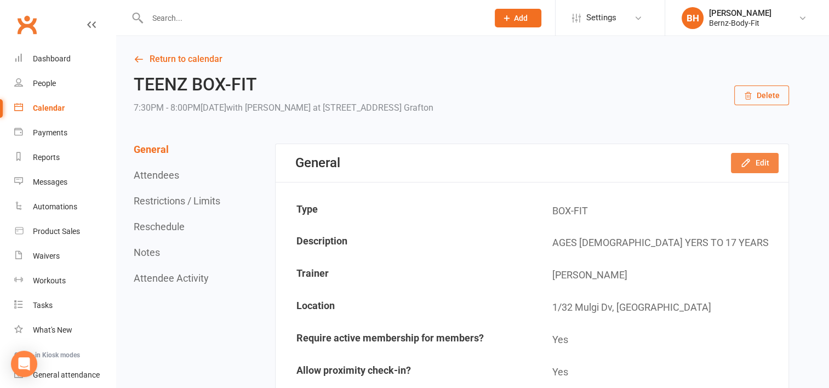
click at [760, 165] on button "Edit" at bounding box center [755, 163] width 48 height 20
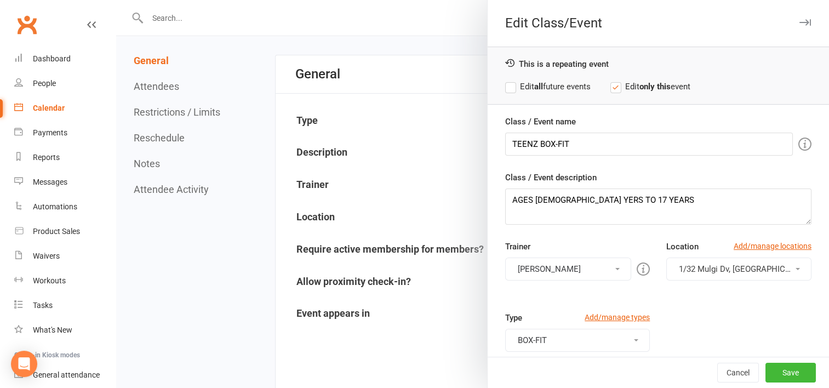
scroll to position [88, 0]
click at [499, 90] on div "This is a repeating event Edit all future events Edit only this event" at bounding box center [657, 76] width 341 height 58
click at [509, 90] on label "Edit all future events" at bounding box center [547, 86] width 85 height 13
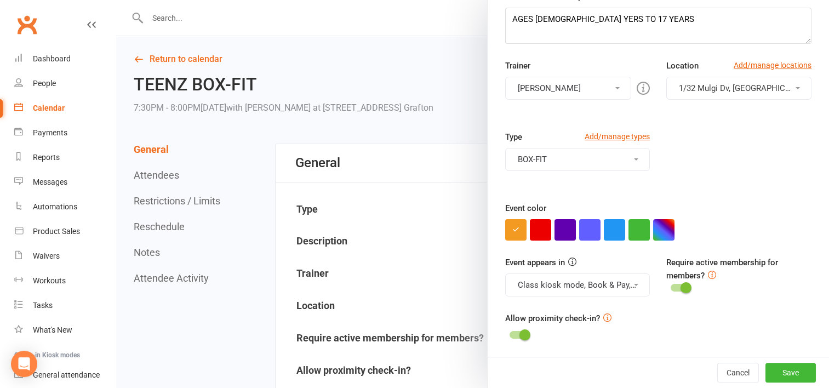
scroll to position [0, 0]
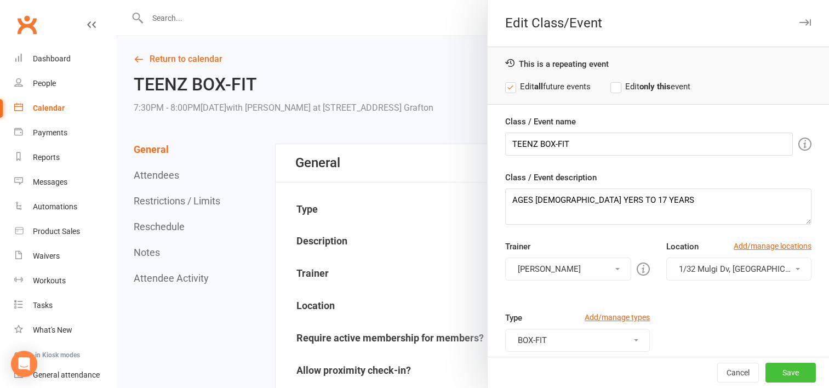
click at [774, 370] on button "Save" at bounding box center [790, 373] width 50 height 20
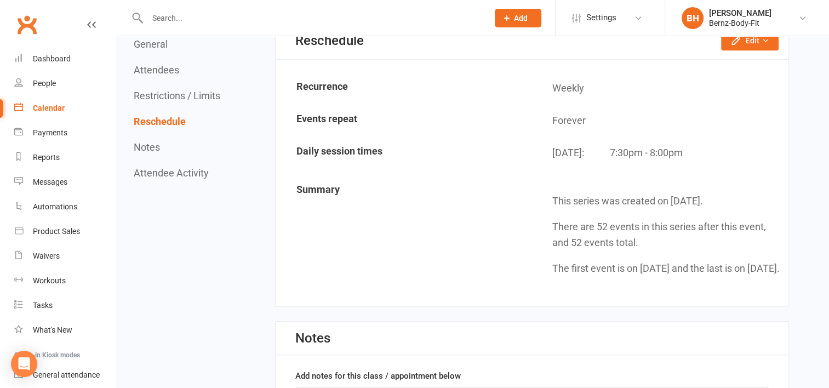
scroll to position [848, 0]
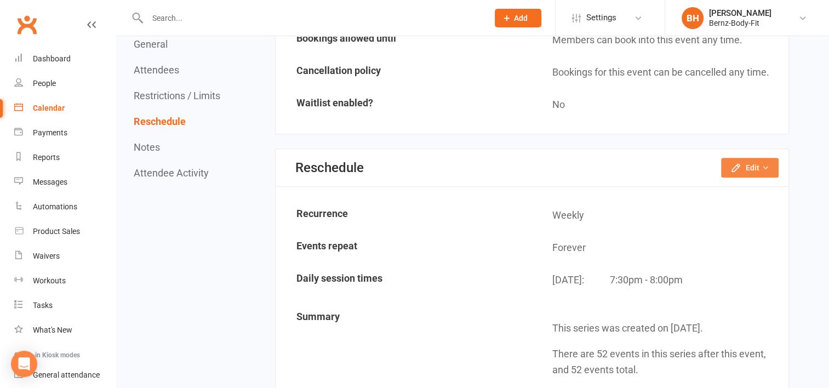
click at [742, 158] on button "Edit" at bounding box center [750, 168] width 58 height 20
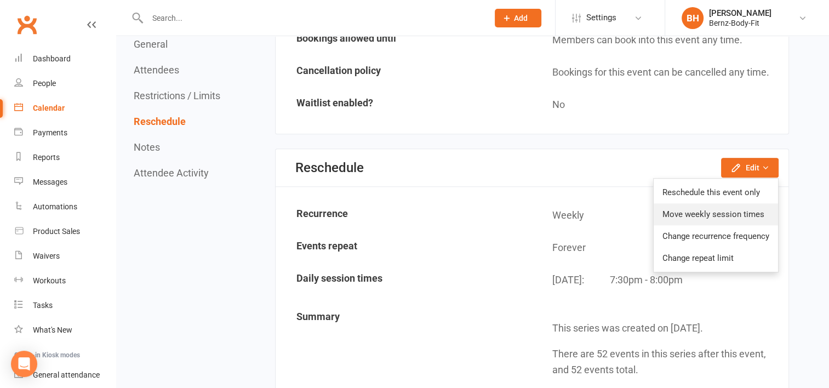
click at [678, 208] on link "Move weekly session times" at bounding box center [715, 214] width 124 height 22
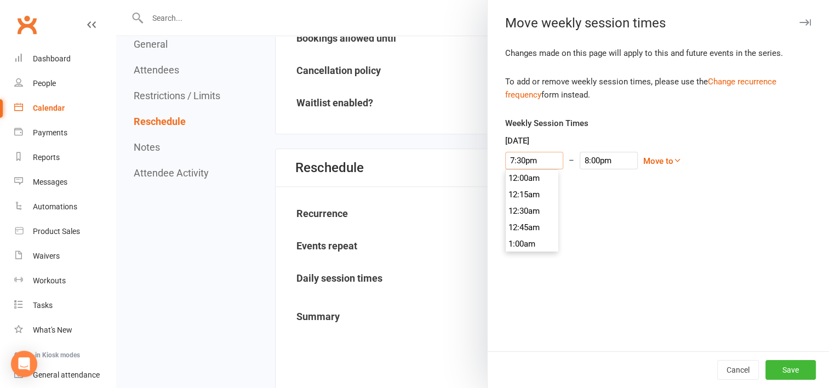
click at [517, 156] on input "7:30pm" at bounding box center [534, 161] width 58 height 18
type input "70pm"
type input "10:30pm"
type input "0pm"
type input "12:30pm"
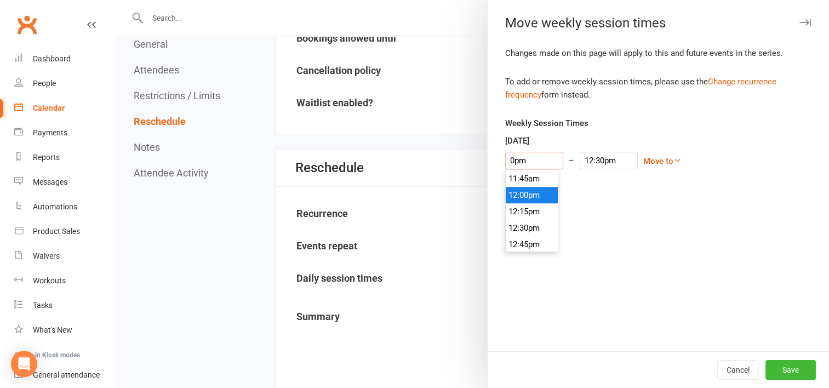
type input "40pm"
type input "4:30pm"
type input "4:00pm"
click at [602, 216] on div "Changes made on this page will apply to this and future events in the series. T…" at bounding box center [657, 199] width 341 height 304
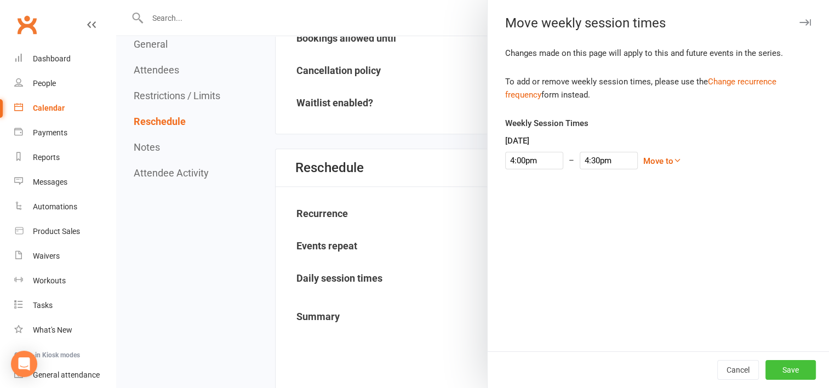
click at [774, 366] on button "Save" at bounding box center [790, 370] width 50 height 20
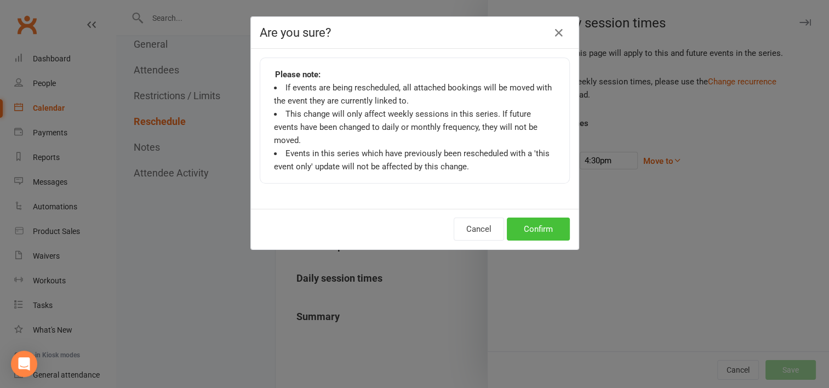
click at [532, 217] on button "Confirm" at bounding box center [538, 228] width 63 height 23
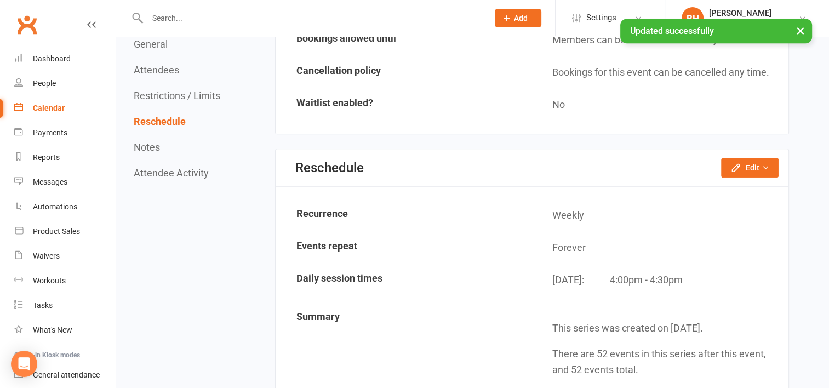
scroll to position [850, 0]
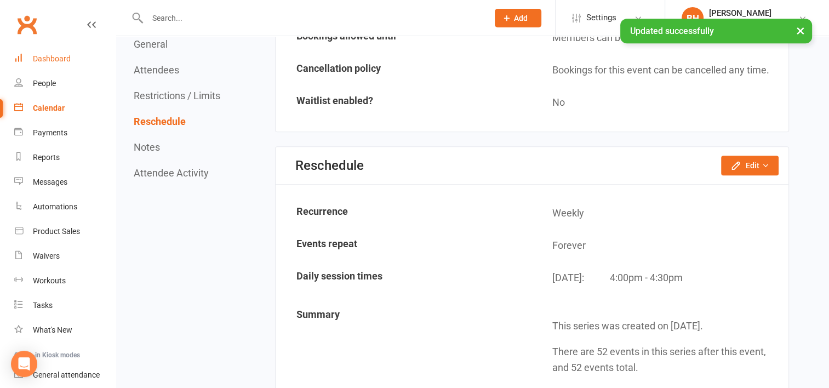
click at [57, 51] on link "Dashboard" at bounding box center [64, 59] width 101 height 25
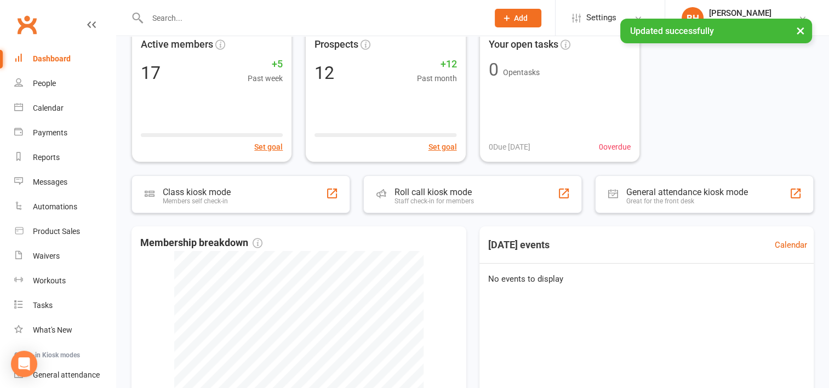
scroll to position [65, 0]
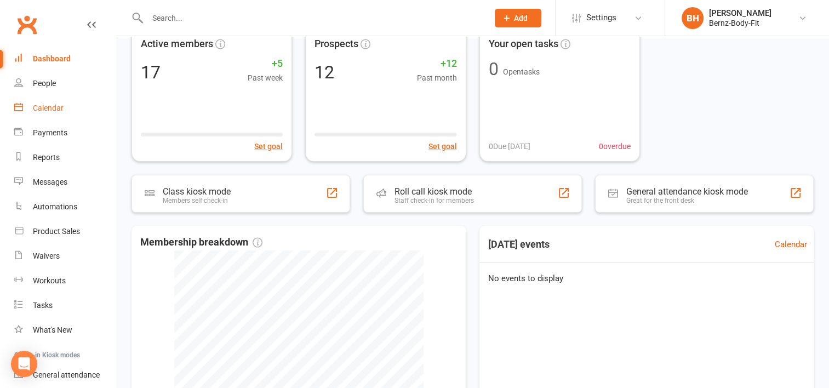
click at [37, 109] on div "Calendar" at bounding box center [48, 108] width 31 height 9
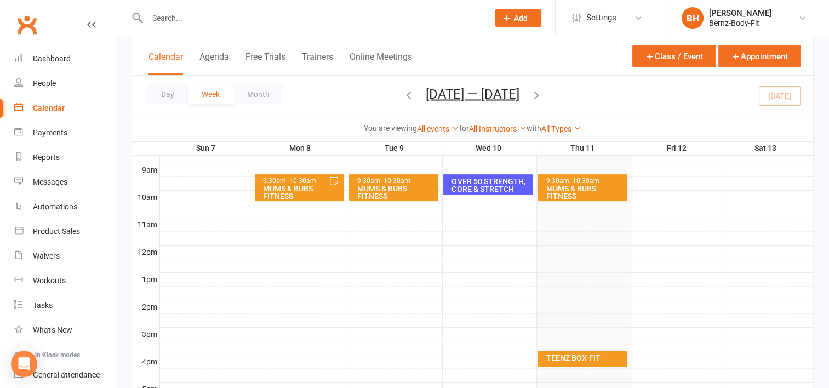
scroll to position [307, 0]
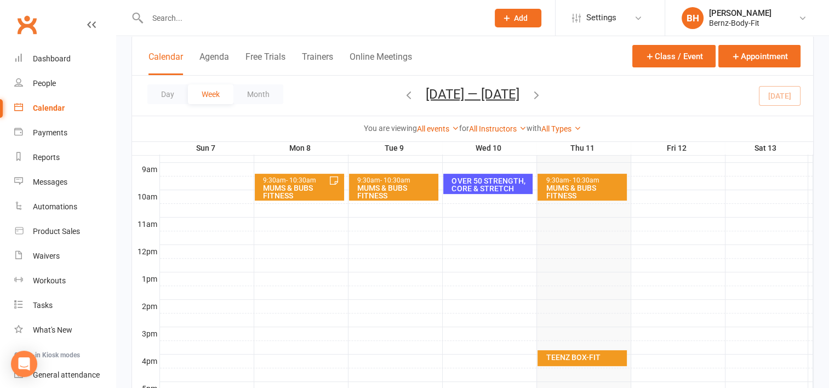
click at [538, 92] on icon "button" at bounding box center [536, 94] width 12 height 12
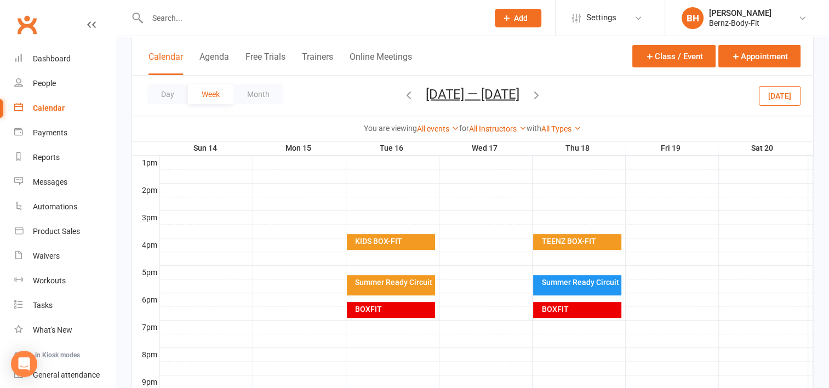
scroll to position [424, 0]
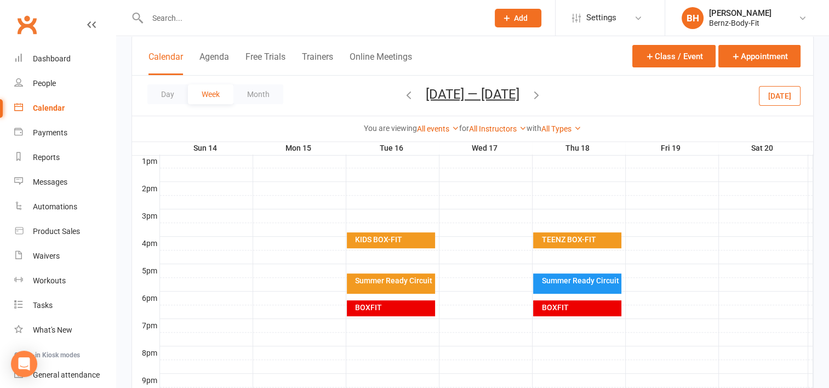
click at [394, 284] on div "Summer Ready Circuit" at bounding box center [391, 283] width 88 height 20
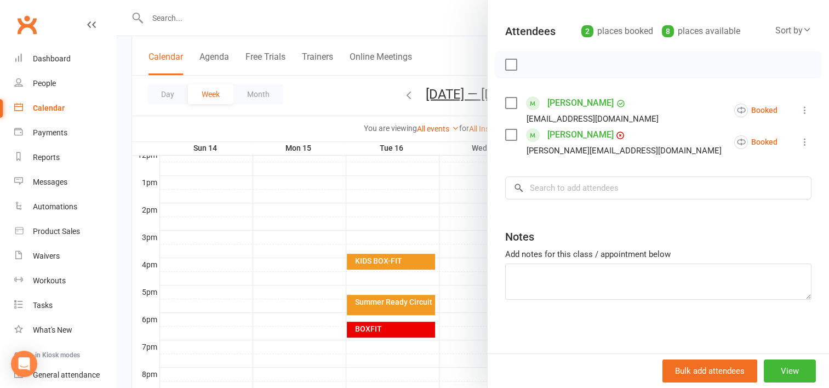
scroll to position [0, 0]
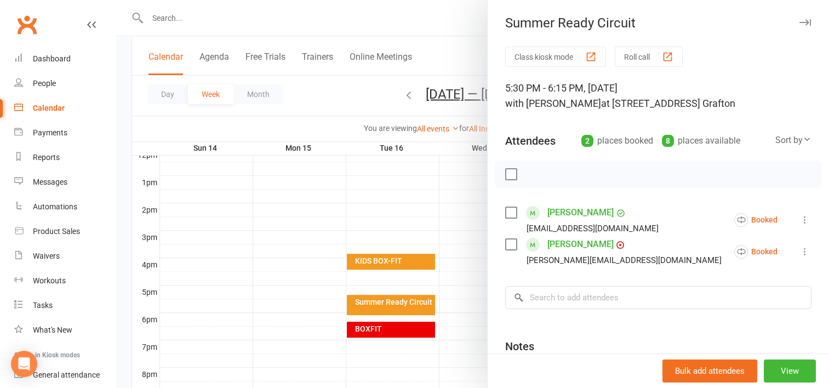
click at [407, 15] on div at bounding box center [472, 194] width 712 height 388
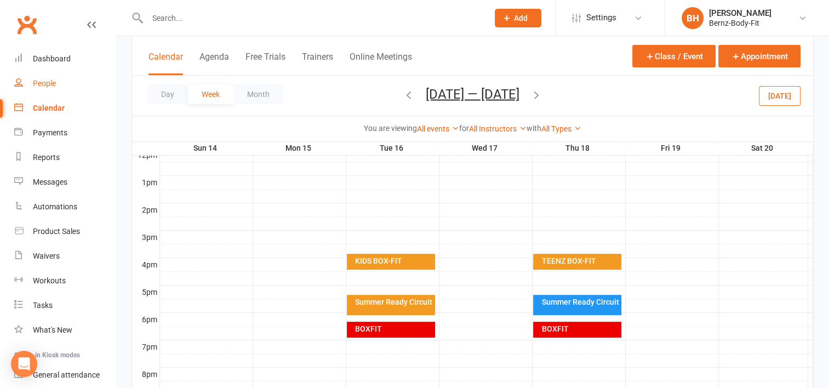
click at [35, 83] on div "People" at bounding box center [44, 83] width 23 height 9
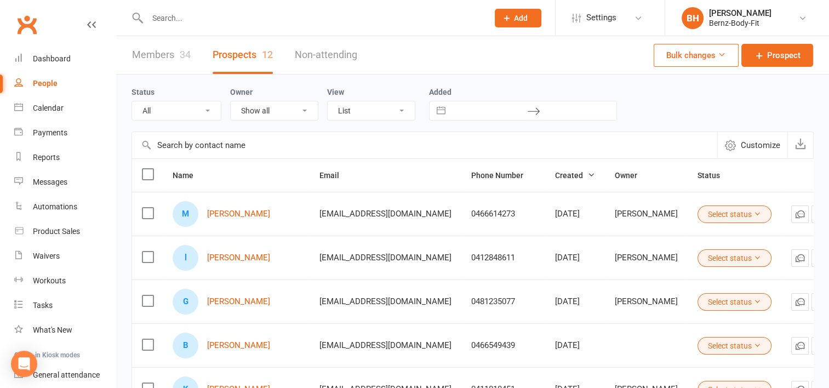
click at [806, 226] on td at bounding box center [817, 214] width 73 height 44
click at [814, 254] on icon "button" at bounding box center [819, 257] width 11 height 11
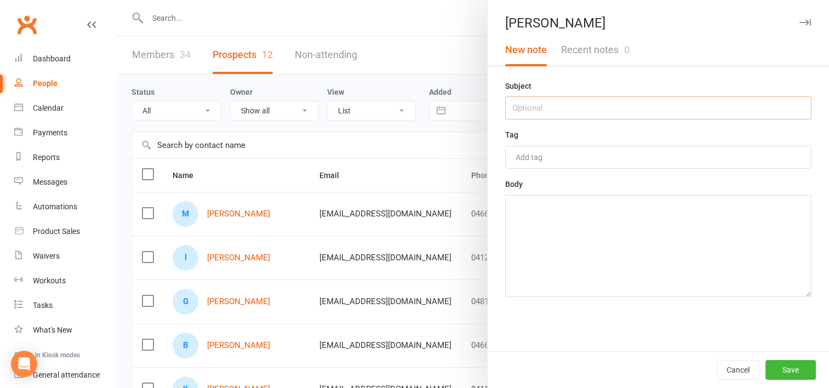
click at [527, 110] on input "text" at bounding box center [658, 107] width 306 height 23
click at [521, 229] on textarea at bounding box center [658, 246] width 306 height 102
type textarea "Not sure if kids are joining box-fit yet."
click at [519, 105] on input "text" at bounding box center [658, 107] width 306 height 23
type input "kids box-fit enquiry"
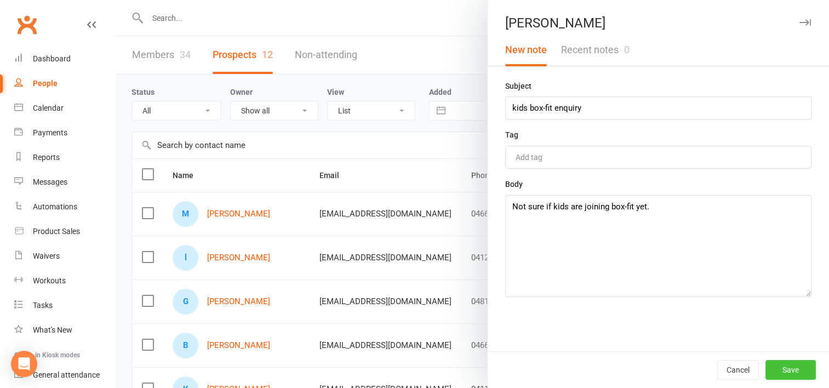
click at [781, 368] on button "Save" at bounding box center [790, 370] width 50 height 20
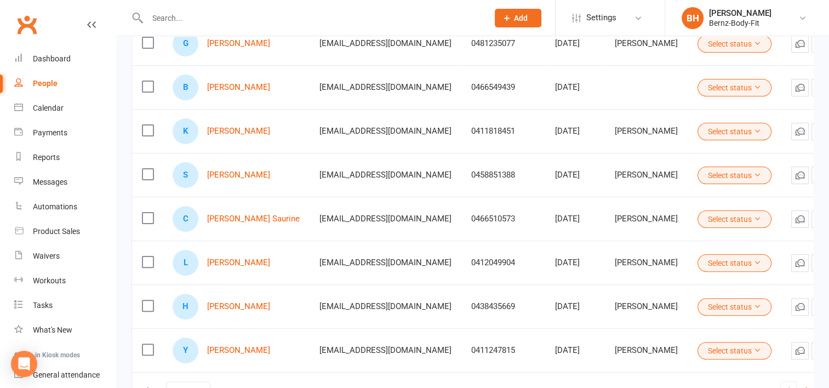
scroll to position [208, 0]
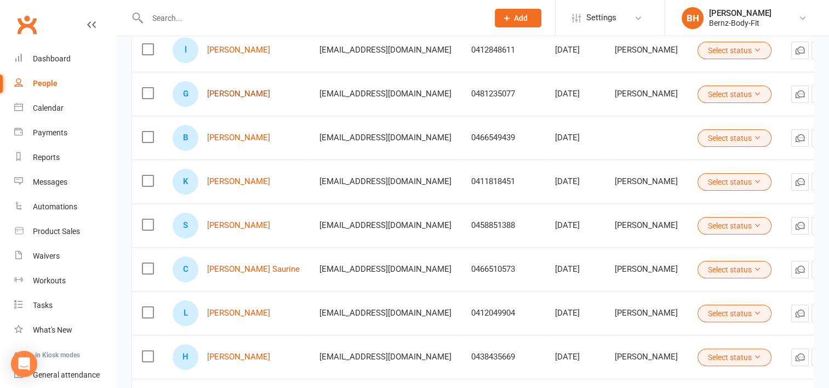
click at [244, 90] on link "[PERSON_NAME]" at bounding box center [238, 93] width 63 height 9
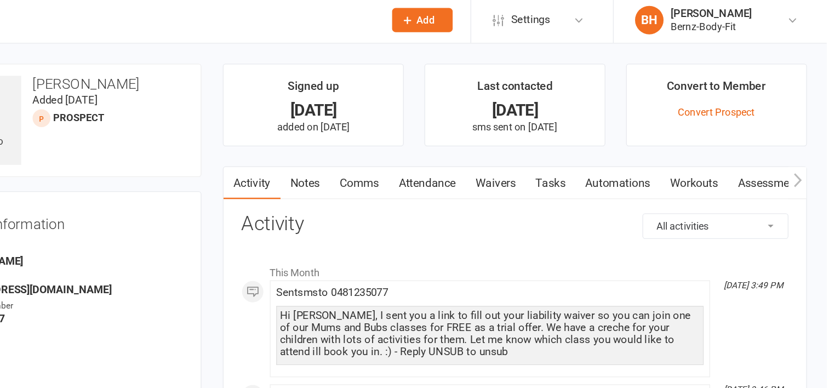
click at [427, 142] on link "Notes" at bounding box center [428, 143] width 38 height 25
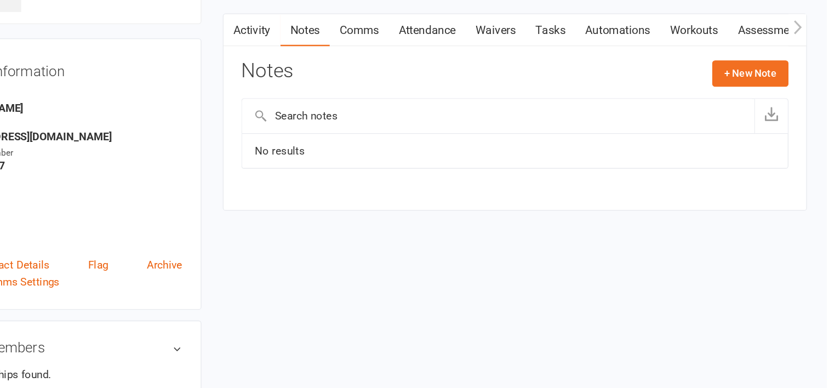
scroll to position [31, 0]
click at [762, 142] on button "+ New Note" at bounding box center [769, 146] width 59 height 20
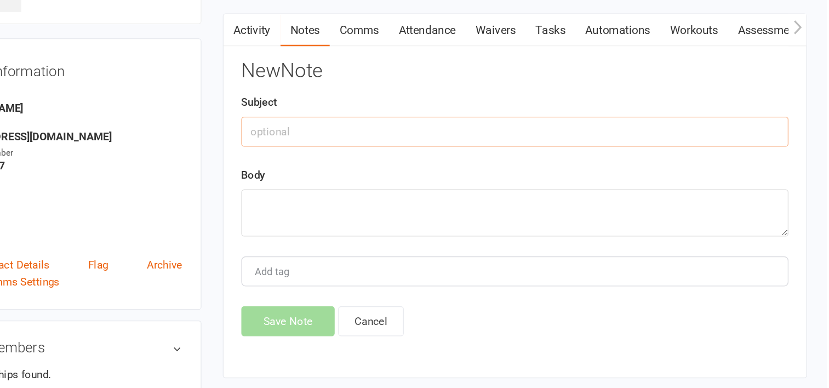
click at [445, 183] on input "text" at bounding box center [588, 190] width 421 height 23
type input "enquiry"
click at [395, 249] on textarea at bounding box center [588, 253] width 421 height 36
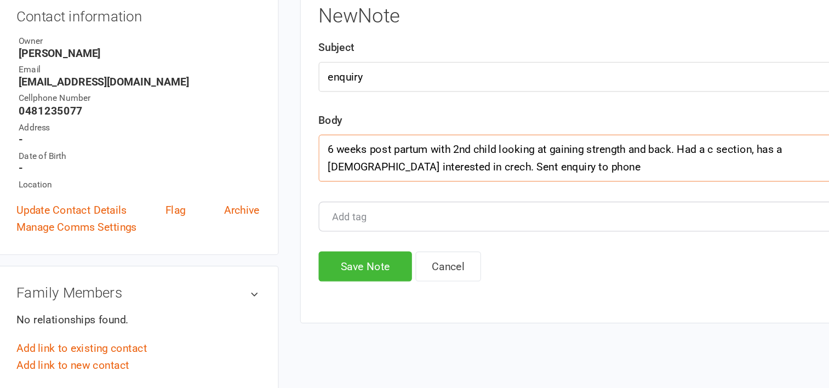
scroll to position [72, 0]
type textarea "6 weeks post partum with 2nd child looking at gaining strength and back. Had a …"
click at [413, 294] on button "Save Note" at bounding box center [414, 294] width 72 height 23
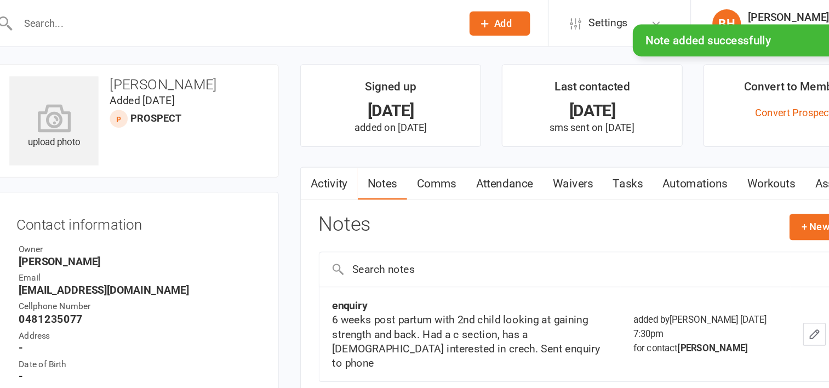
scroll to position [0, 0]
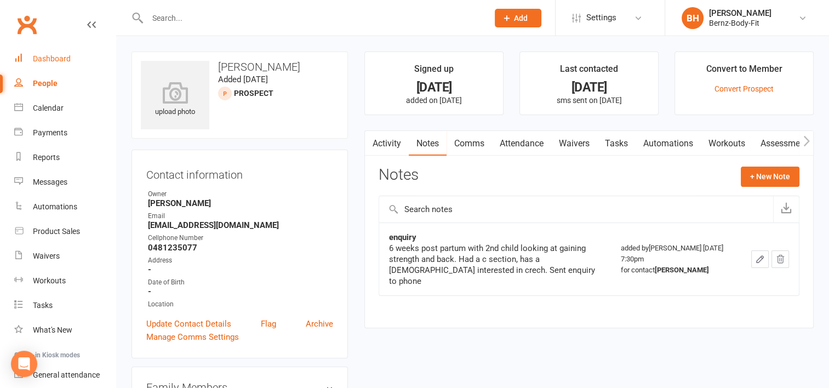
click at [55, 55] on div "Dashboard" at bounding box center [52, 58] width 38 height 9
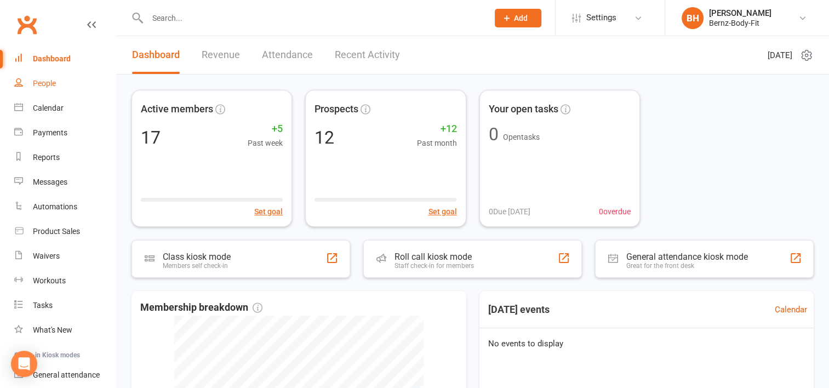
click at [42, 83] on div "People" at bounding box center [44, 83] width 23 height 9
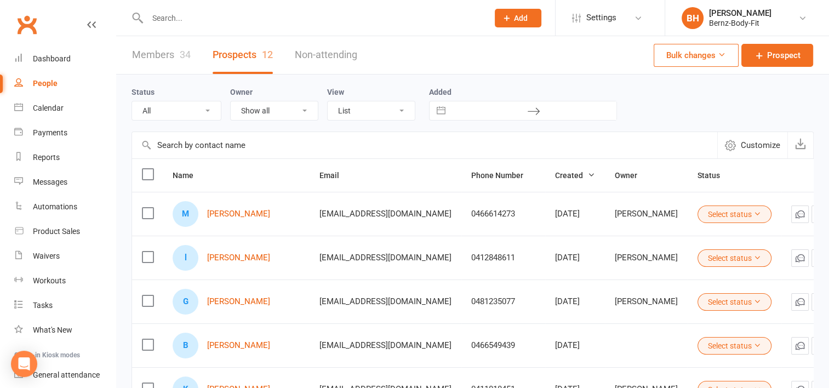
click at [251, 55] on link "Prospects 12" at bounding box center [242, 55] width 60 height 38
click at [769, 53] on span "Prospect" at bounding box center [783, 55] width 33 height 13
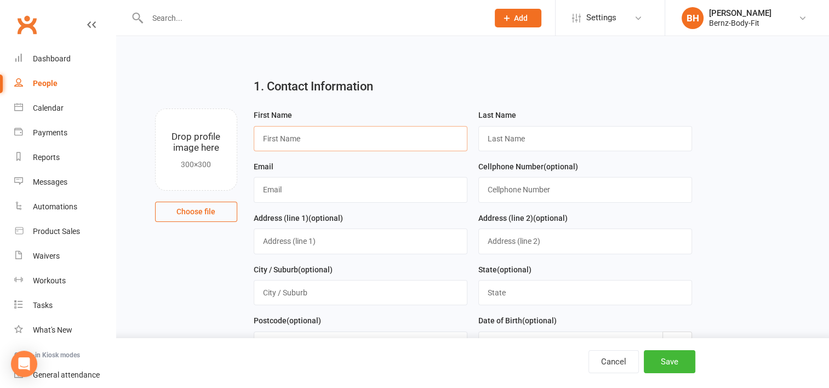
click at [274, 140] on input "text" at bounding box center [361, 138] width 214 height 25
type input "L"
type input "Kaya"
click at [497, 136] on input "text" at bounding box center [585, 138] width 214 height 25
type input "Walker"
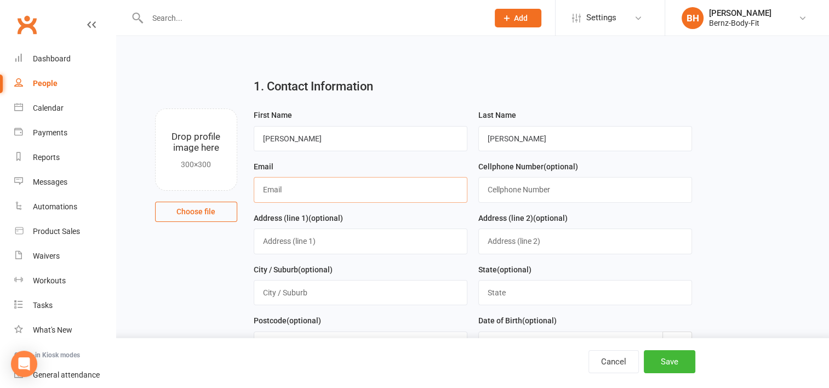
click at [289, 182] on input "text" at bounding box center [361, 189] width 214 height 25
type input "kayawalker717@gmail.com"
click at [516, 182] on input "text" at bounding box center [585, 189] width 214 height 25
type input "0435196157"
click at [671, 357] on button "Save" at bounding box center [668, 361] width 51 height 23
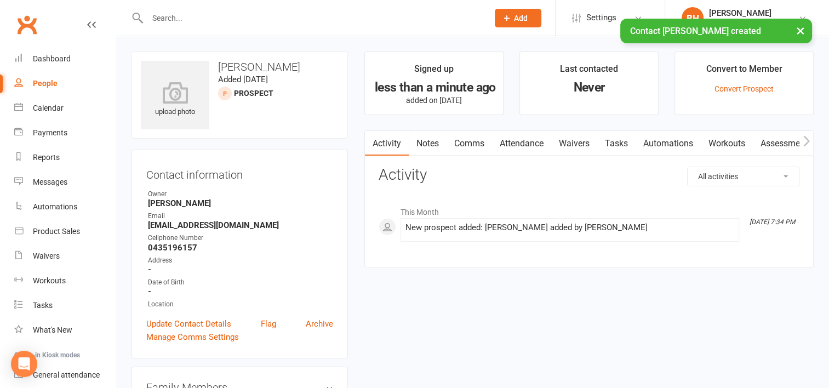
click at [425, 142] on link "Notes" at bounding box center [428, 143] width 38 height 25
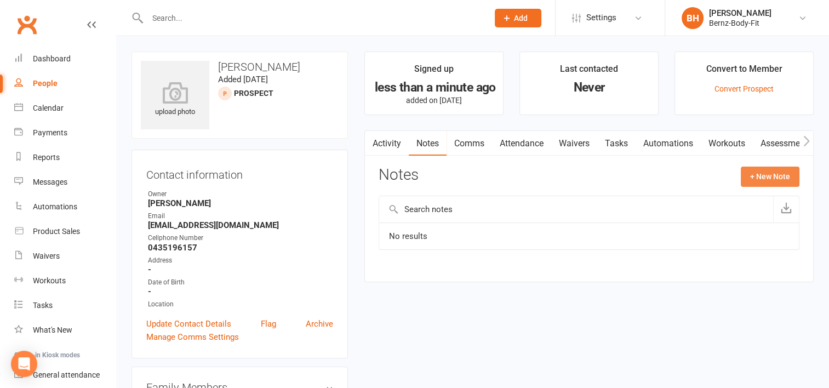
click at [772, 175] on button "+ New Note" at bounding box center [769, 176] width 59 height 20
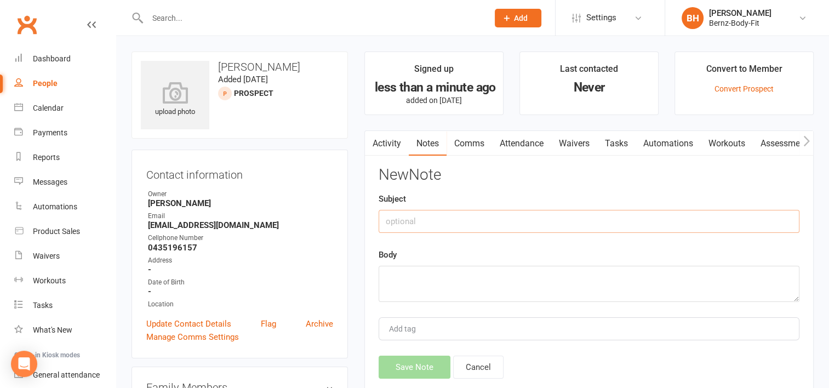
click at [397, 220] on input "text" at bounding box center [588, 221] width 421 height 23
type input "enquiry"
click at [401, 276] on textarea at bounding box center [588, 284] width 421 height 36
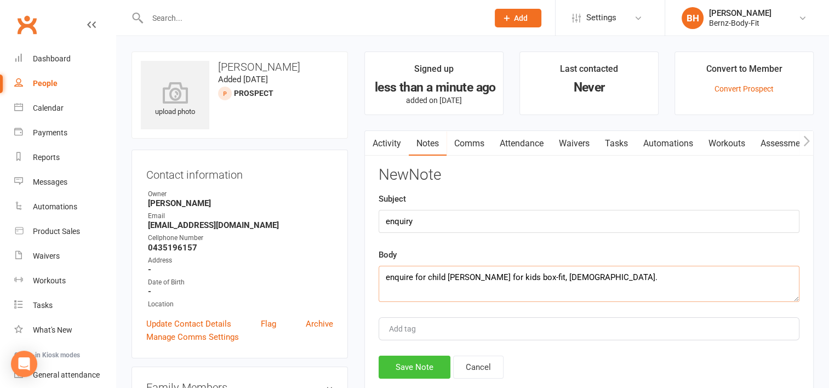
type textarea "enquire for child Audley for kids box-fit, 10 year old."
click at [408, 363] on button "Save Note" at bounding box center [414, 366] width 72 height 23
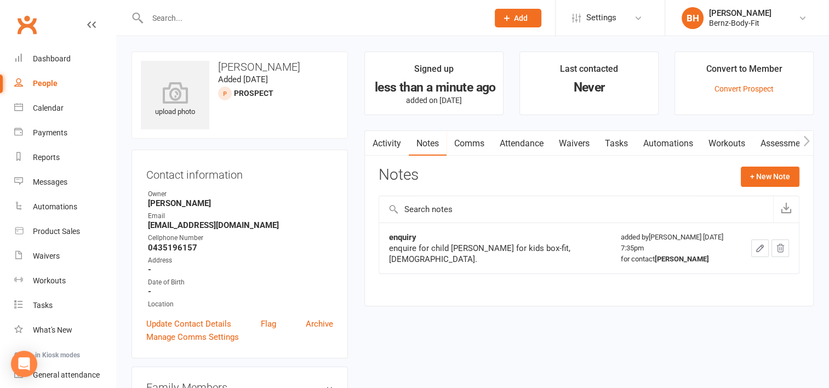
click at [473, 144] on link "Comms" at bounding box center [468, 143] width 45 height 25
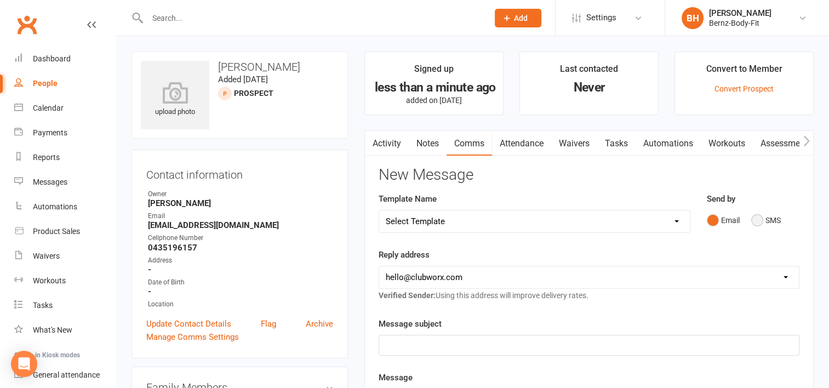
click at [757, 220] on button "SMS" at bounding box center [766, 220] width 30 height 21
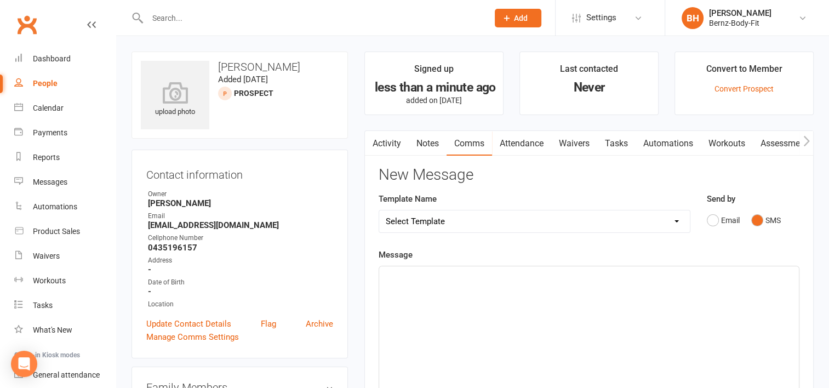
click at [405, 284] on div "﻿" at bounding box center [589, 348] width 420 height 164
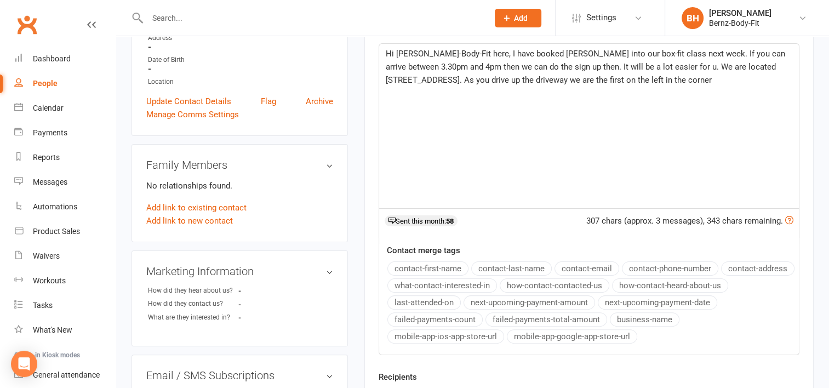
scroll to position [278, 0]
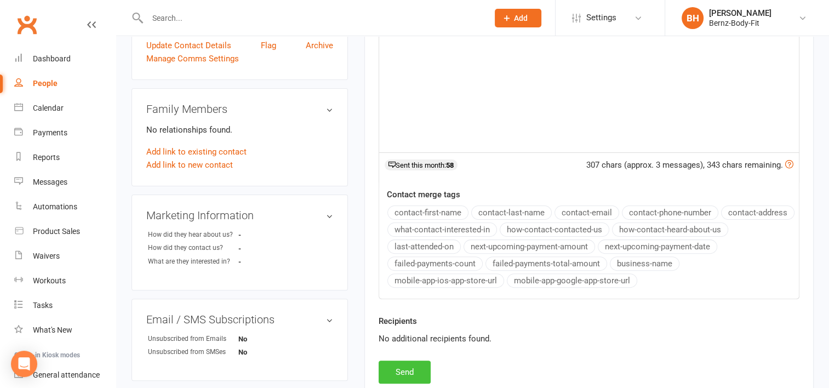
click at [399, 367] on button "Send" at bounding box center [404, 371] width 52 height 23
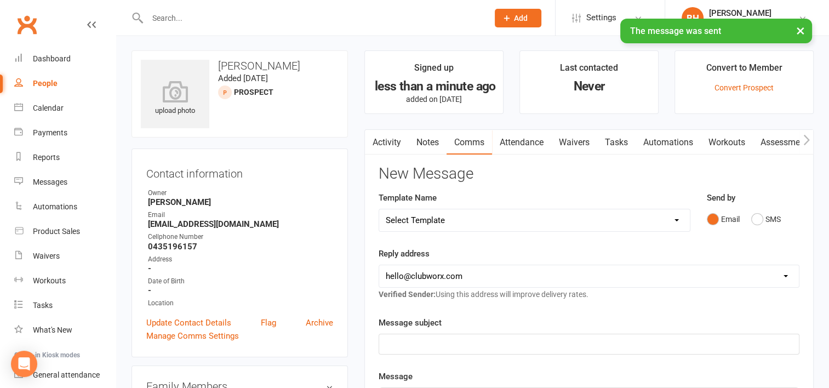
scroll to position [0, 0]
